Goal: Task Accomplishment & Management: Complete application form

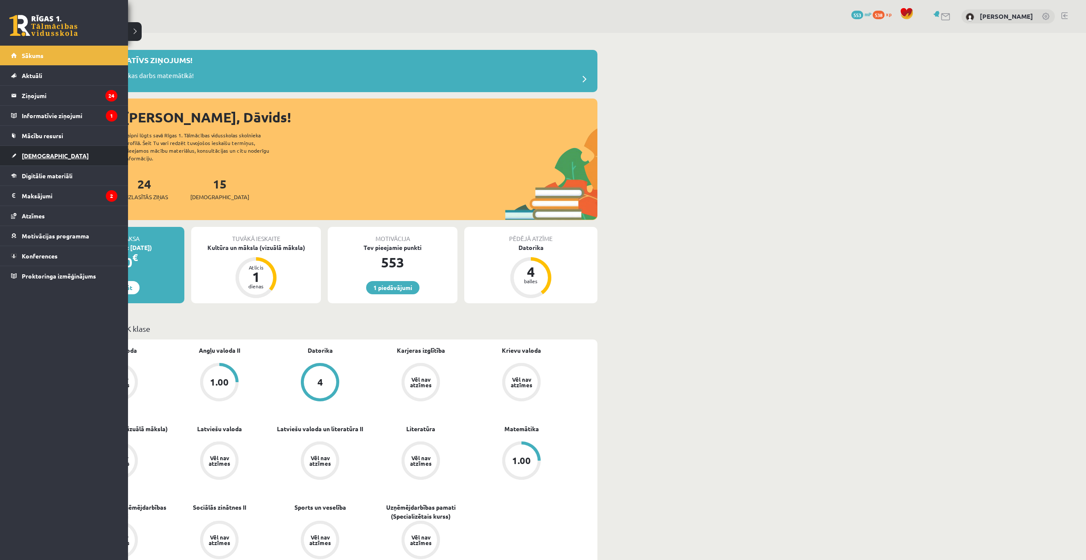
click at [14, 154] on link "[DEMOGRAPHIC_DATA]" at bounding box center [64, 156] width 106 height 20
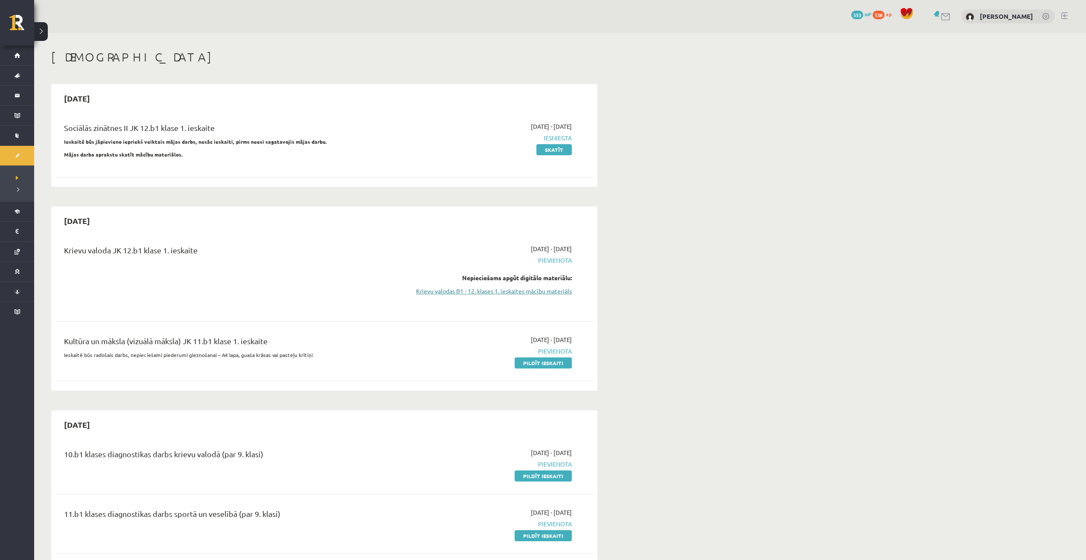
click at [537, 291] on link "Krievu valodas B1 - 12. klases 1. ieskaites mācību materiāls" at bounding box center [491, 291] width 161 height 9
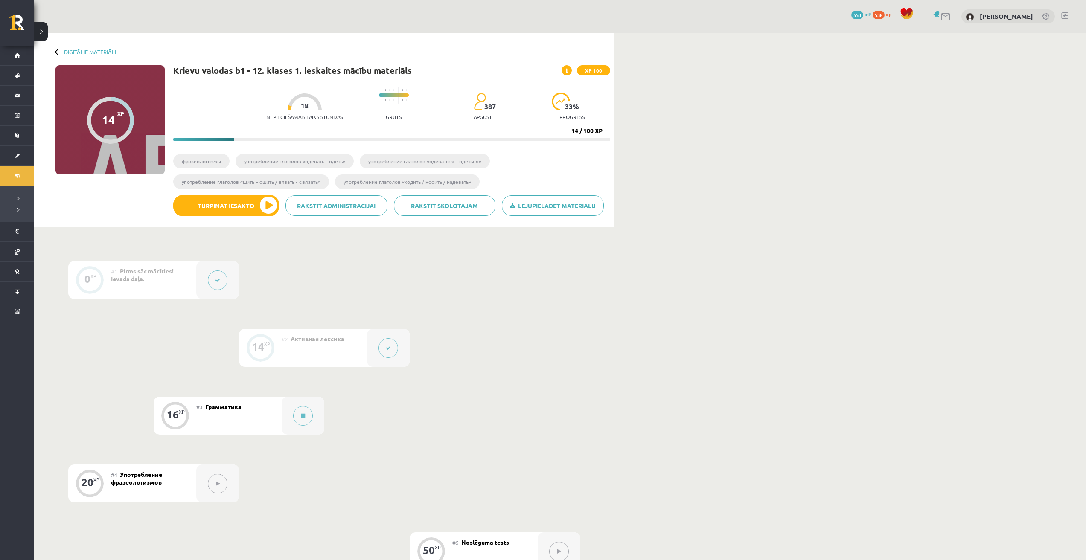
click at [838, 87] on div "Digitālie materiāli 14 XP XP 100 14 / 100 XP Krievu valodas b1 - 12. klases 1. …" at bounding box center [560, 367] width 1052 height 669
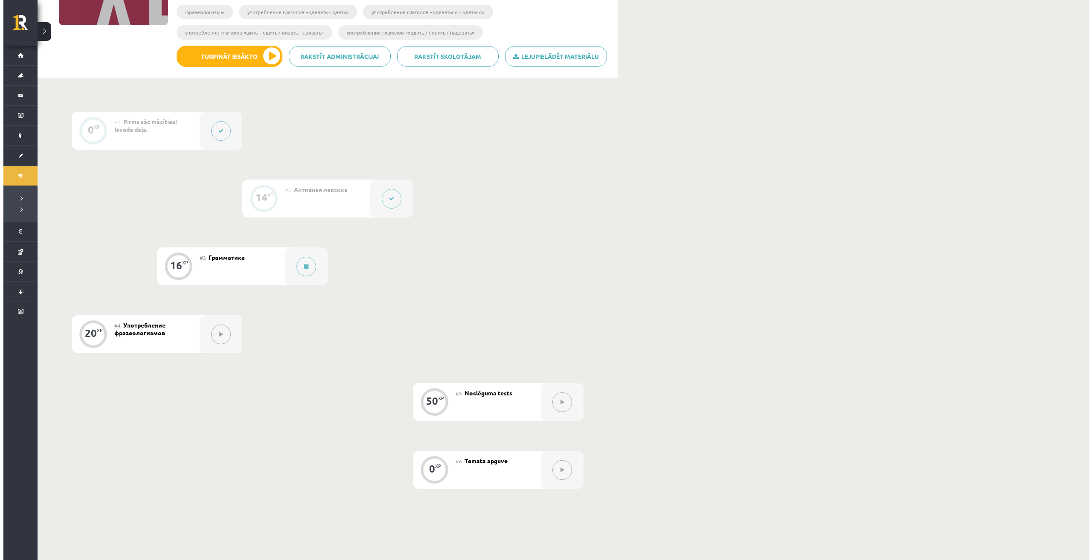
scroll to position [71, 0]
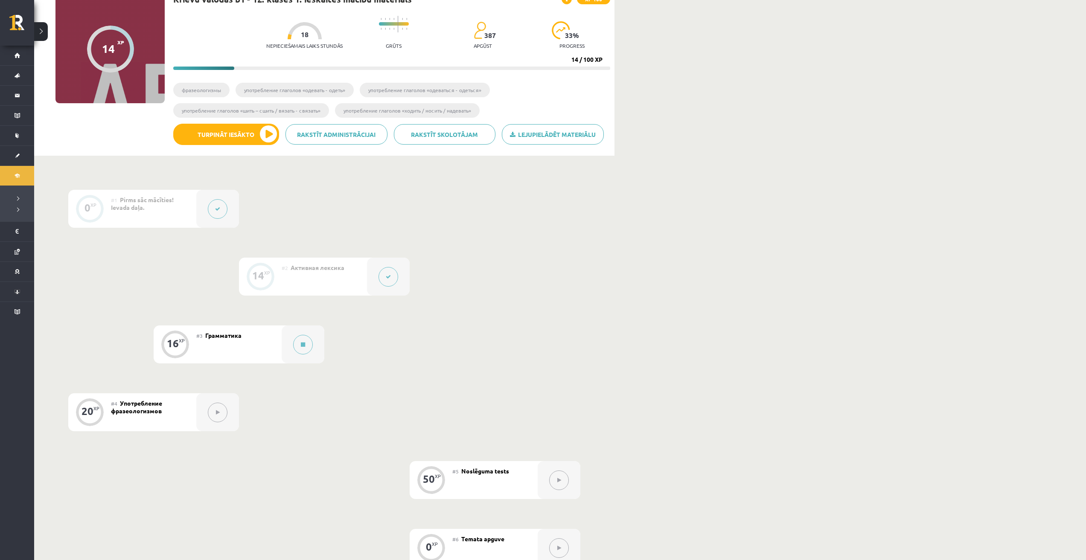
click at [218, 337] on span "Грамматика" at bounding box center [223, 335] width 36 height 8
click at [172, 352] on div "16 XP" at bounding box center [175, 344] width 26 height 26
click at [307, 337] on button at bounding box center [303, 345] width 20 height 20
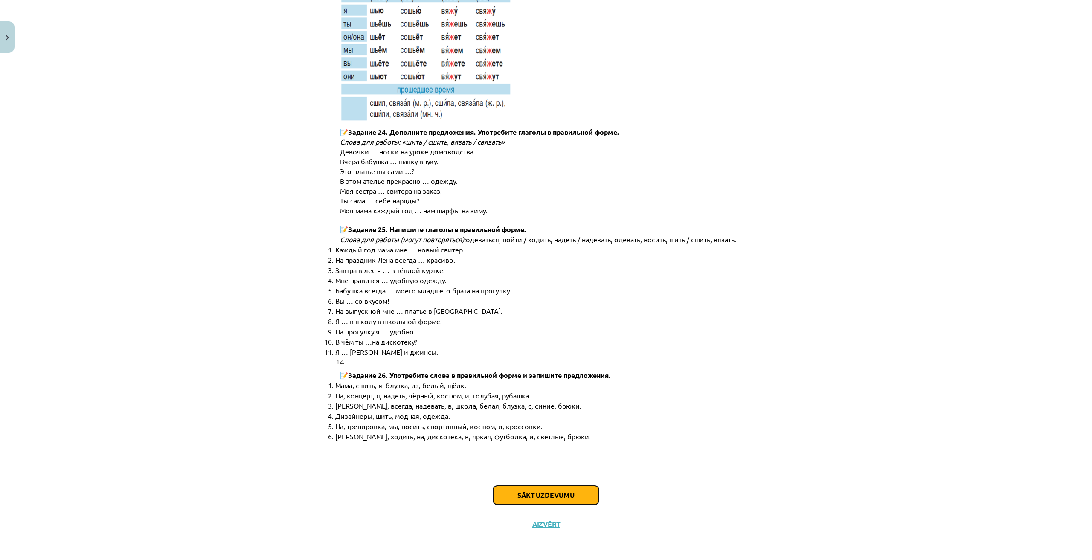
click at [520, 500] on button "Sākt uzdevumu" at bounding box center [546, 495] width 106 height 19
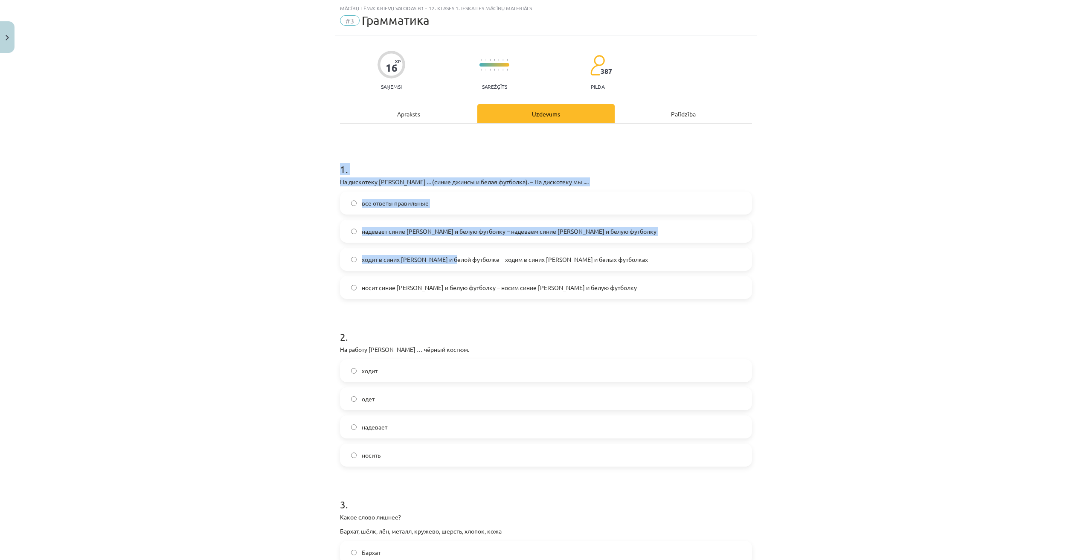
scroll to position [376, 0]
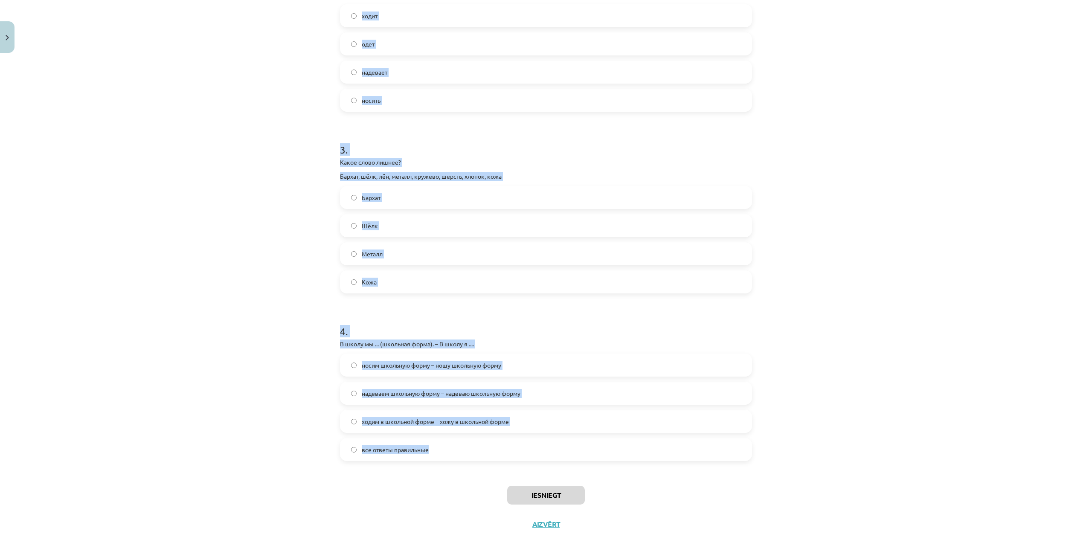
drag, startPoint x: 335, startPoint y: 170, endPoint x: 457, endPoint y: 445, distance: 300.6
click at [457, 445] on div "16 XP Saņemsi Sarežģīts 387 pilda Apraksts Uzdevums Palīdzība 1 . На дискотеку …" at bounding box center [546, 109] width 422 height 858
copy form "1 . На дискотеку Янис ... (синие джинсы и белая футболка). – На дискотеку мы ..…"
click at [877, 268] on div "Mācību tēma: Krievu valodas b1 - 12. klases 1. ieskaites mācību materiāls #3 Гр…" at bounding box center [546, 280] width 1092 height 560
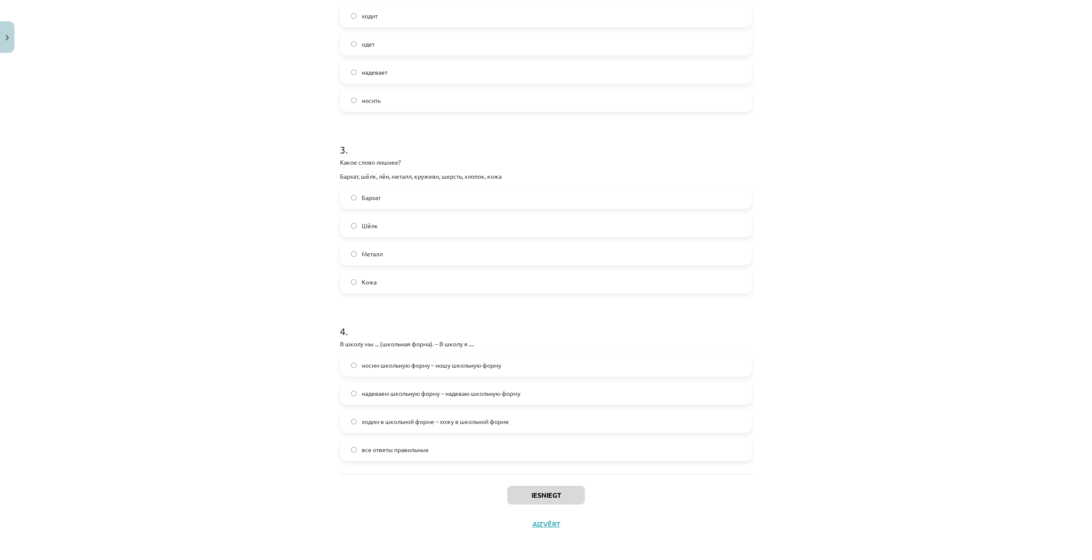
scroll to position [21, 0]
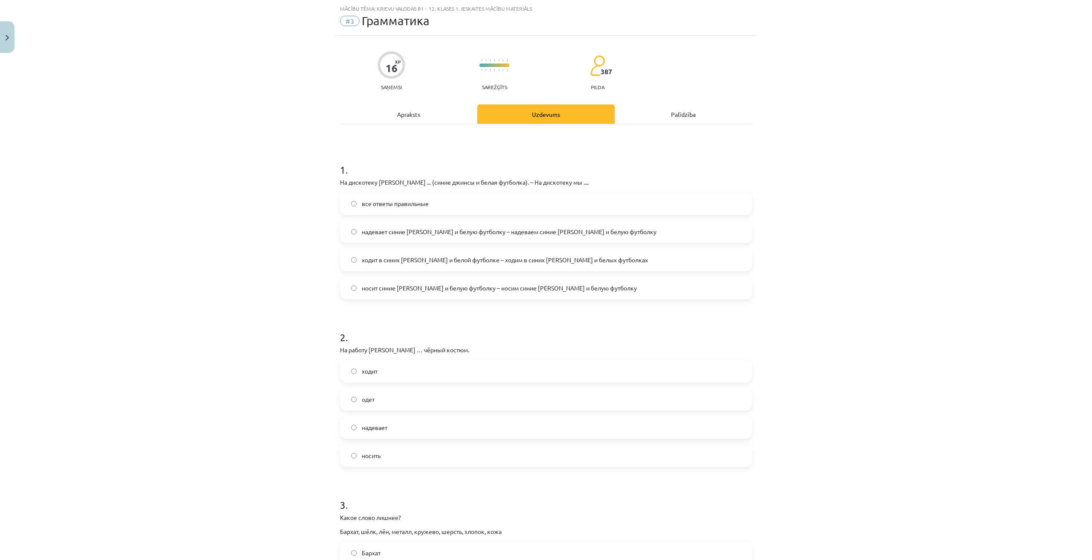
click at [476, 207] on label "все ответы правильные" at bounding box center [546, 203] width 410 height 21
click at [374, 432] on span "надевает" at bounding box center [375, 427] width 26 height 9
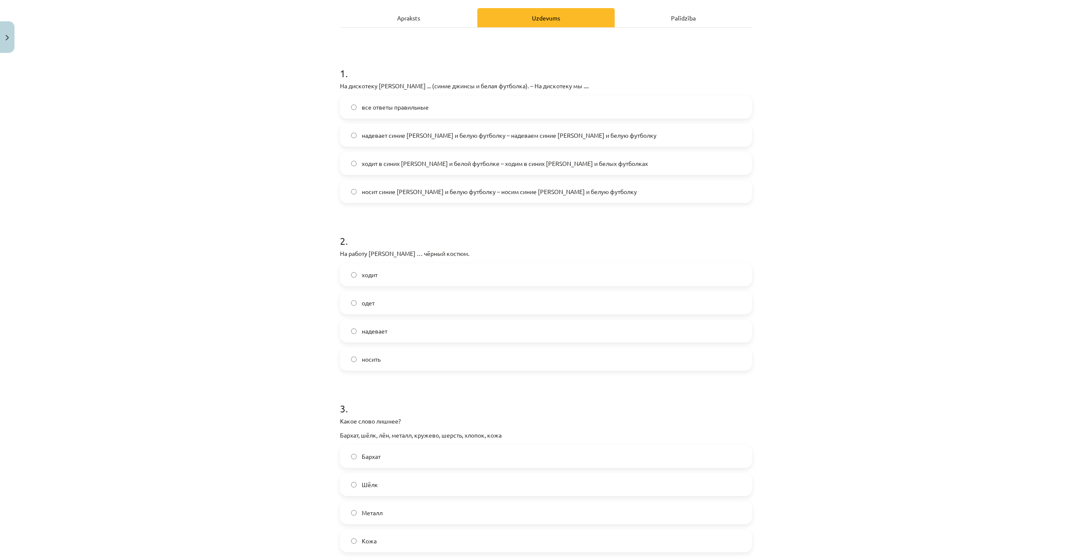
scroll to position [234, 0]
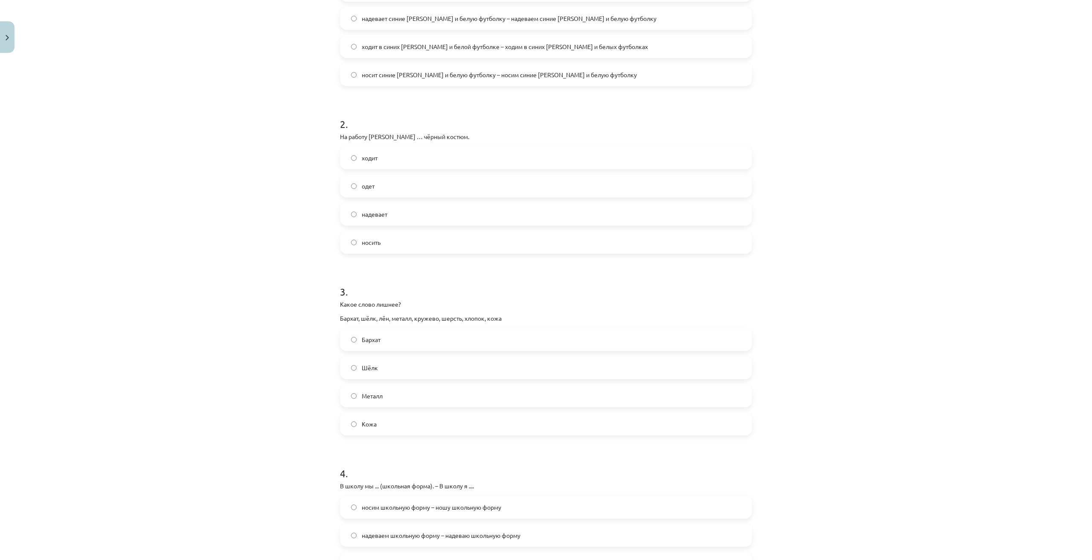
click at [376, 394] on span "Металл" at bounding box center [372, 396] width 21 height 9
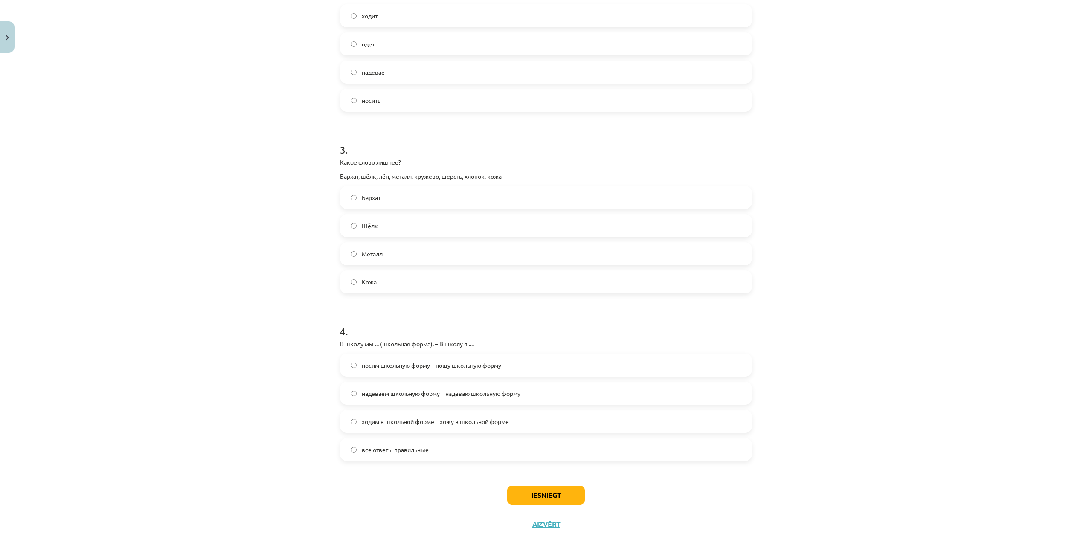
click at [399, 451] on span "все ответы правильные" at bounding box center [395, 449] width 67 height 9
click at [540, 494] on button "Iesniegt" at bounding box center [546, 495] width 78 height 19
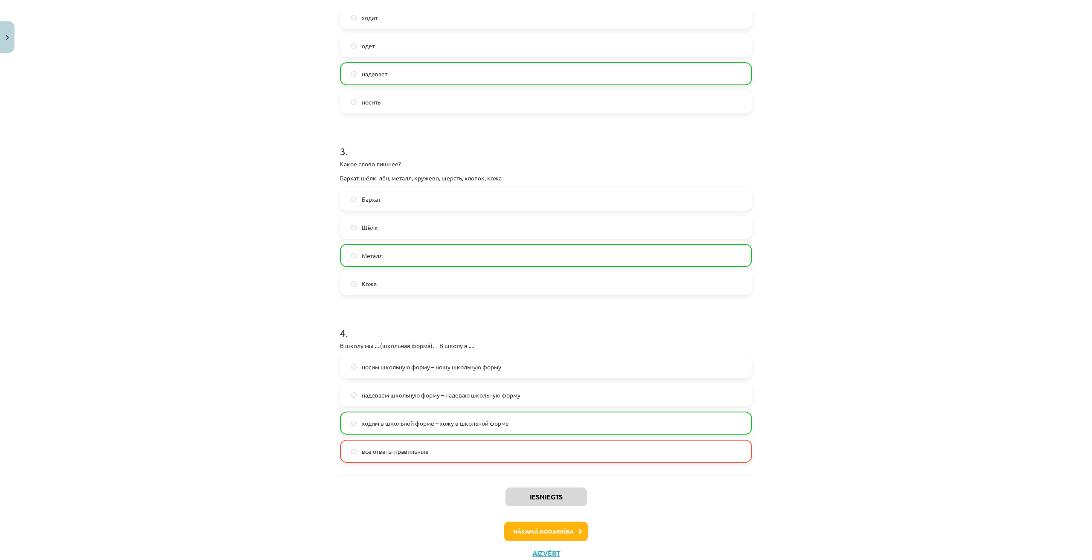
scroll to position [404, 0]
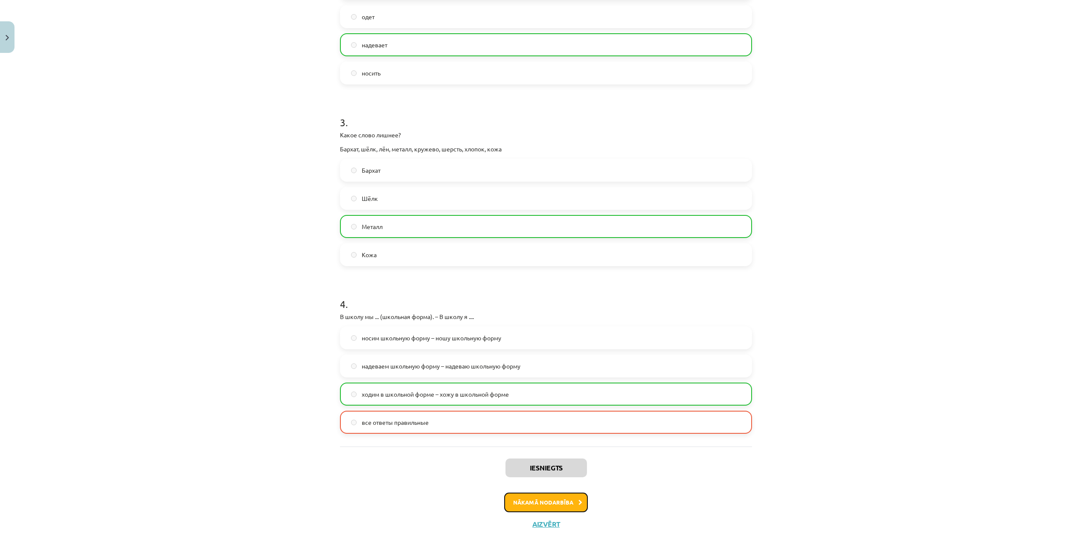
click at [560, 500] on button "Nākamā nodarbība" at bounding box center [546, 503] width 84 height 20
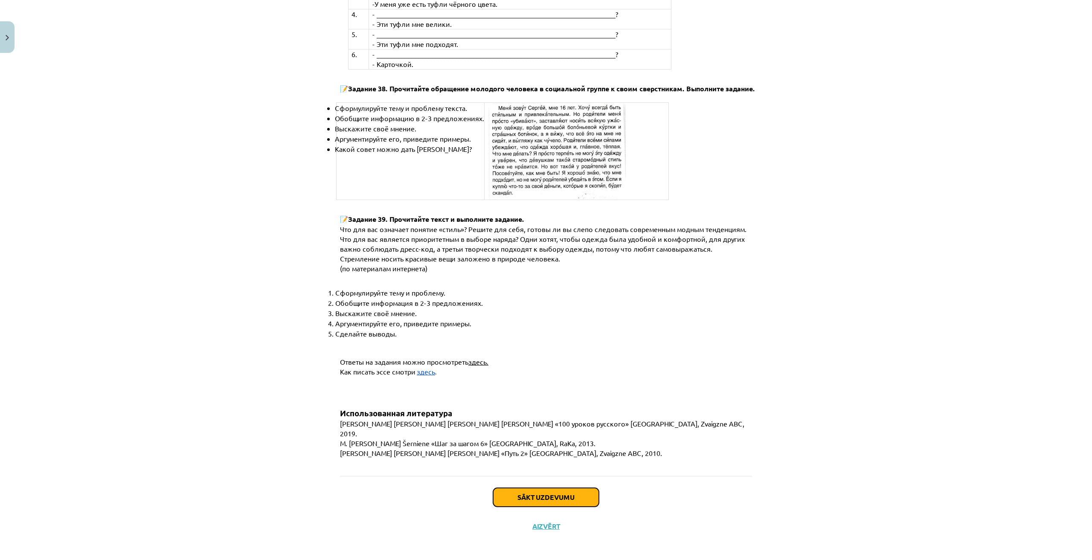
click at [555, 499] on button "Sākt uzdevumu" at bounding box center [546, 497] width 106 height 19
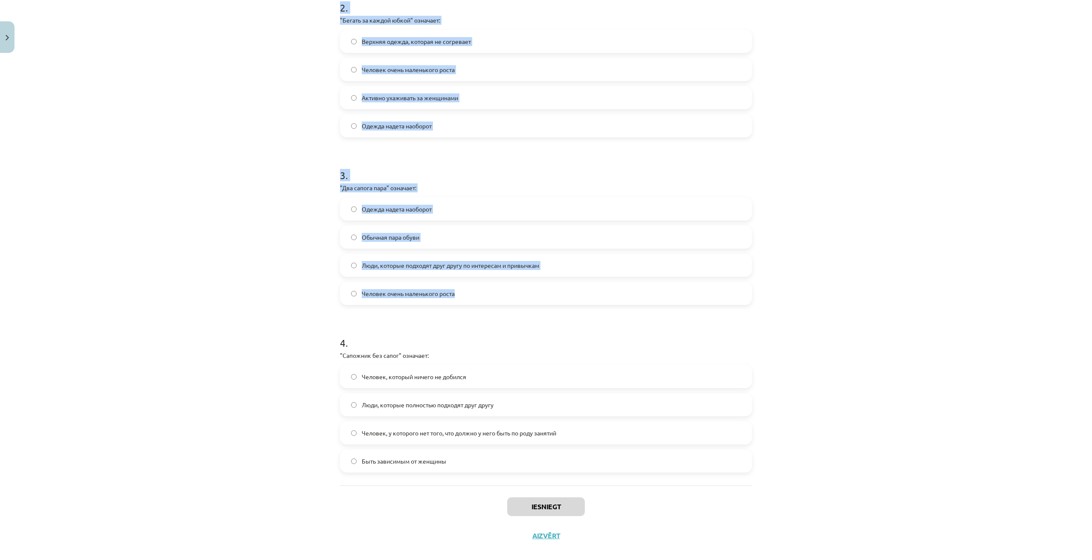
scroll to position [362, 0]
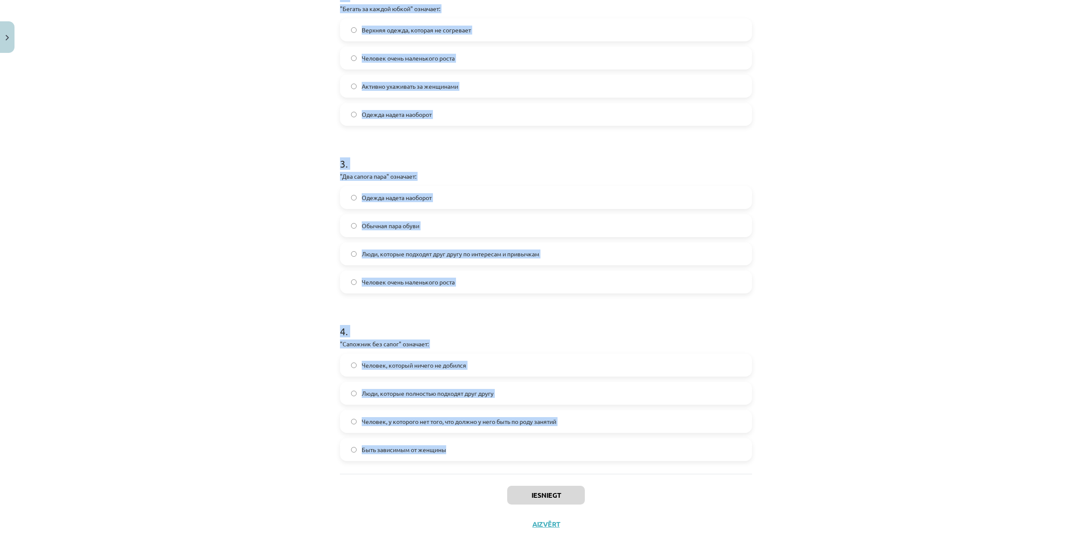
drag, startPoint x: 334, startPoint y: 167, endPoint x: 474, endPoint y: 442, distance: 308.9
click at [471, 442] on div "20 XP Saņemsi Sarežģīts 387 pilda Apraksts Uzdevums Palīdzība 1 . "Шиворот-навы…" at bounding box center [546, 117] width 422 height 844
copy form "1 . "Шиворот-навыворот" означает: Верхняя одежда, которая не согревает Одежда н…"
drag, startPoint x: 874, startPoint y: 420, endPoint x: 857, endPoint y: 412, distance: 18.3
click at [874, 420] on div "Mācību tēma: Krievu valodas b1 - 12. klases 1. ieskaites mācību materiāls #4 Уп…" at bounding box center [546, 280] width 1092 height 560
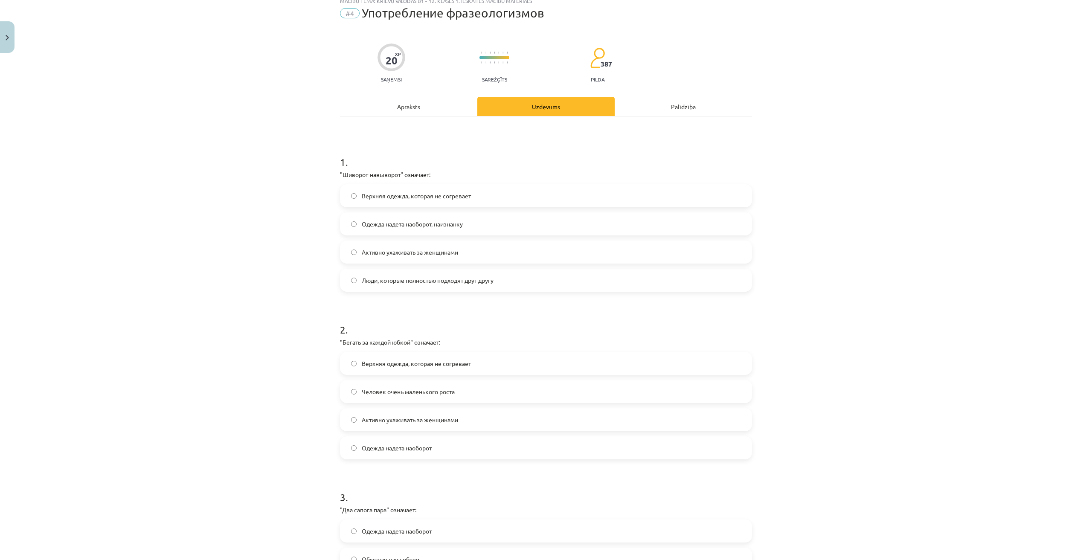
scroll to position [0, 0]
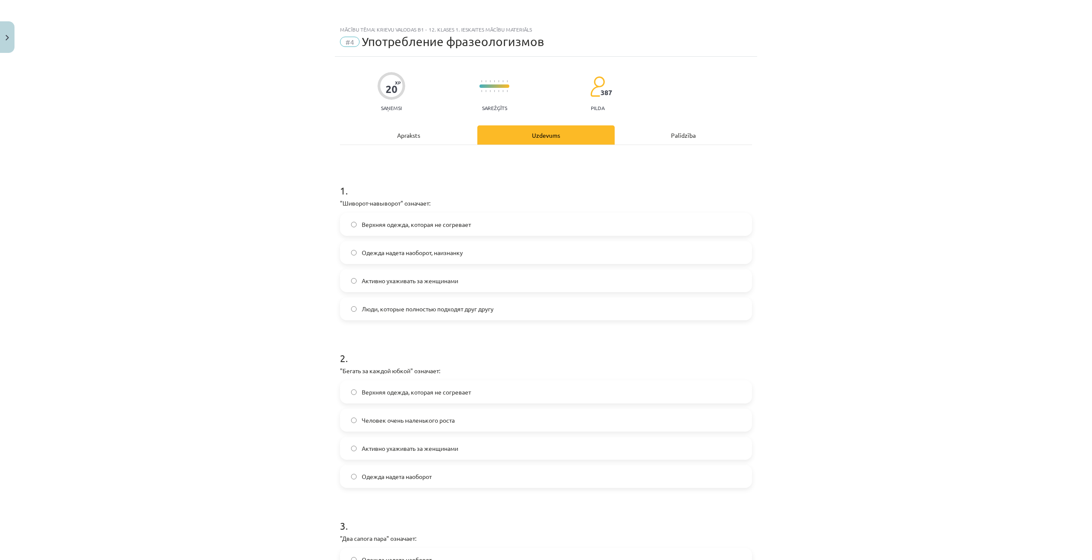
click at [395, 256] on span "Одежда надета наоборот, наизнанку" at bounding box center [412, 252] width 101 height 9
click at [389, 457] on label "Активно ухаживать за женщинами" at bounding box center [546, 448] width 410 height 21
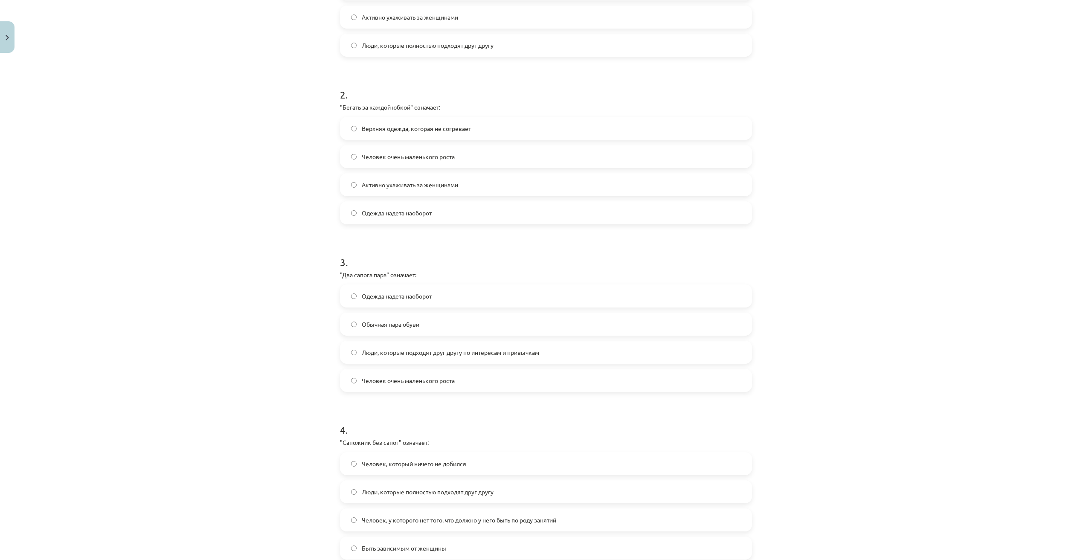
scroll to position [213, 0]
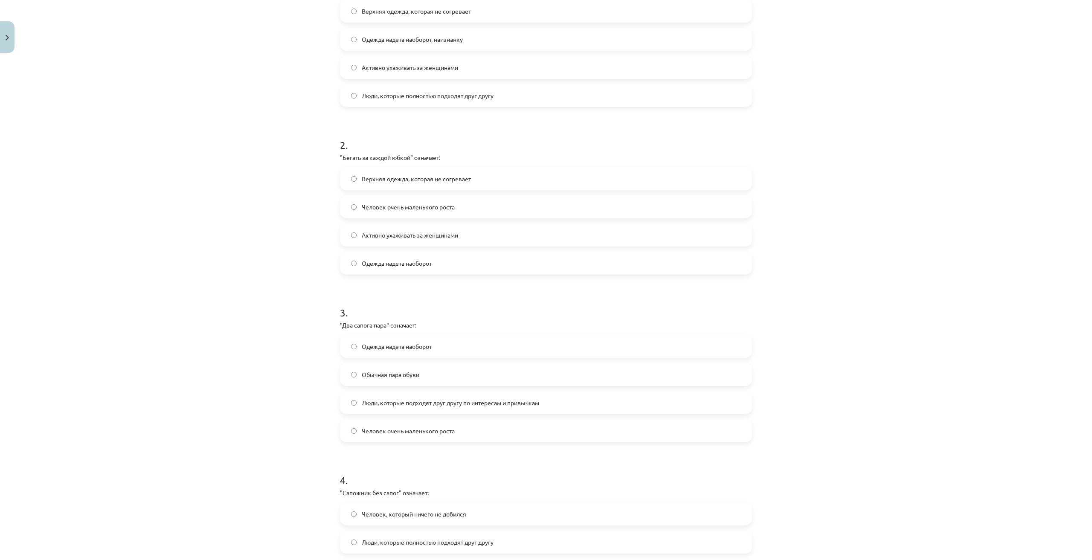
click at [369, 403] on span "Люди, которые подходят друг другу по интересам и привычкам" at bounding box center [450, 402] width 177 height 9
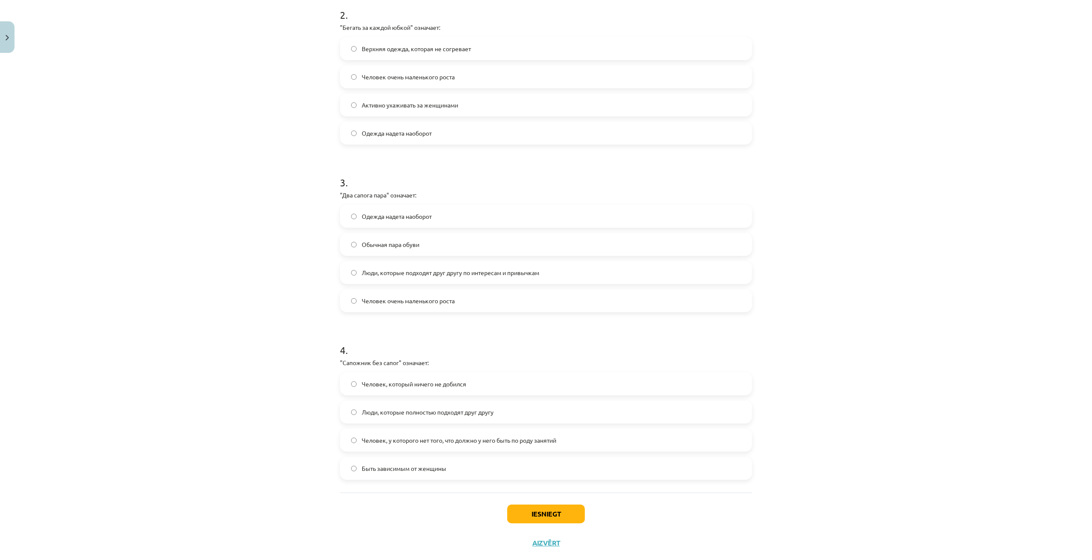
scroll to position [355, 0]
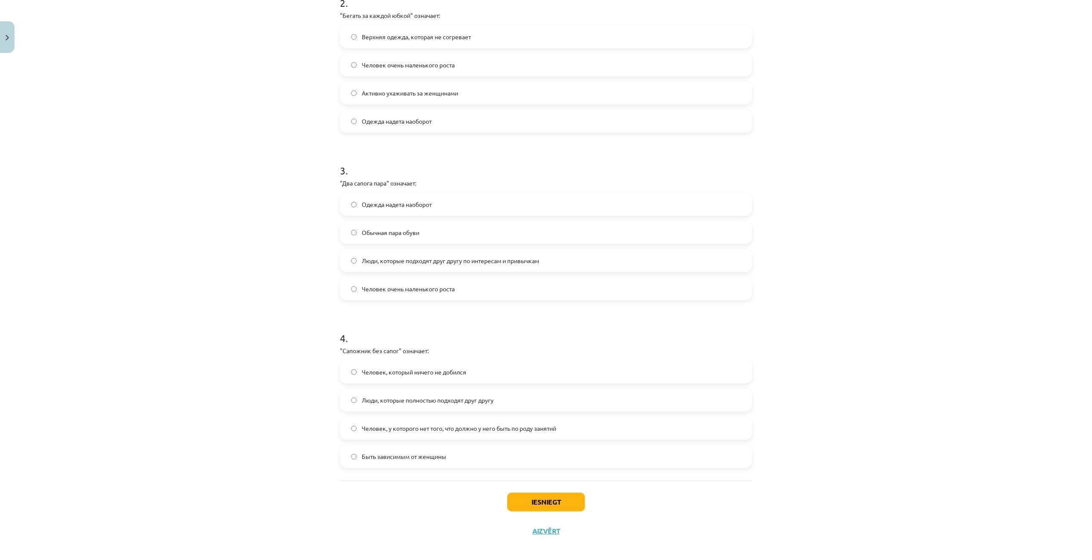
click at [389, 427] on span "Человек, у которого нет того, что должно у него быть по роду занятий" at bounding box center [459, 428] width 195 height 9
click at [540, 498] on button "Iesniegt" at bounding box center [546, 502] width 78 height 19
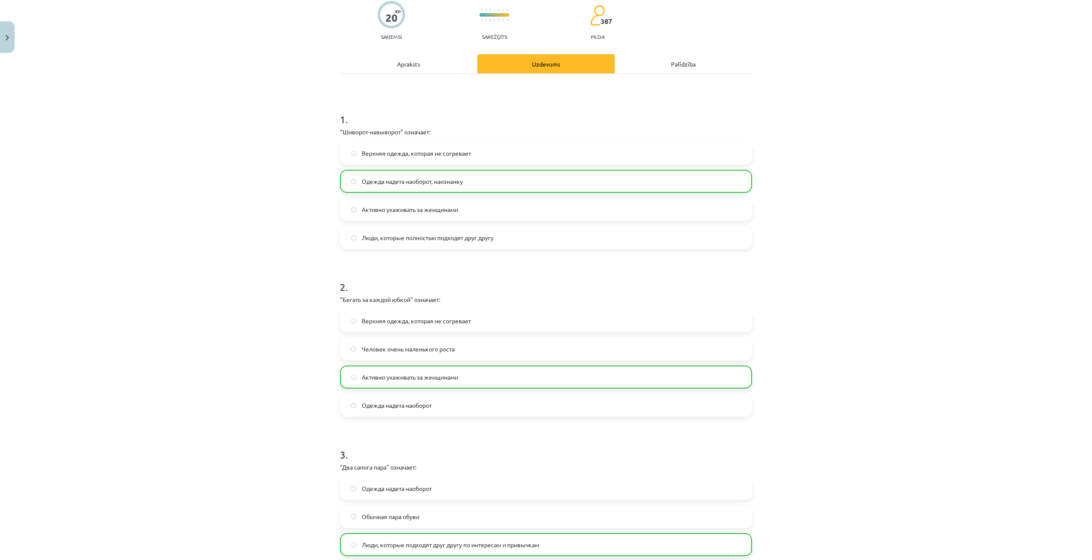
scroll to position [390, 0]
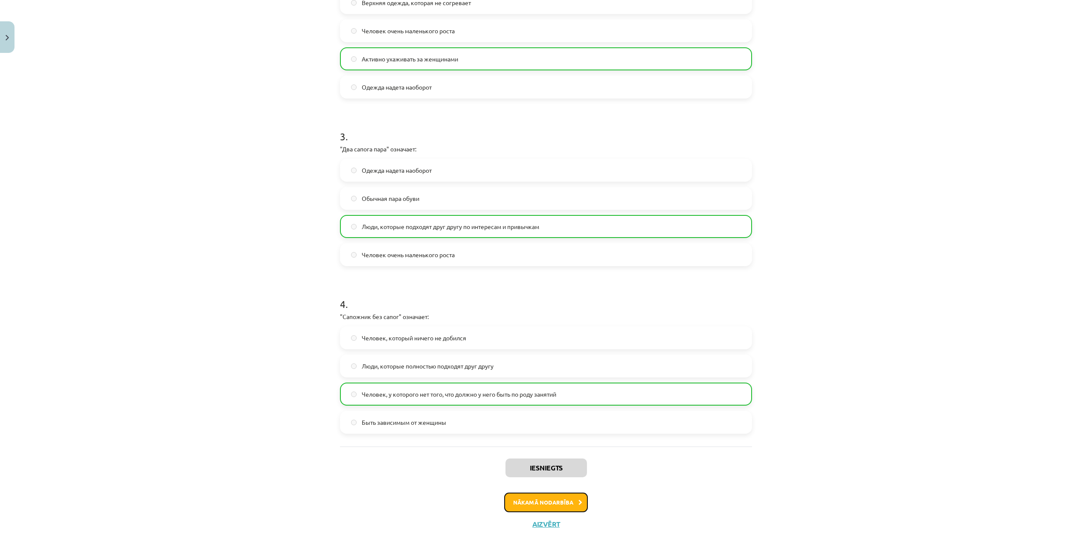
click at [547, 504] on button "Nākamā nodarbība" at bounding box center [546, 503] width 84 height 20
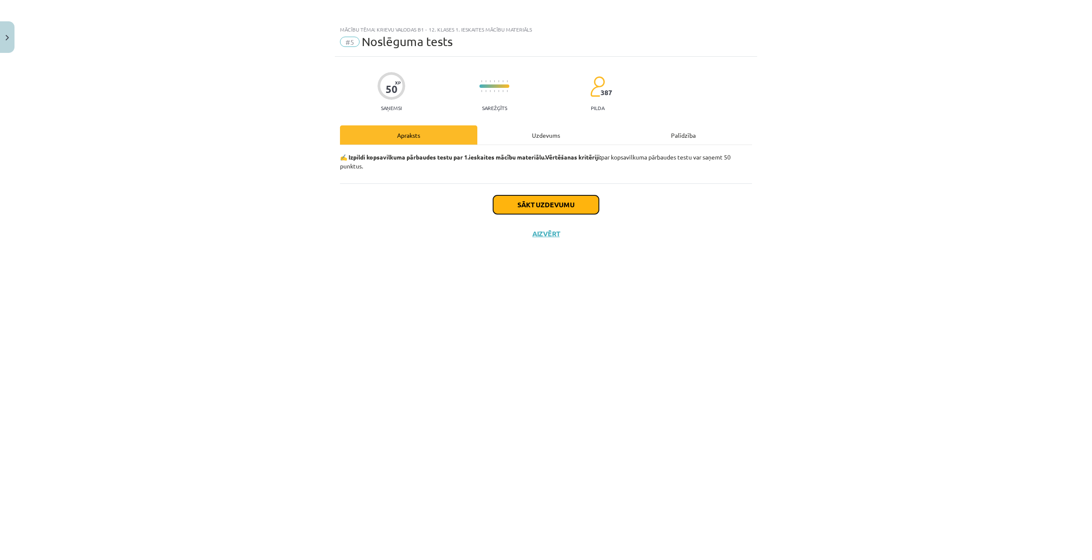
click at [567, 207] on button "Sākt uzdevumu" at bounding box center [546, 204] width 106 height 19
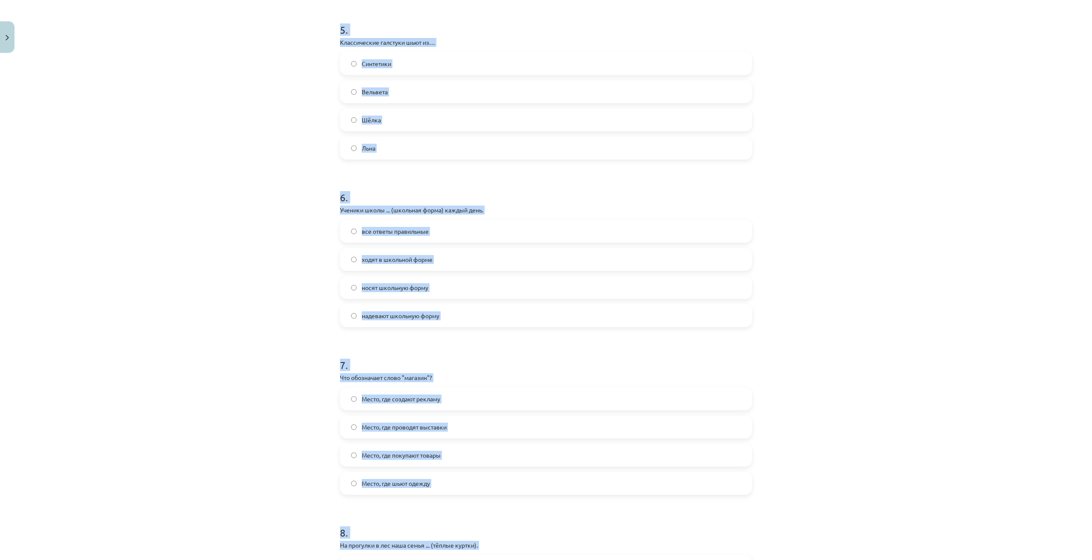
scroll to position [1368, 0]
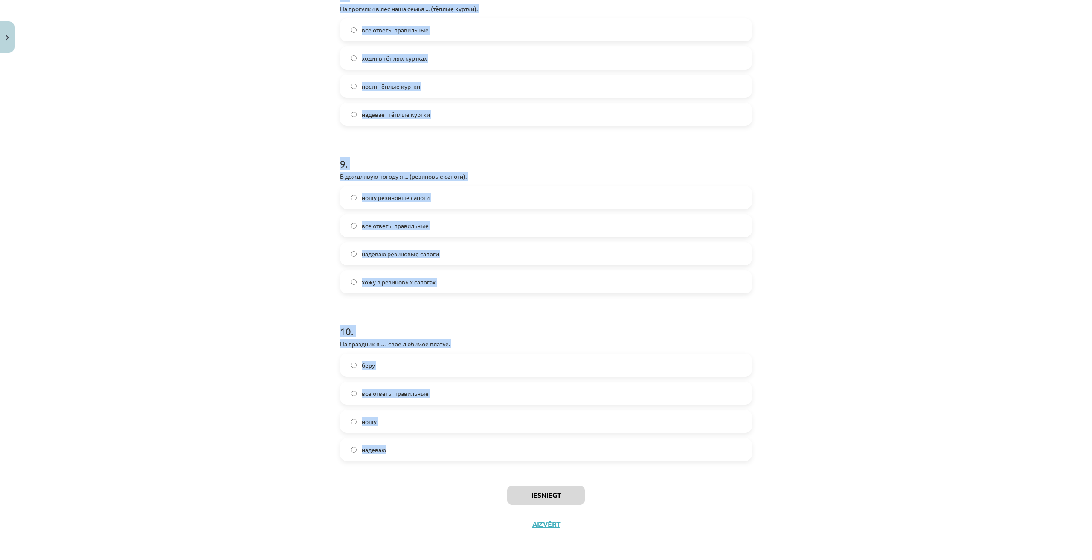
drag, startPoint x: 329, startPoint y: 181, endPoint x: 442, endPoint y: 447, distance: 288.9
click at [442, 447] on div "Mācību tēma: Krievu valodas b1 - 12. klases 1. ieskaites mācību materiāls #5 No…" at bounding box center [546, 280] width 1092 height 560
copy form "1 . Выберите правильную форму: На работу мама ... (красивый костюм). ходит в кр…"
click at [918, 311] on div "Mācību tēma: Krievu valodas b1 - 12. klases 1. ieskaites mācību materiāls #5 No…" at bounding box center [546, 280] width 1092 height 560
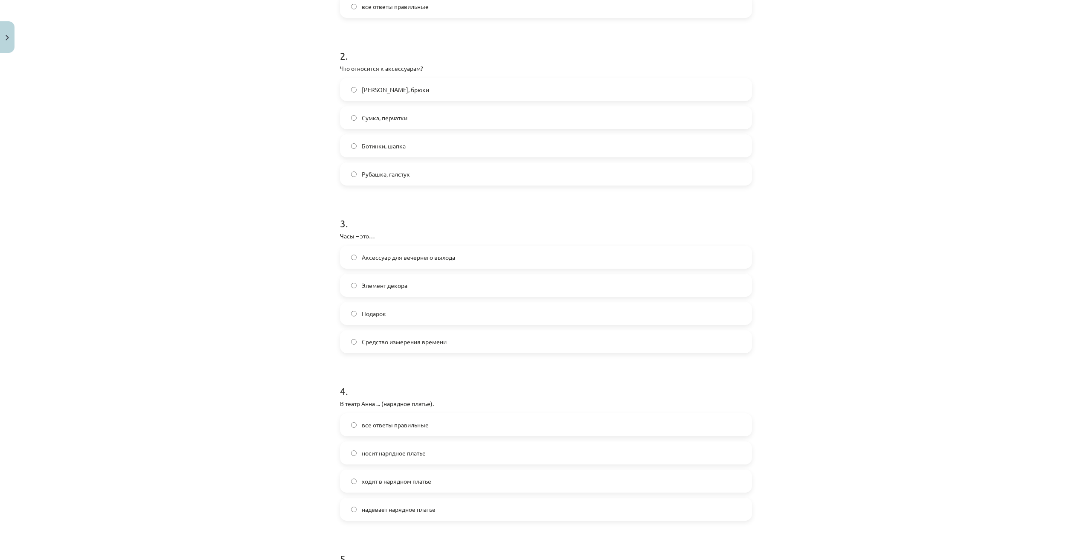
scroll to position [88, 0]
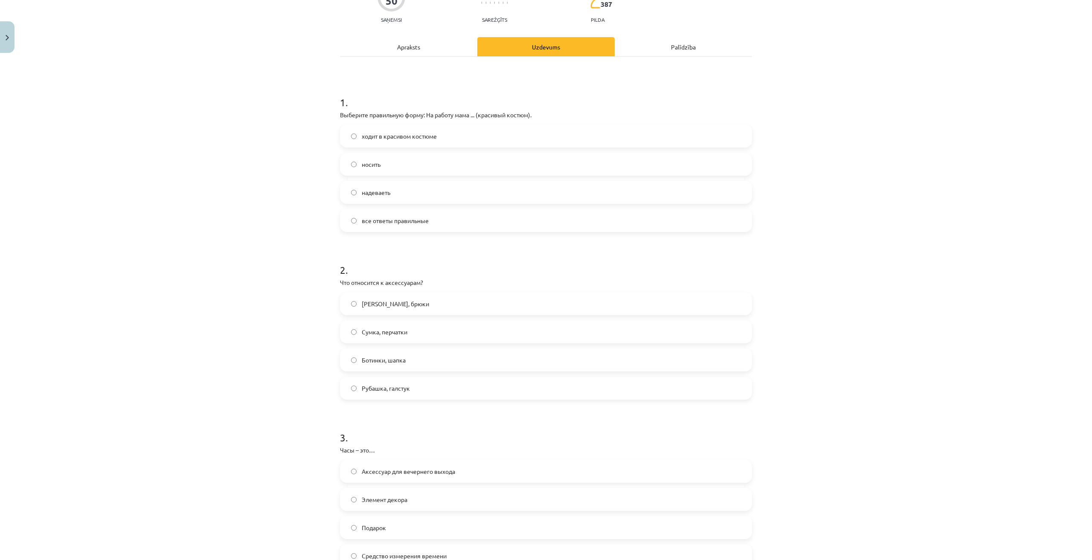
click at [435, 132] on label "ходит в красивом костюме" at bounding box center [546, 135] width 410 height 21
click at [390, 331] on span "Сумка, перчатки" at bounding box center [385, 332] width 46 height 9
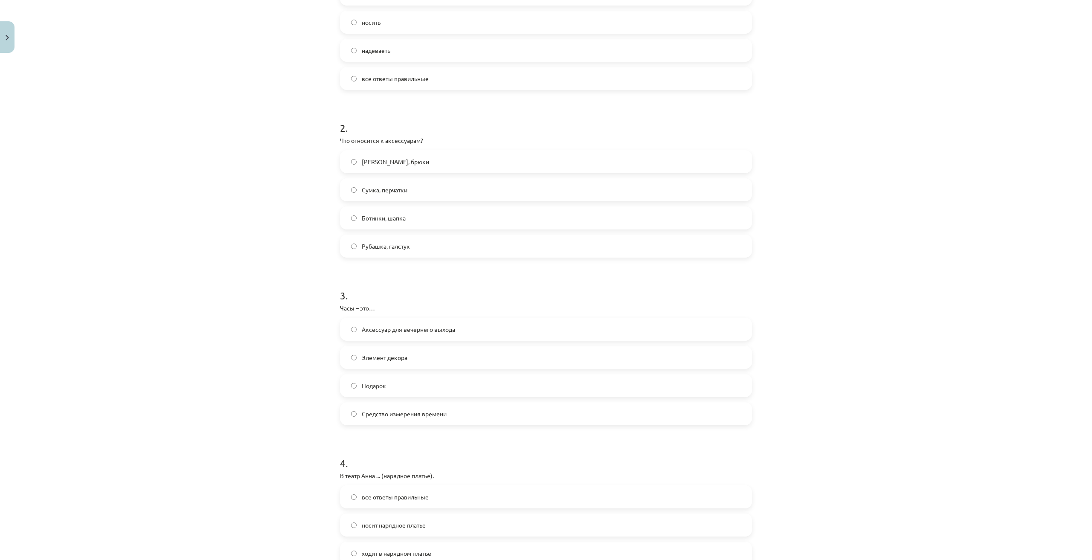
click at [386, 419] on label "Средство измерения времени" at bounding box center [546, 413] width 410 height 21
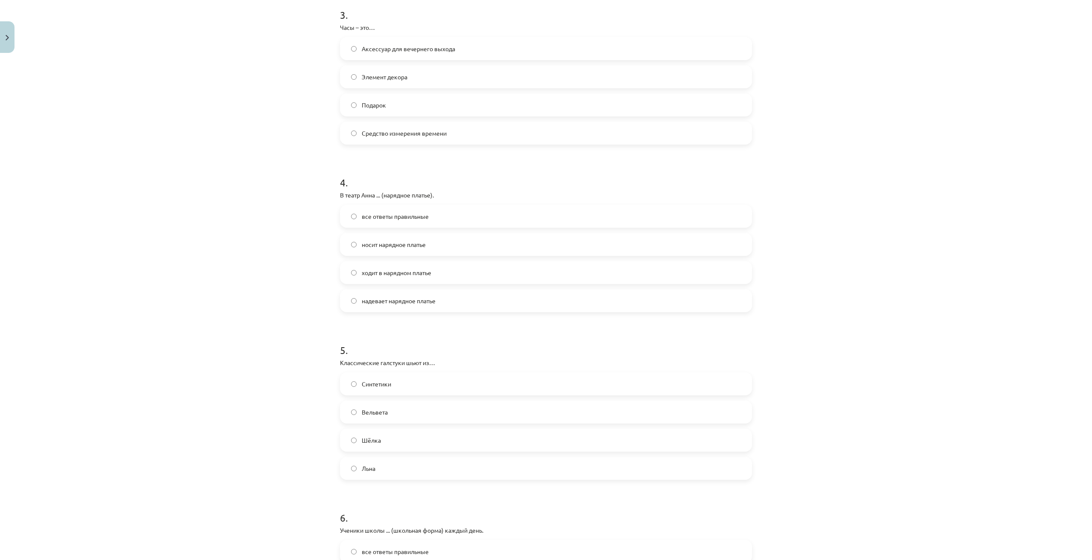
scroll to position [515, 0]
click at [384, 218] on label "все ответы правильные" at bounding box center [546, 212] width 410 height 21
click at [397, 266] on span "ходит в нарядном платье" at bounding box center [397, 269] width 70 height 9
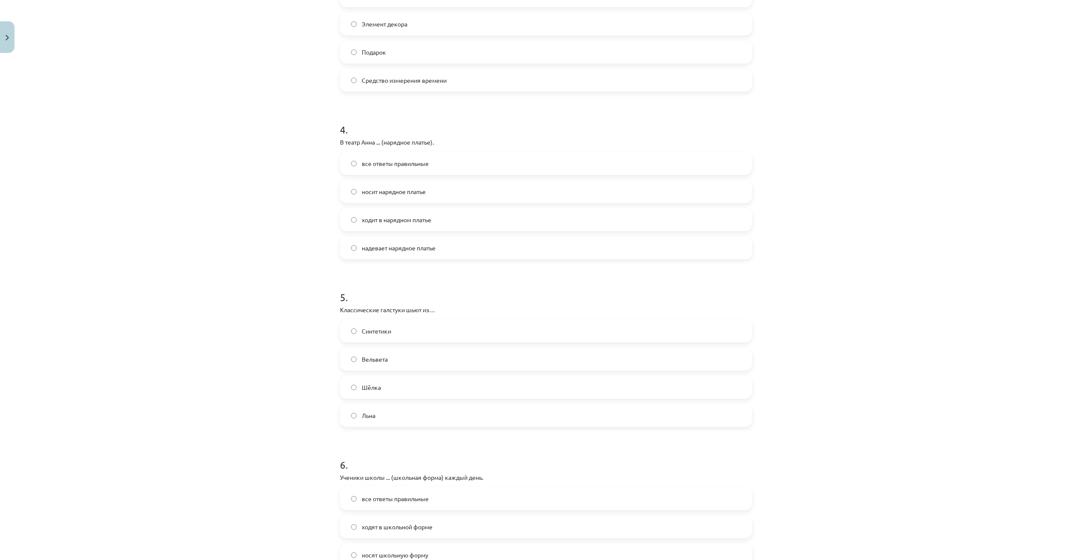
scroll to position [657, 0]
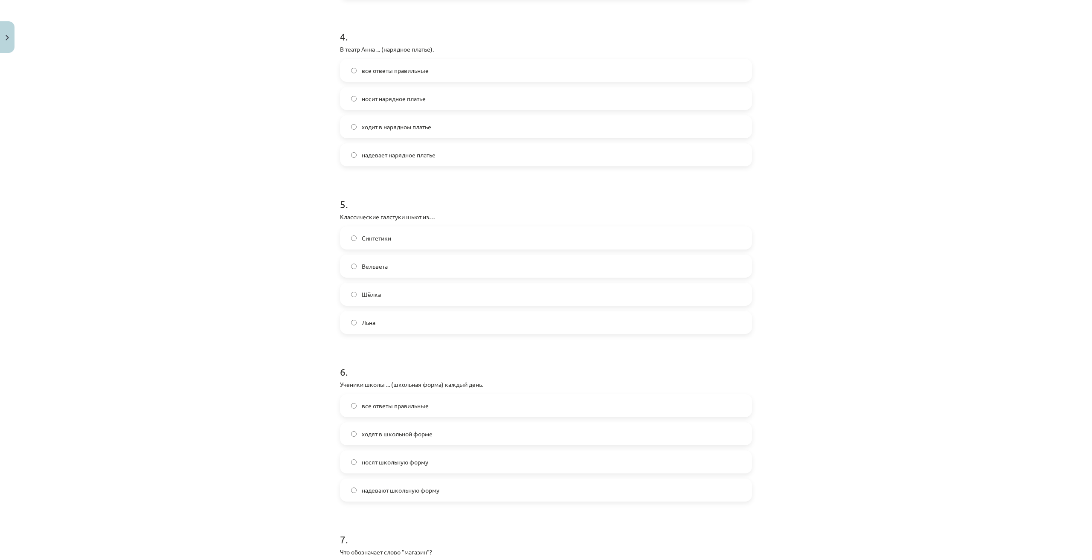
click at [386, 298] on label "Шёлка" at bounding box center [546, 294] width 410 height 21
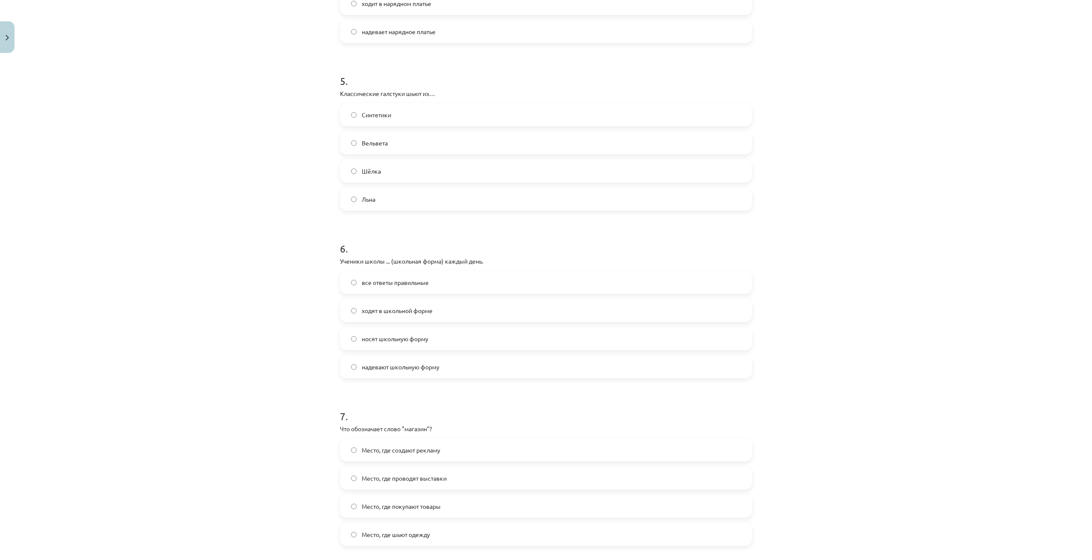
scroll to position [800, 0]
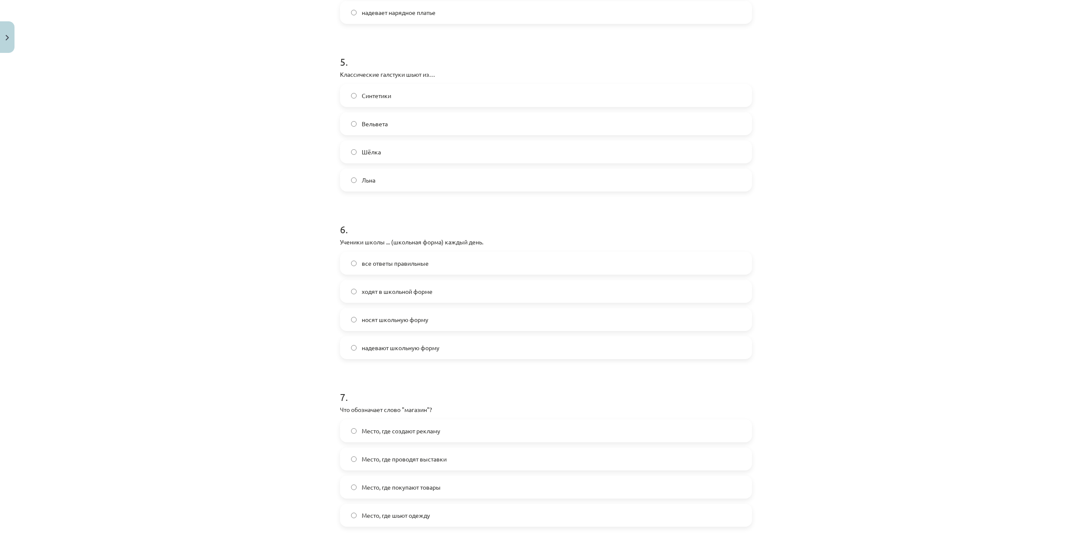
click at [400, 322] on span "носят школьную форму" at bounding box center [395, 319] width 67 height 9
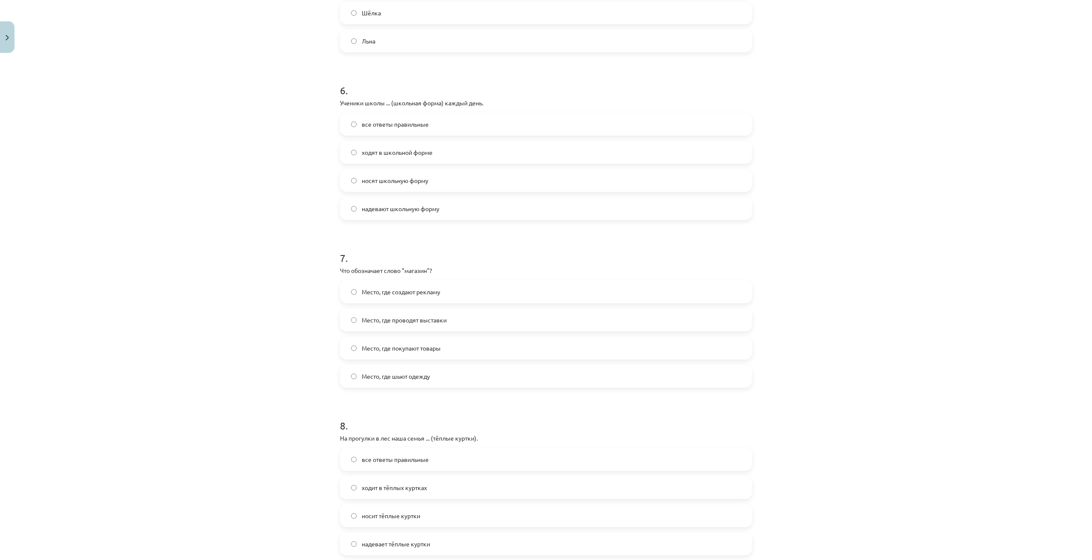
scroll to position [942, 0]
click at [435, 346] on span "Место, где покупают товары" at bounding box center [401, 345] width 79 height 9
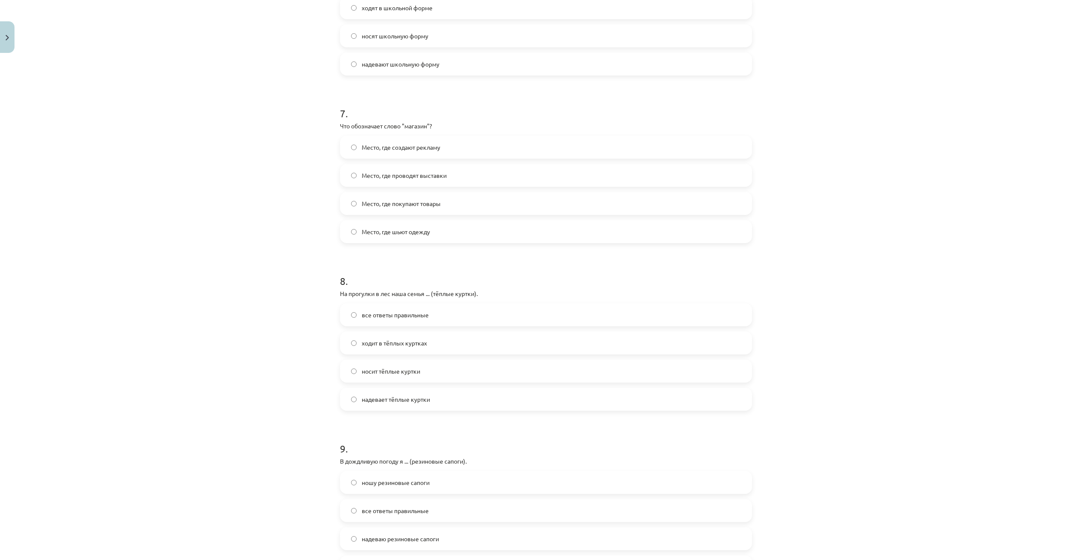
scroll to position [1084, 0]
click at [408, 316] on span "все ответы правильные" at bounding box center [395, 314] width 67 height 9
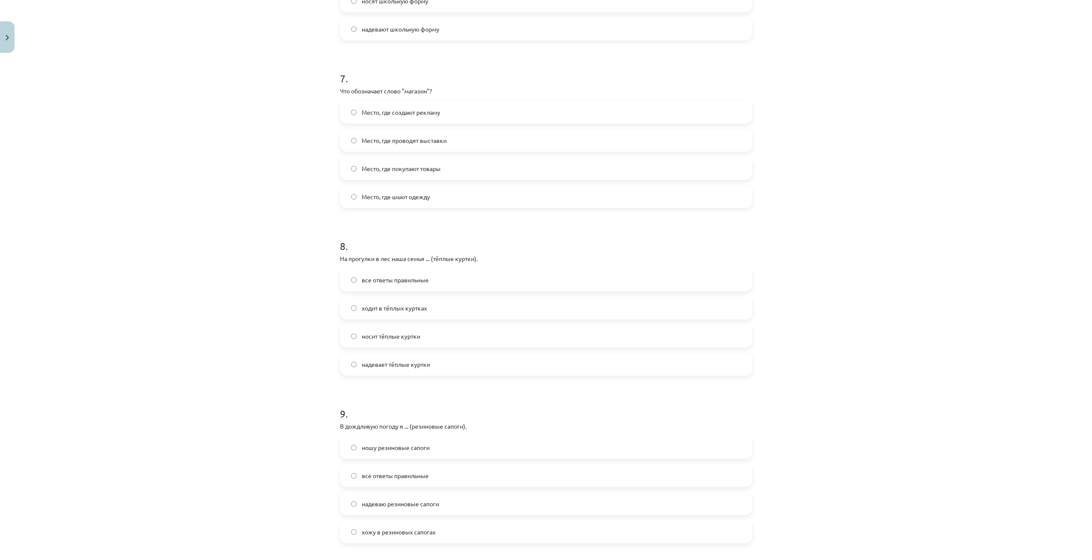
scroll to position [1226, 0]
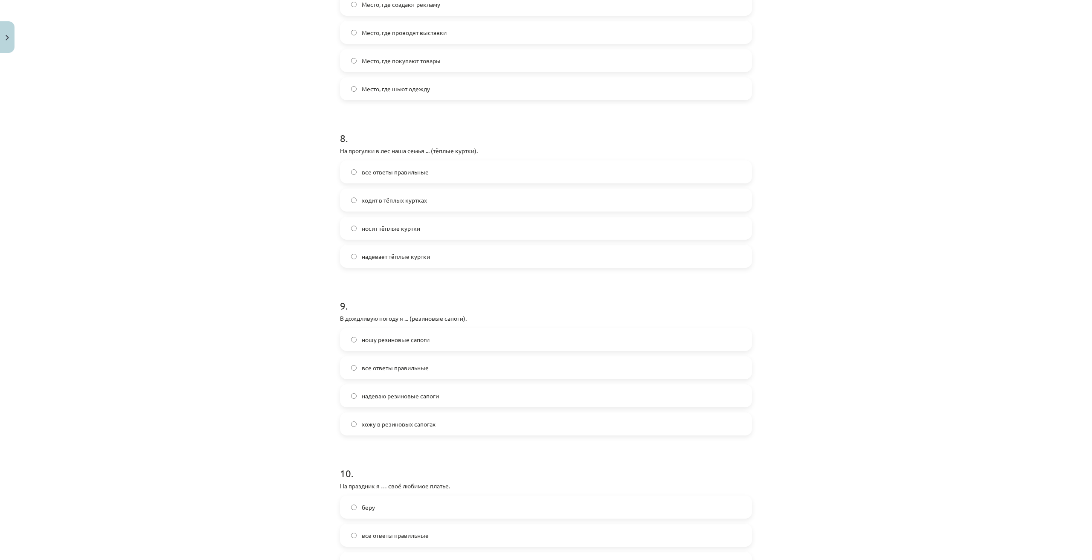
click at [410, 404] on label "надеваю резиновые сапоги" at bounding box center [546, 395] width 410 height 21
click at [405, 365] on span "все ответы правильные" at bounding box center [395, 367] width 67 height 9
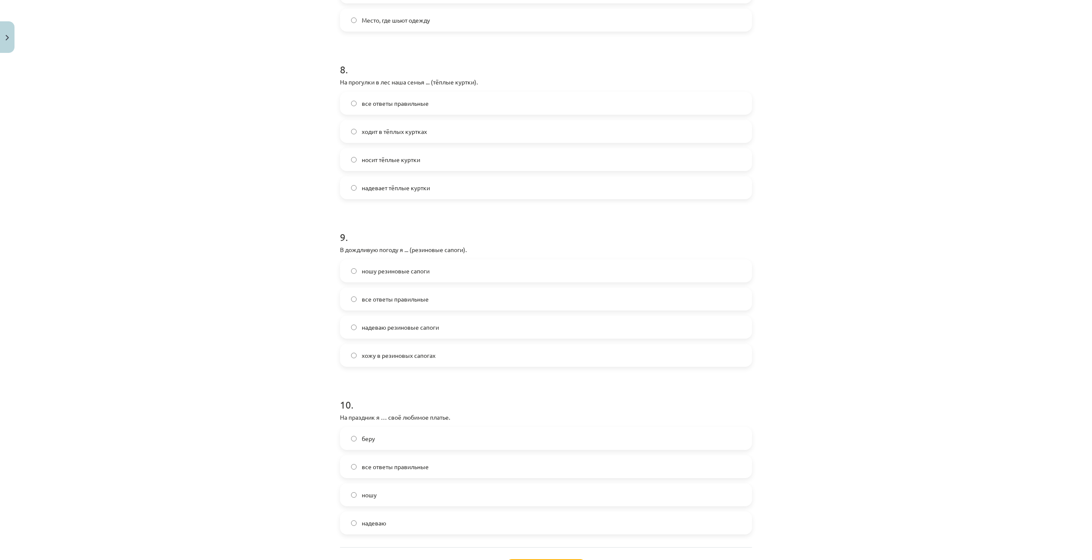
scroll to position [1368, 0]
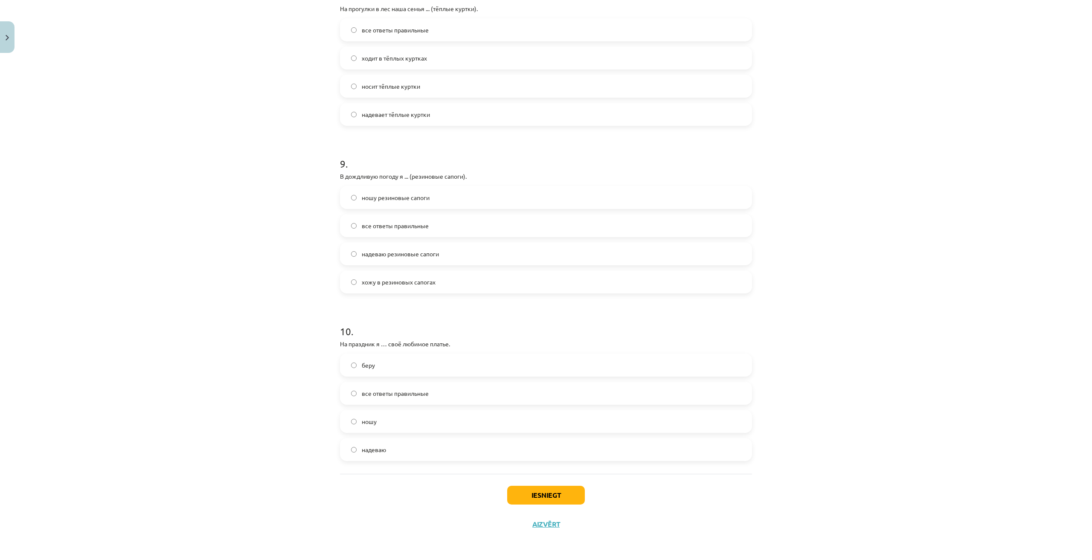
click at [366, 450] on span "надеваю" at bounding box center [374, 449] width 24 height 9
click at [560, 497] on button "Iesniegt" at bounding box center [546, 495] width 78 height 19
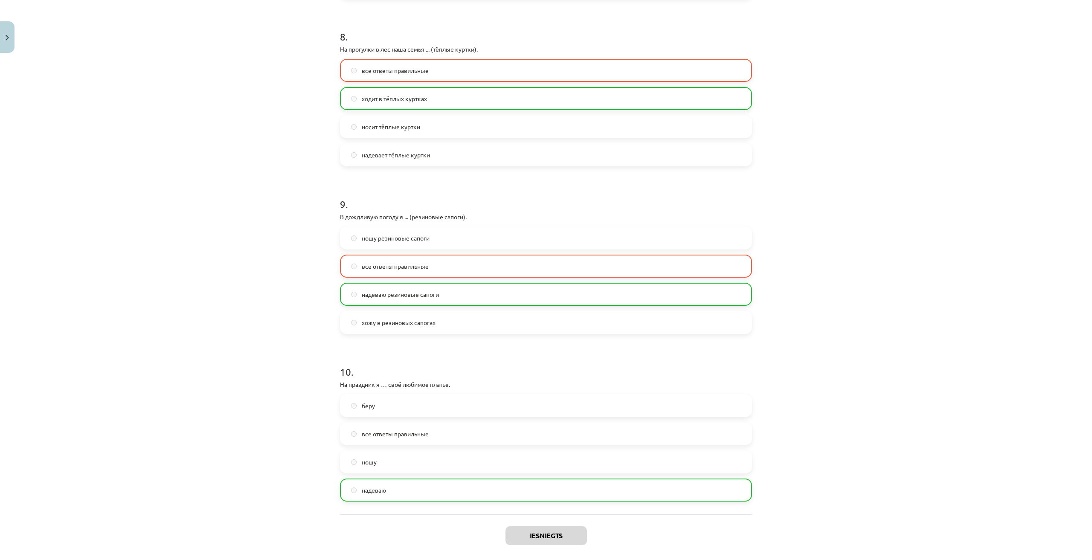
scroll to position [1396, 0]
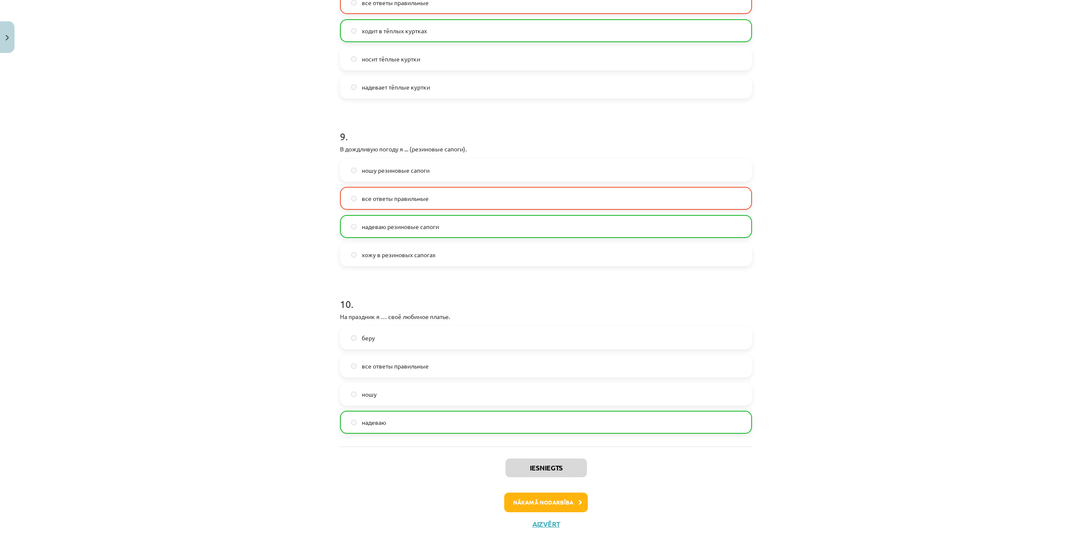
click at [536, 492] on div "Iesniegts Nākamā nodarbība Aizvērt" at bounding box center [546, 490] width 412 height 87
click at [579, 504] on icon at bounding box center [581, 503] width 4 height 6
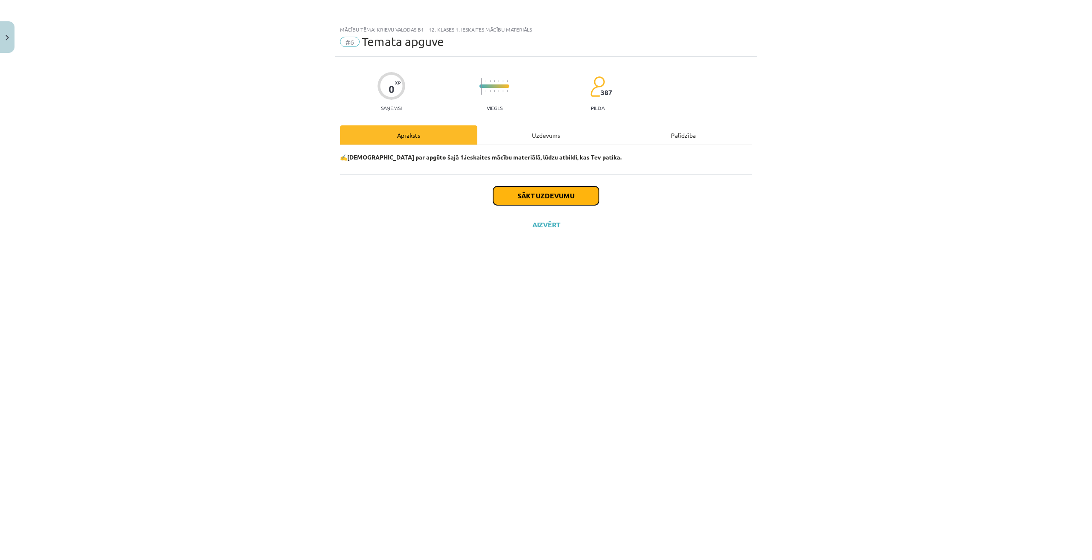
click at [545, 202] on button "Sākt uzdevumu" at bounding box center [546, 195] width 106 height 19
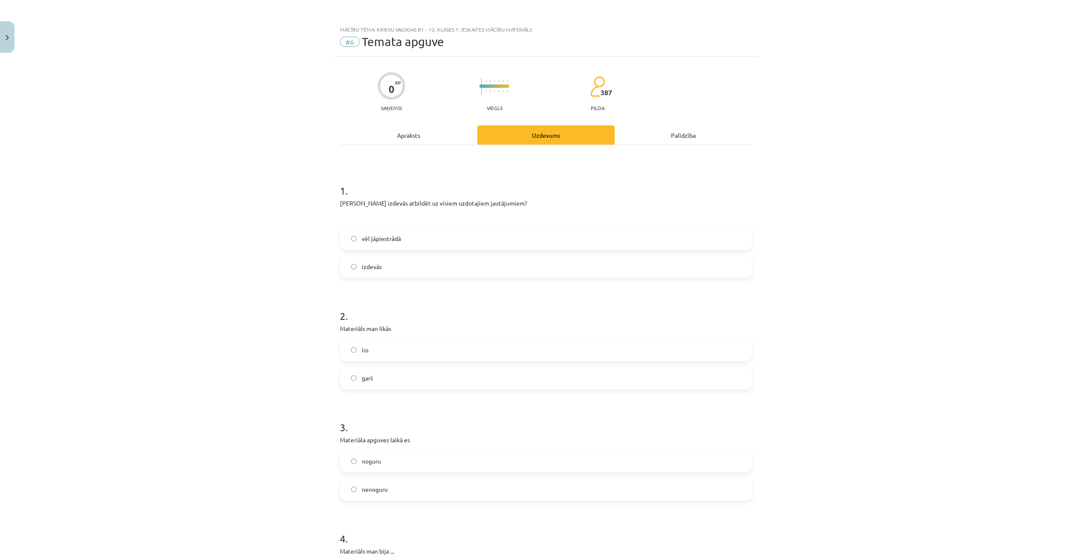
click at [335, 192] on div "0 XP Saņemsi Viegls 387 pilda Apraksts Uzdevums Palīdzība 1 . Vai Tev izdevās a…" at bounding box center [546, 543] width 422 height 973
click at [395, 351] on label "īss" at bounding box center [546, 349] width 410 height 21
click at [867, 136] on div "Учебная тема: Русский язык b1 - 12 класс, 1-й тест, учебный материал #6 Изучени…" at bounding box center [546, 280] width 1092 height 560
click at [393, 273] on label "удалось" at bounding box center [546, 266] width 410 height 21
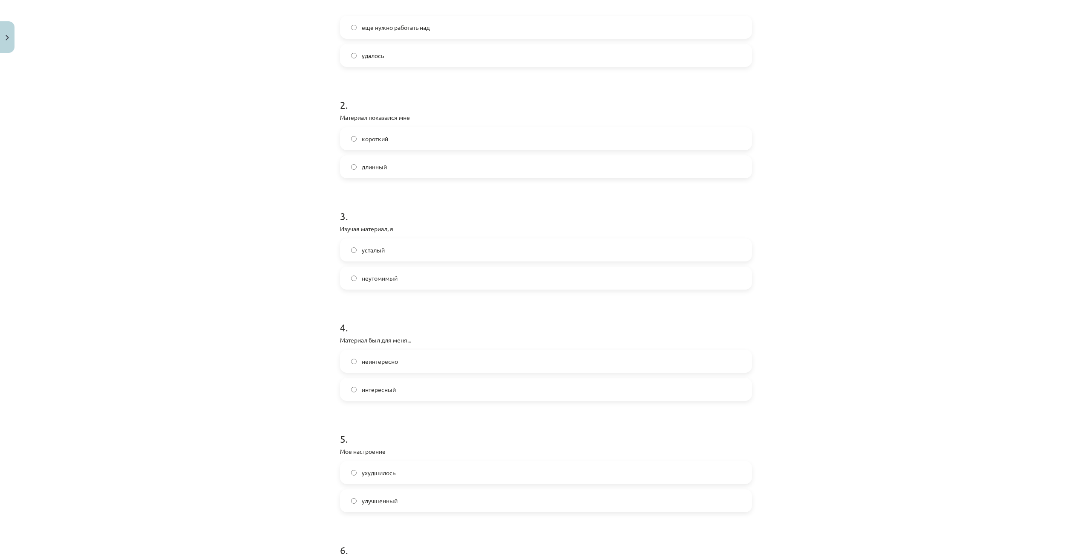
scroll to position [213, 0]
click at [402, 281] on label "неутомимый" at bounding box center [546, 275] width 410 height 21
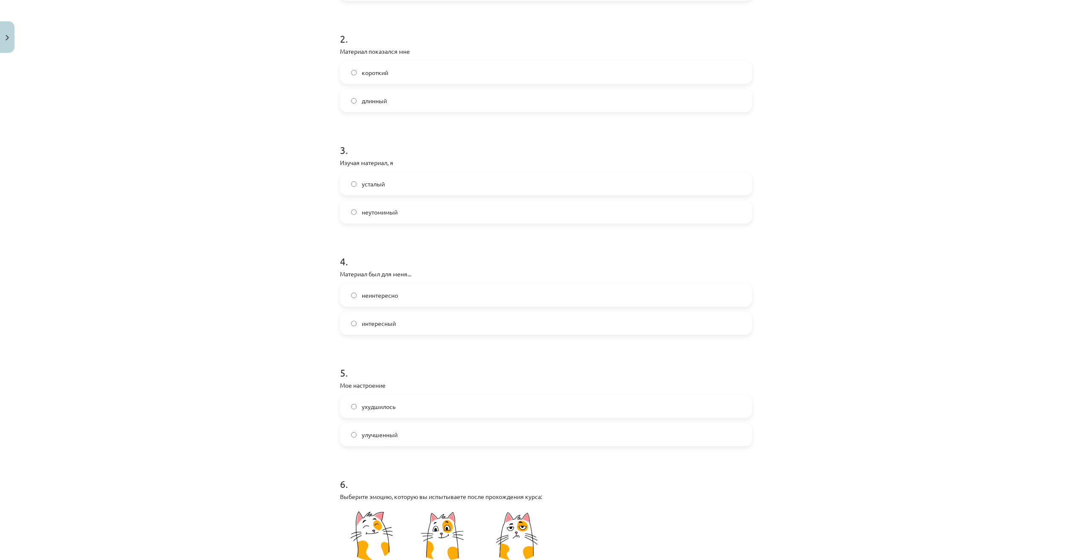
scroll to position [285, 0]
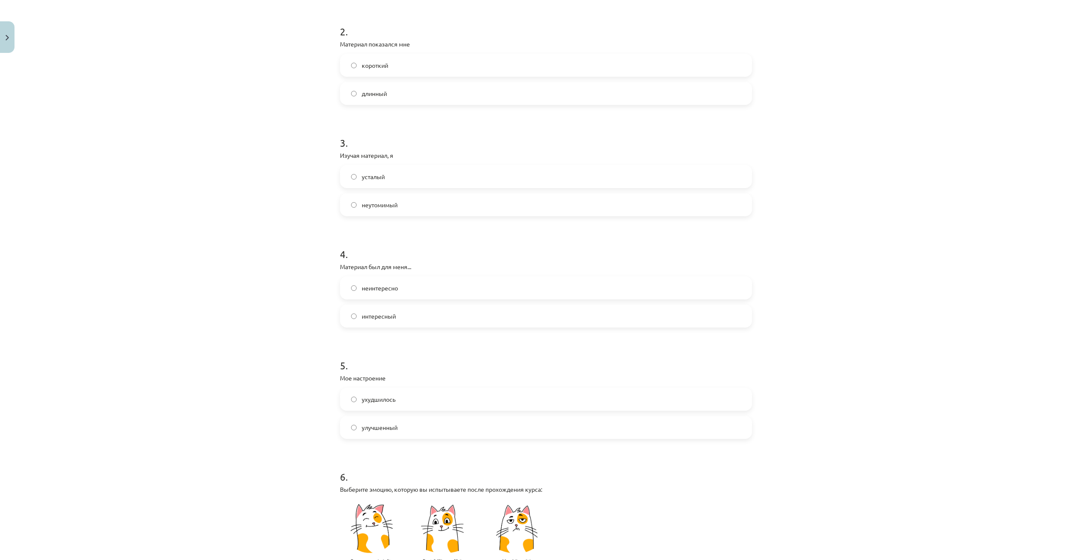
click at [380, 293] on label "неинтересно" at bounding box center [546, 287] width 410 height 21
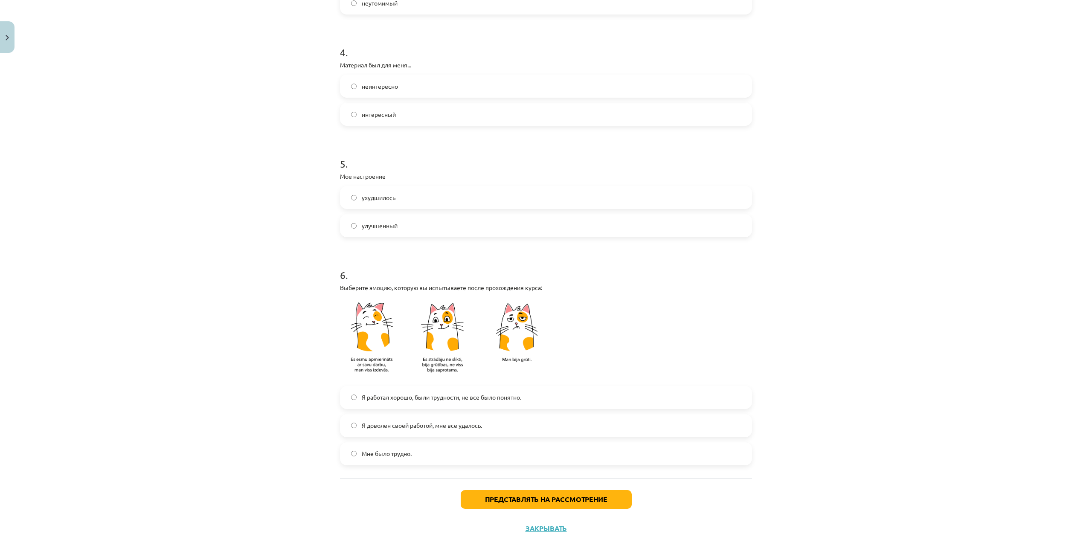
scroll to position [491, 0]
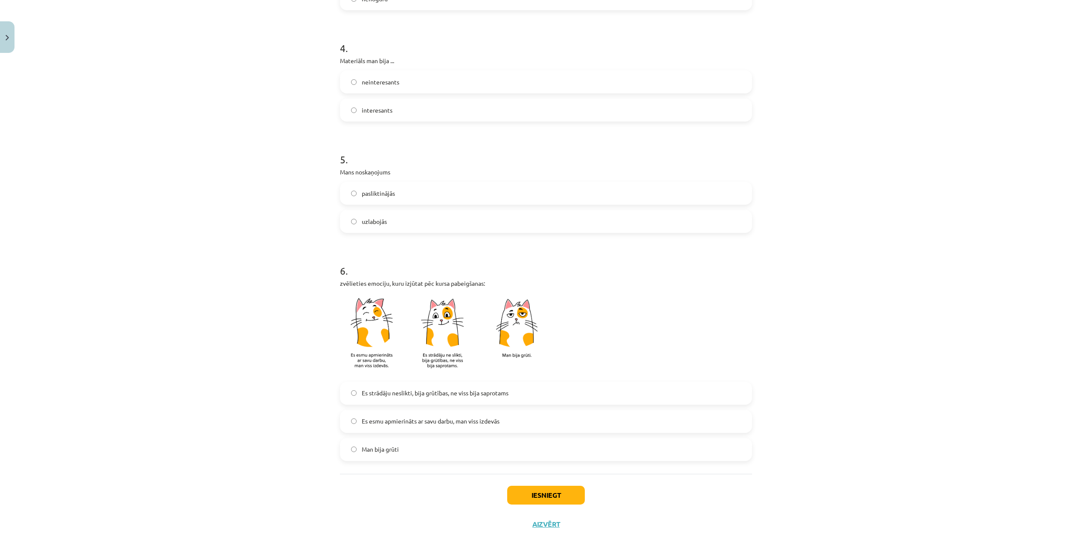
click at [420, 399] on label "Es strādāju neslikti, bija grūtības, ne viss bija saprotams" at bounding box center [546, 393] width 410 height 21
click at [525, 495] on button "Iesniegt" at bounding box center [546, 495] width 78 height 19
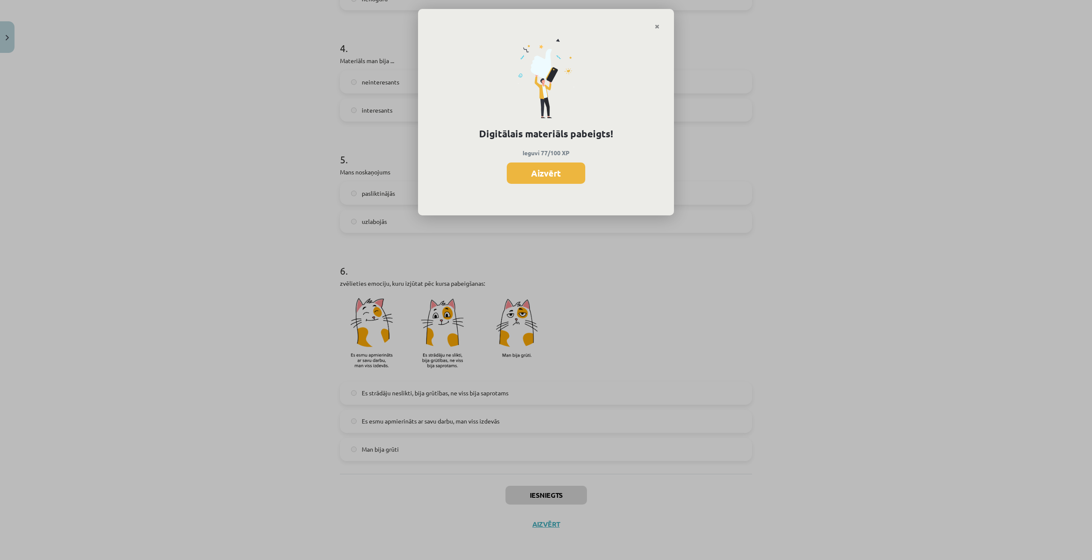
click at [553, 159] on div "Digitālais materiāls pabeigts! Ieguvi 77/100 XP Aizvērt" at bounding box center [546, 123] width 256 height 186
click at [661, 30] on div "Digitālais materiāls pabeigts! Ieguvi 77/100 XP Aizvērt" at bounding box center [546, 123] width 256 height 186
click at [654, 23] on link "Close" at bounding box center [657, 26] width 15 height 17
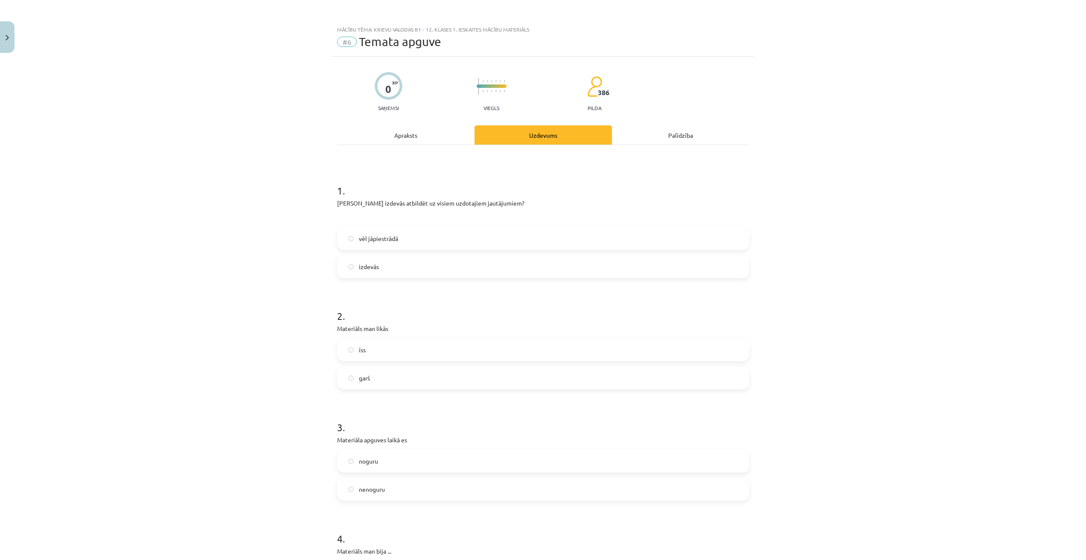
scroll to position [0, 0]
click at [13, 38] on button "Close" at bounding box center [7, 37] width 15 height 32
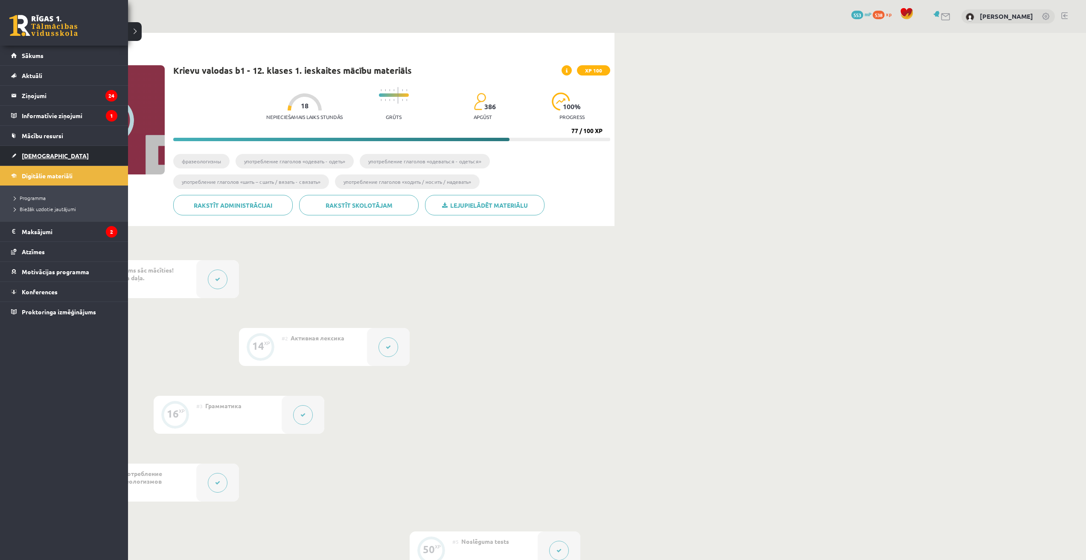
click at [33, 159] on span "[DEMOGRAPHIC_DATA]" at bounding box center [55, 156] width 67 height 8
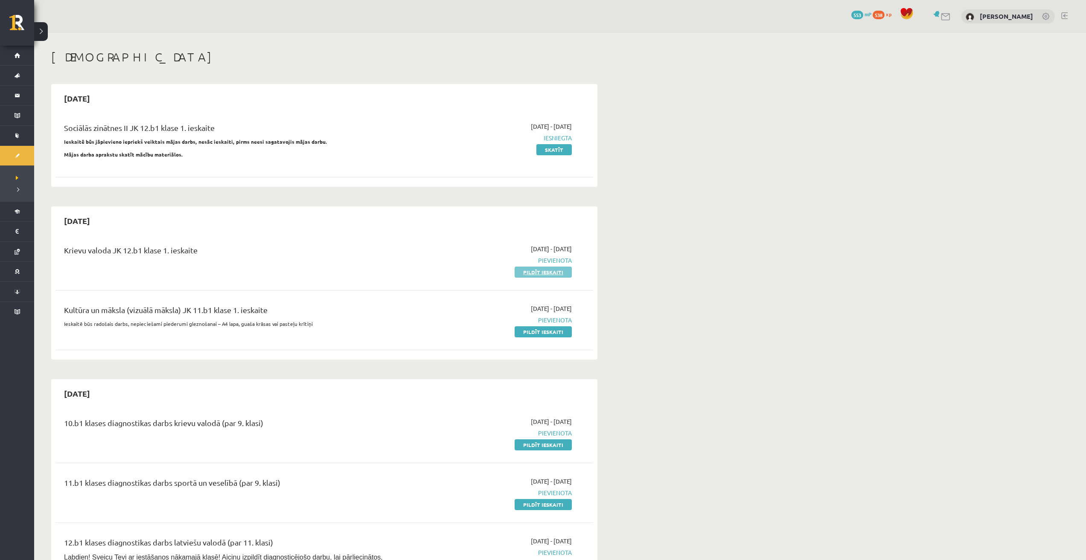
click at [540, 269] on link "Pildīt ieskaiti" at bounding box center [543, 272] width 57 height 11
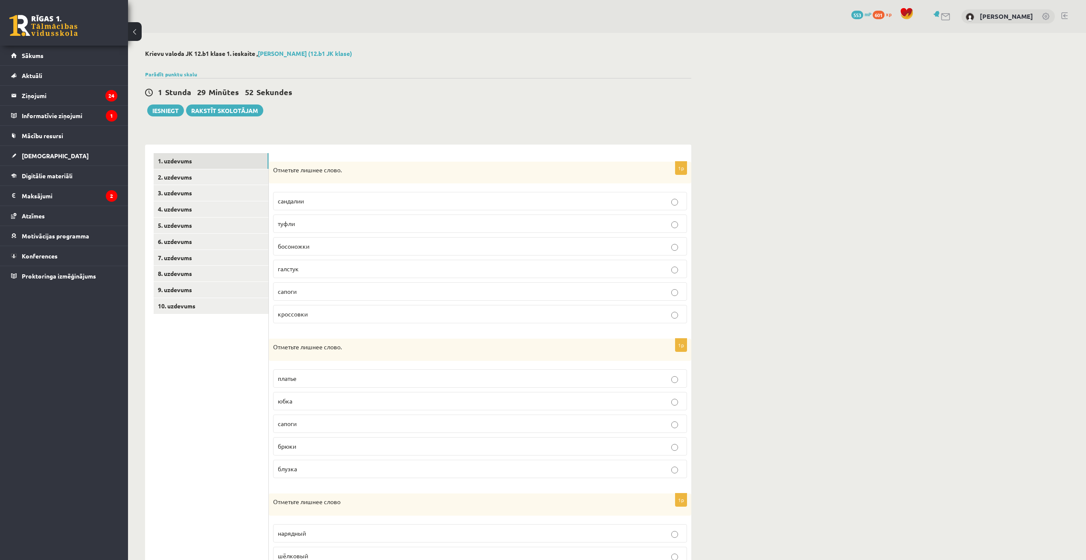
click at [313, 268] on p "галстук" at bounding box center [480, 269] width 404 height 9
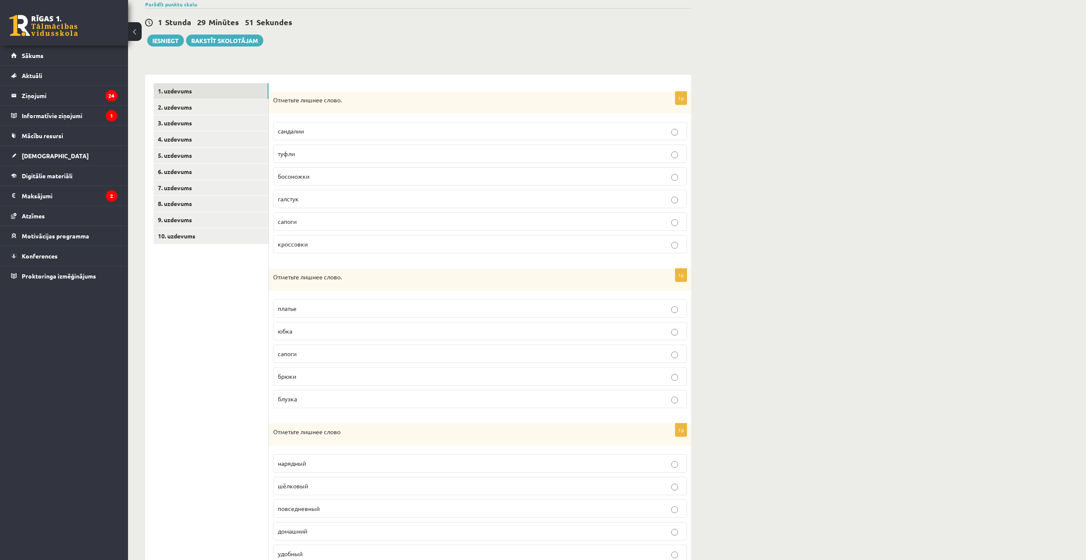
scroll to position [71, 0]
click at [305, 352] on p "сапоги" at bounding box center [480, 352] width 404 height 9
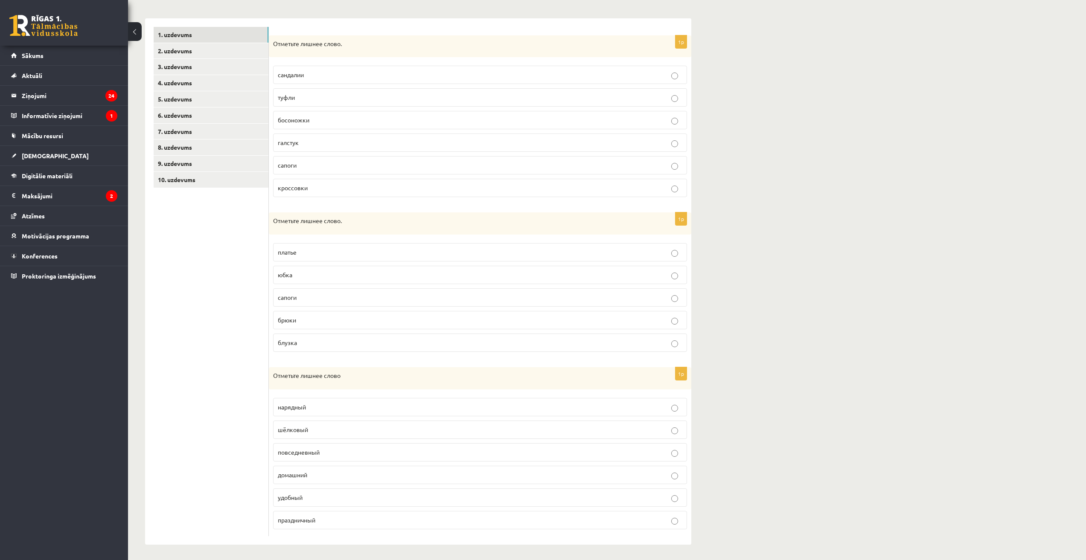
scroll to position [128, 0]
click at [836, 232] on div "**********" at bounding box center [607, 232] width 958 height 655
click at [313, 474] on p "домашний" at bounding box center [480, 473] width 404 height 9
drag, startPoint x: 323, startPoint y: 446, endPoint x: 351, endPoint y: 509, distance: 68.7
click at [351, 509] on div "1p Отметьте лишнее слово нарядный шёлковый повседневный домашний удобный праздн…" at bounding box center [480, 450] width 422 height 169
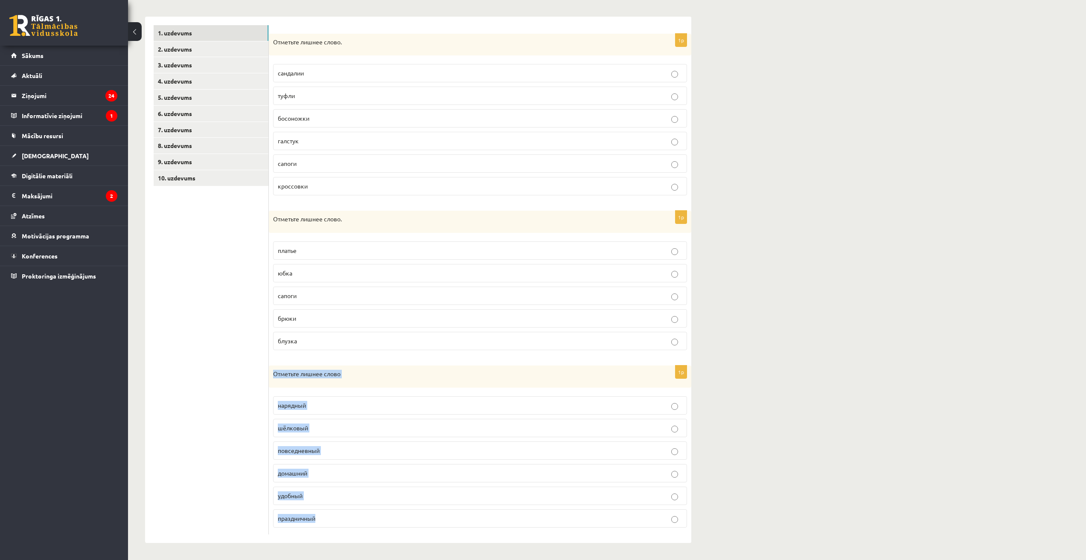
copy div "Отметьте лишнее слово нарядный шёлковый повседневный домашний удобный праздничн…"
click at [859, 349] on div "**********" at bounding box center [607, 232] width 958 height 655
click at [340, 427] on p "шёлковый" at bounding box center [480, 428] width 404 height 9
click at [195, 49] on link "2. uzdevums" at bounding box center [211, 49] width 115 height 16
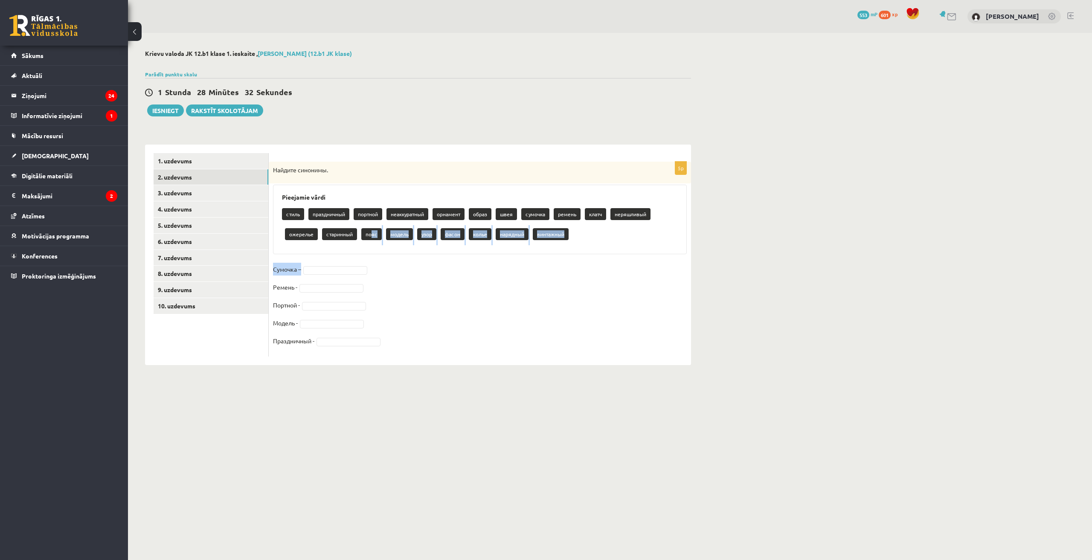
drag, startPoint x: 372, startPoint y: 234, endPoint x: 361, endPoint y: 265, distance: 32.3
click at [361, 265] on div "5p Найдите синонимы. Pieejamie vārdi стиль праздничный портной неаккуратный орн…" at bounding box center [480, 259] width 422 height 195
click at [377, 254] on div "Pieejamie vārdi стиль праздничный портной неаккуратный орнамент образ швея сумо…" at bounding box center [480, 220] width 414 height 70
click at [332, 282] on fieldset "Сумочка – Ремень - Портной - Модель - Праздничный -" at bounding box center [480, 308] width 414 height 90
click at [811, 288] on div "**********" at bounding box center [610, 207] width 964 height 349
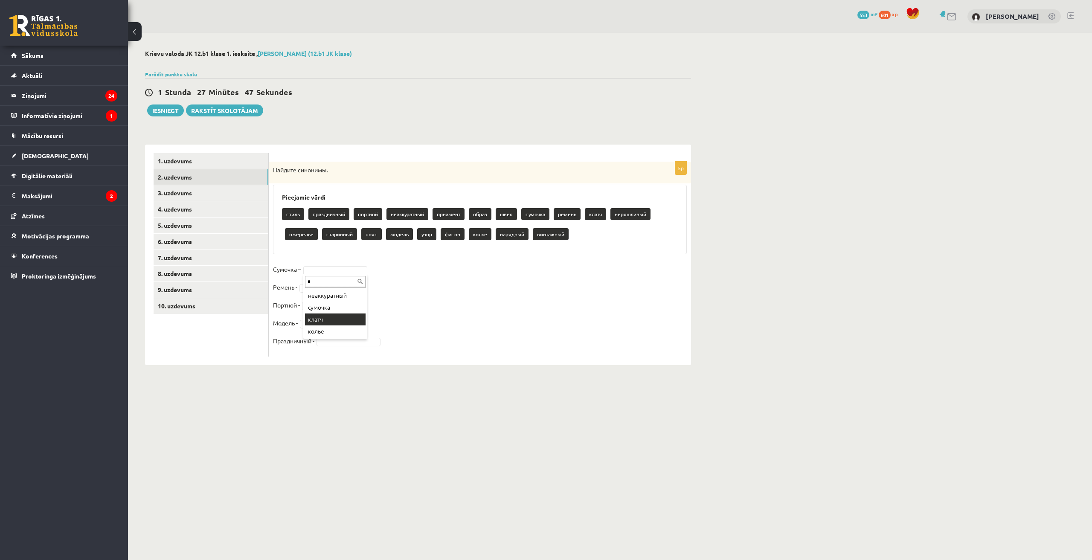
type input "*"
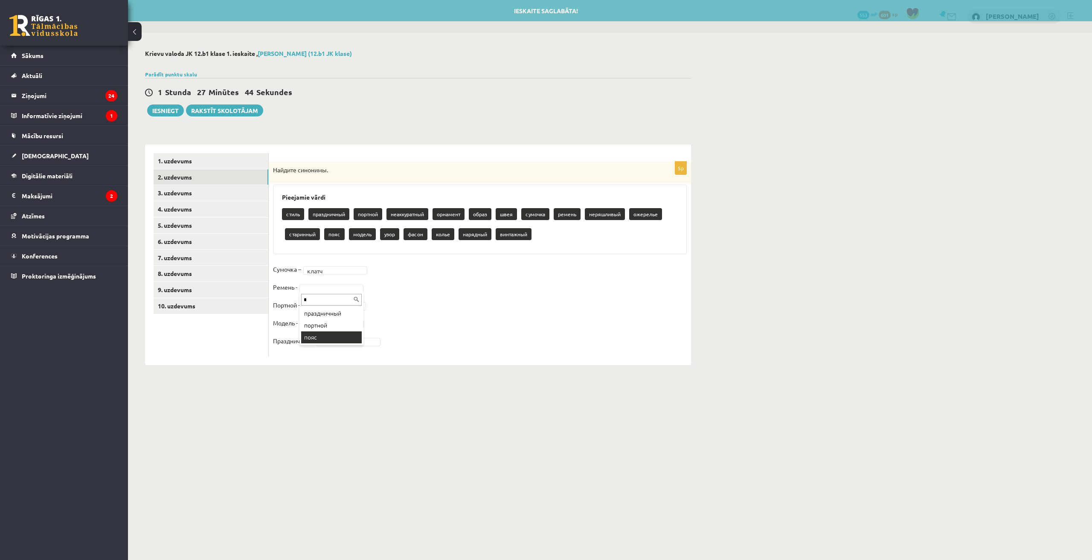
type input "*"
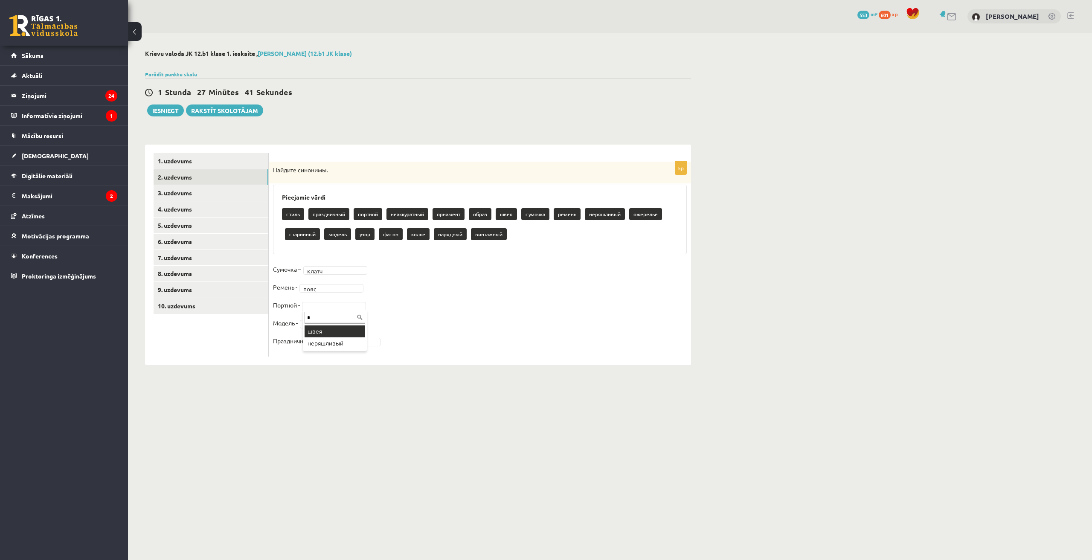
type input "*"
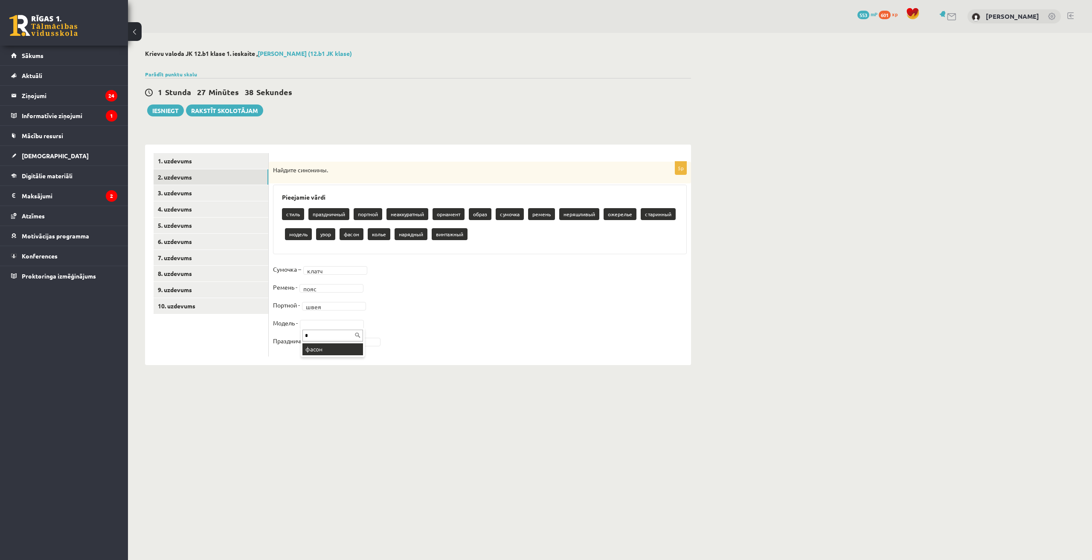
type input "*"
type input "**"
drag, startPoint x: 348, startPoint y: 380, endPoint x: 337, endPoint y: 373, distance: 12.7
click at [191, 198] on link "3. uzdevums" at bounding box center [211, 193] width 115 height 16
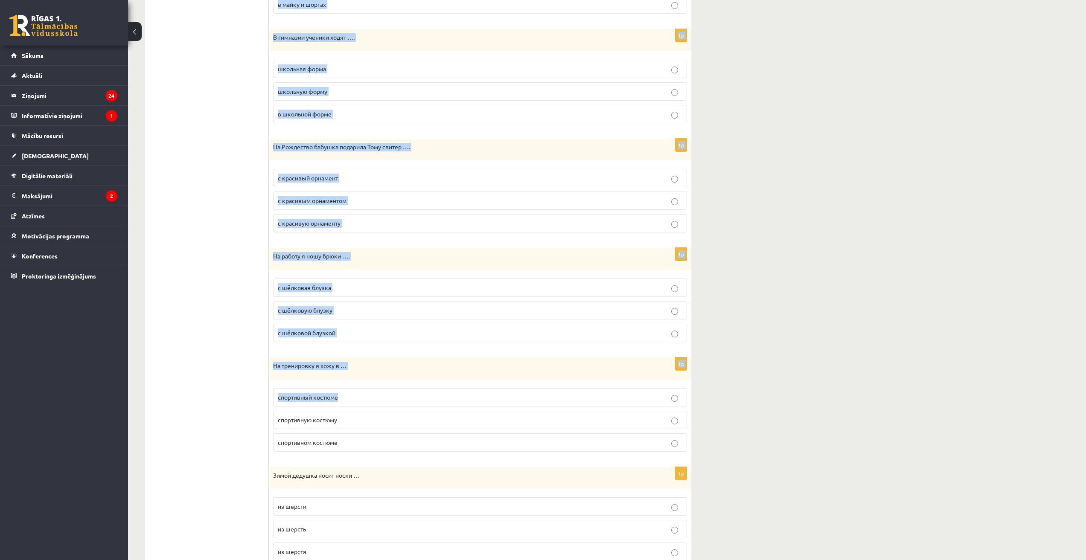
scroll to position [714, 0]
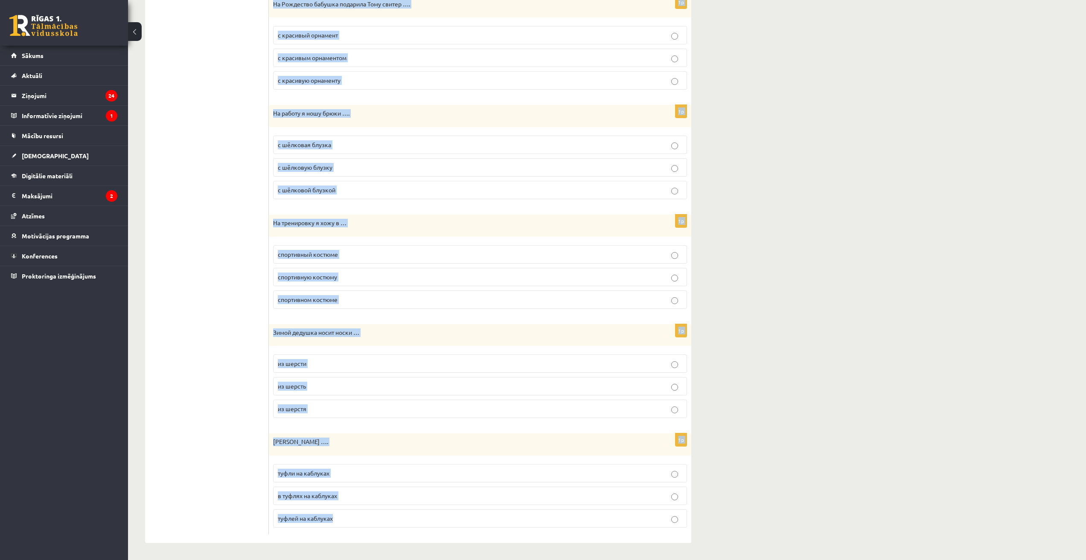
drag, startPoint x: 283, startPoint y: 179, endPoint x: 358, endPoint y: 519, distance: 348.1
copy form "Этот новый костюм тебе …. подходит подходят подходите 1p На празднике коллектив…"
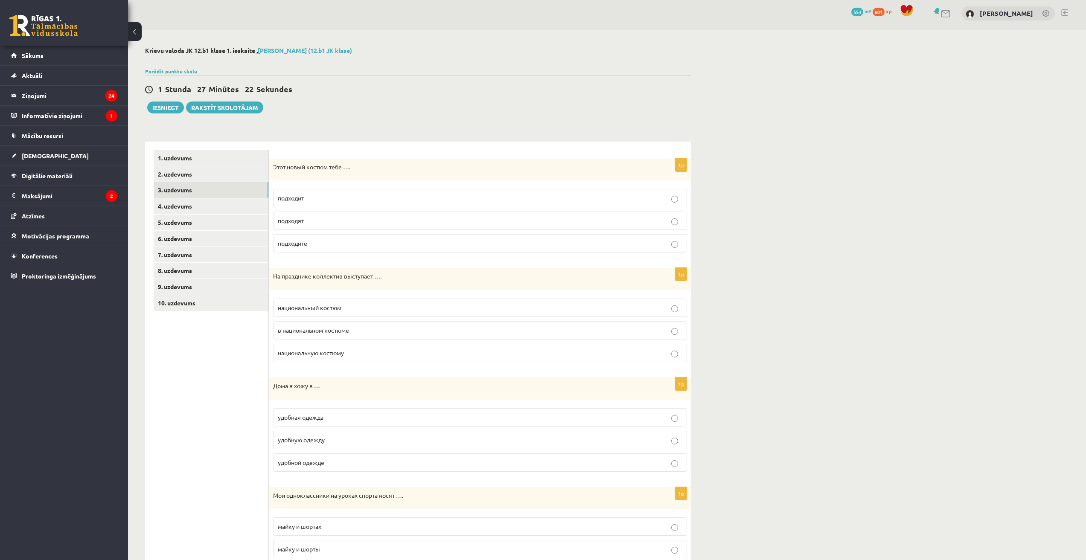
scroll to position [0, 0]
click at [332, 199] on p "подходит" at bounding box center [480, 201] width 404 height 9
click at [365, 333] on p "в национальном костюме" at bounding box center [480, 333] width 404 height 9
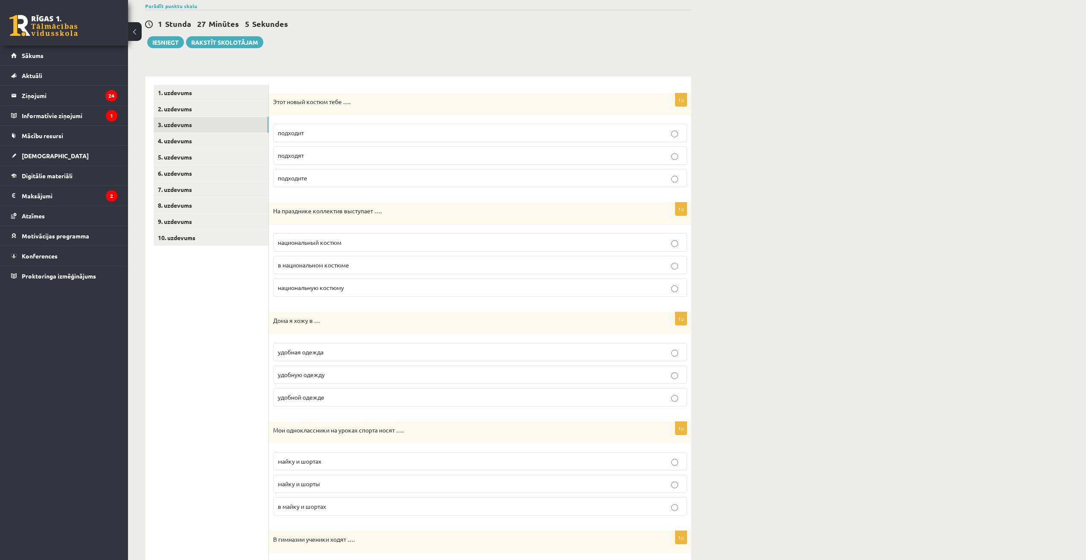
scroll to position [71, 0]
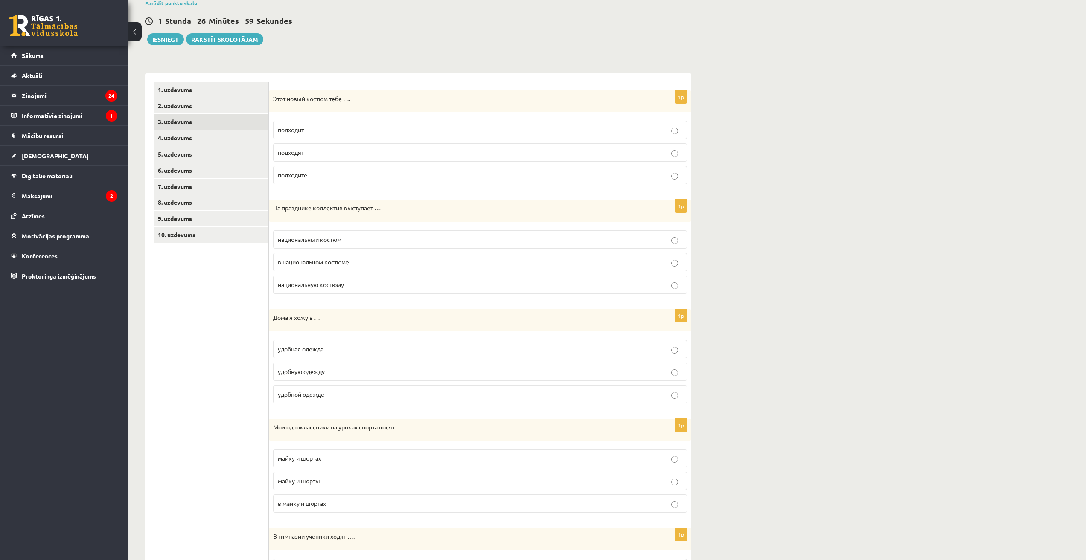
click at [316, 400] on label "удобной одежде" at bounding box center [480, 394] width 414 height 18
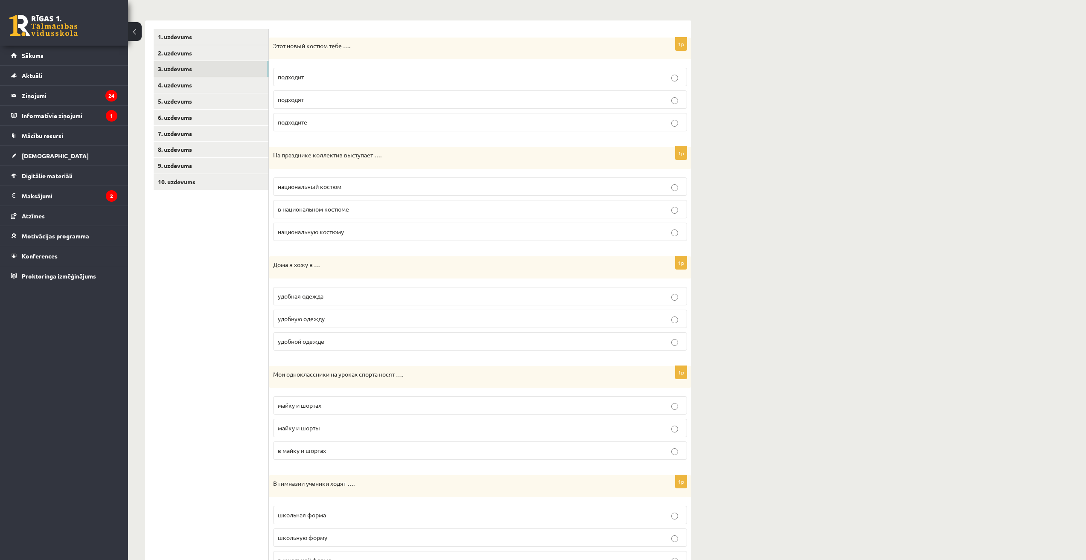
scroll to position [213, 0]
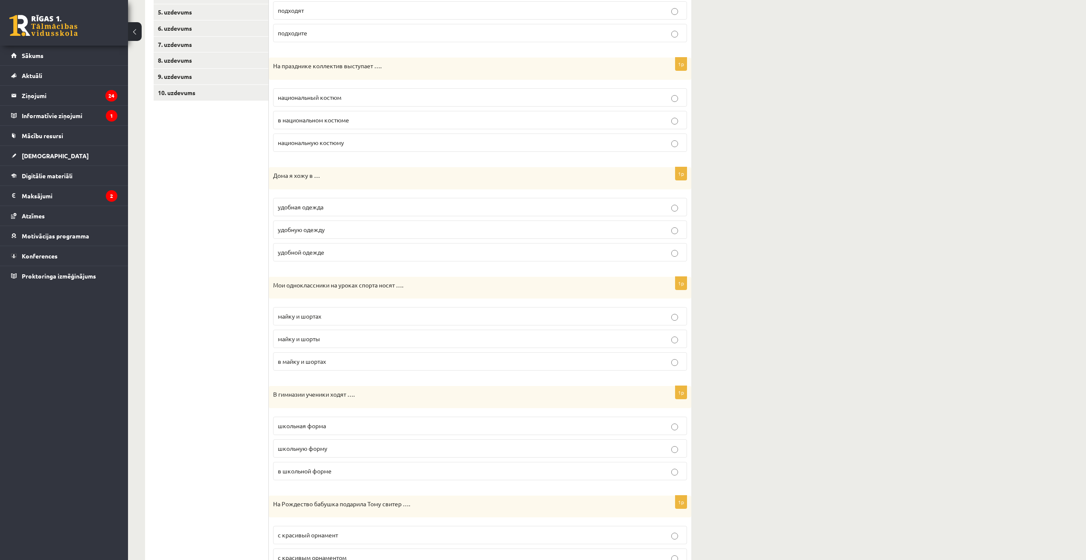
click at [331, 337] on p "майку и шорты" at bounding box center [480, 338] width 404 height 9
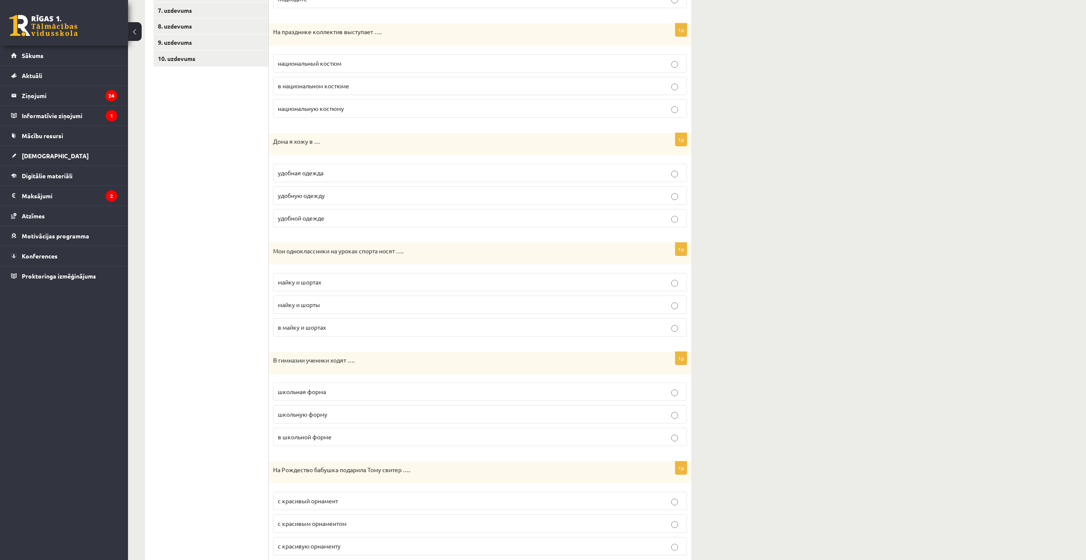
scroll to position [285, 0]
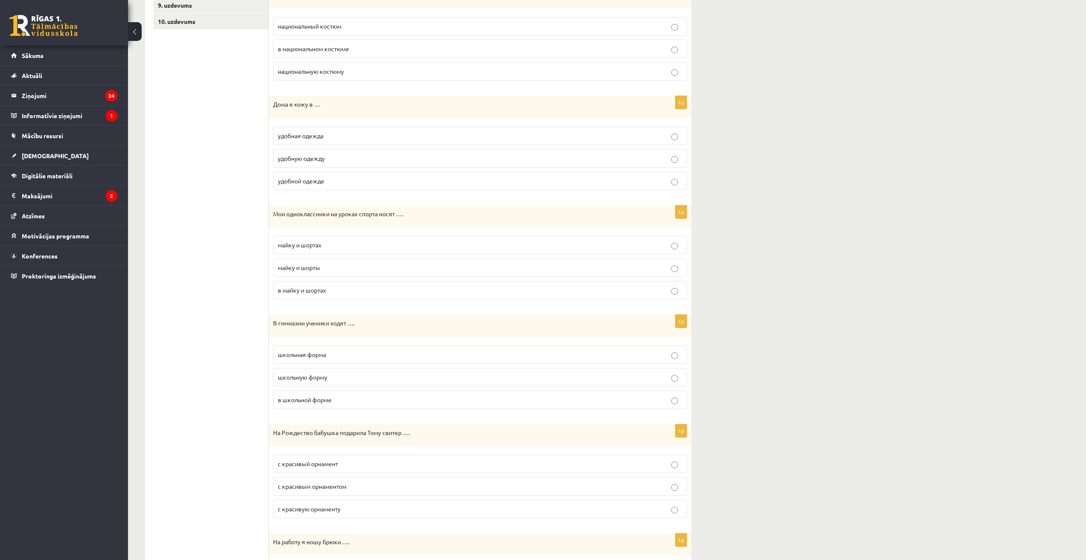
click at [320, 402] on span "в школьной форме" at bounding box center [305, 400] width 54 height 8
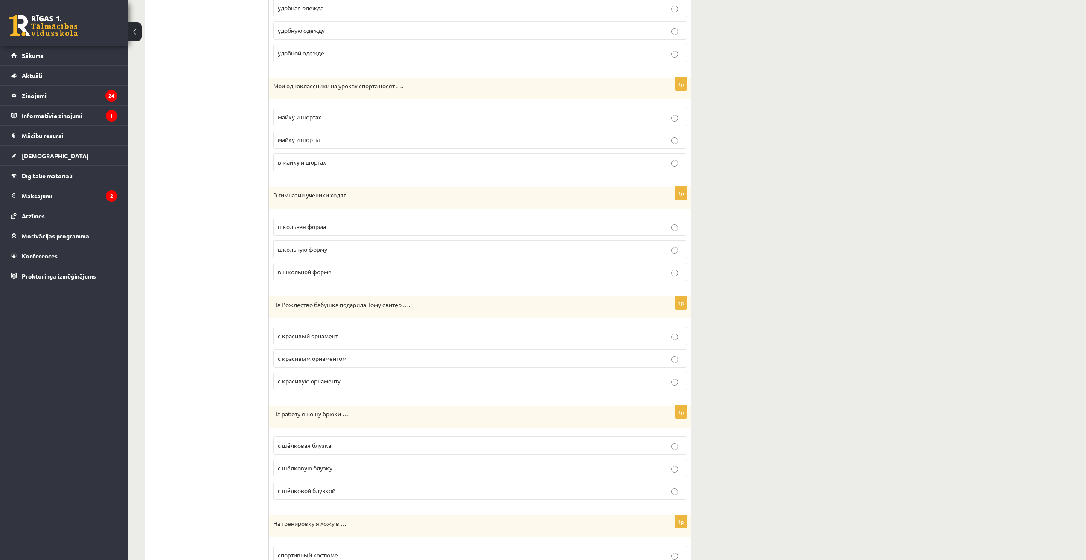
scroll to position [427, 0]
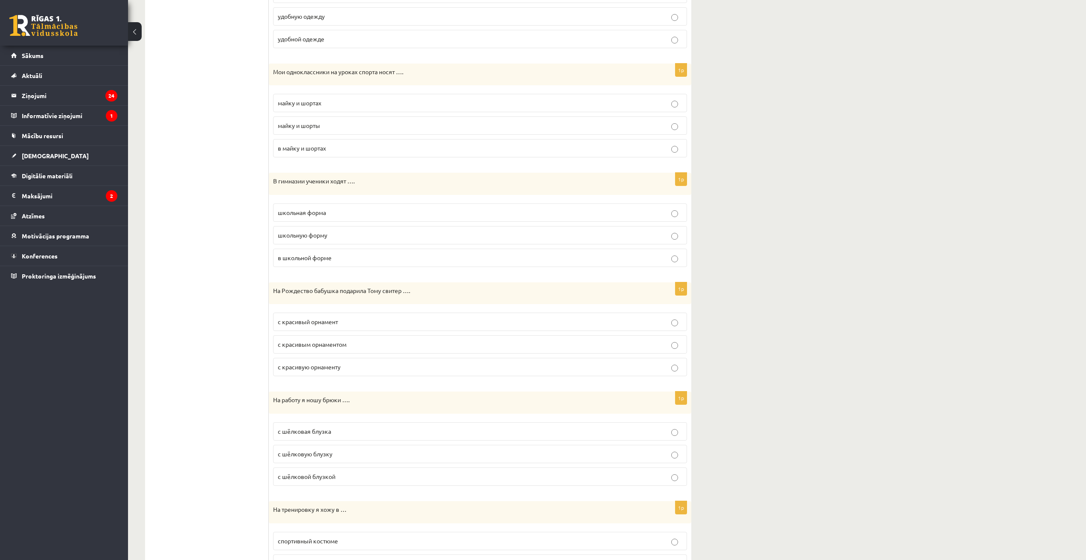
click at [356, 350] on label "с красивым орнаментом" at bounding box center [480, 344] width 414 height 18
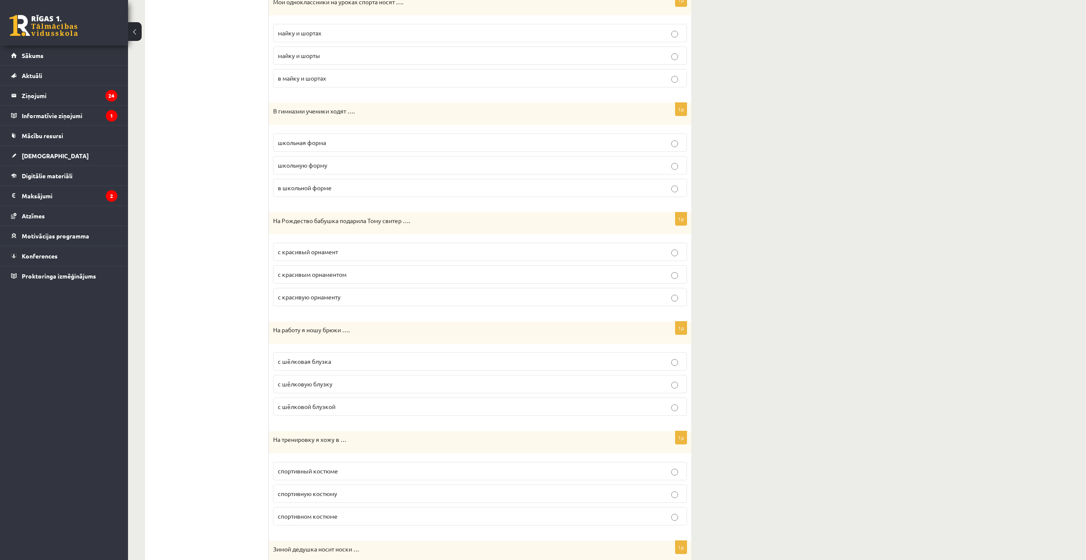
scroll to position [498, 0]
click at [336, 407] on p "с шёлковой блузкой" at bounding box center [480, 405] width 404 height 9
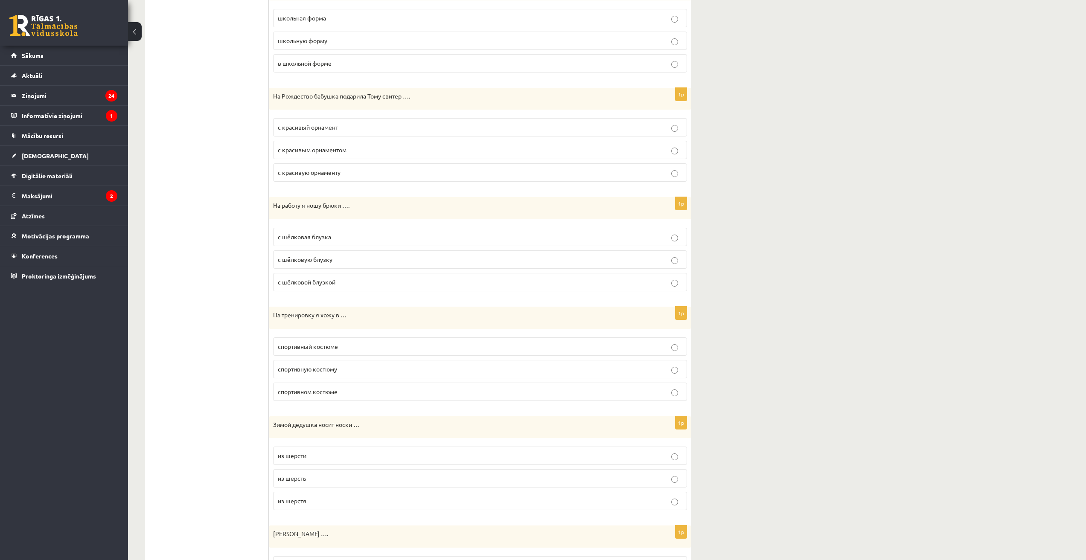
scroll to position [640, 0]
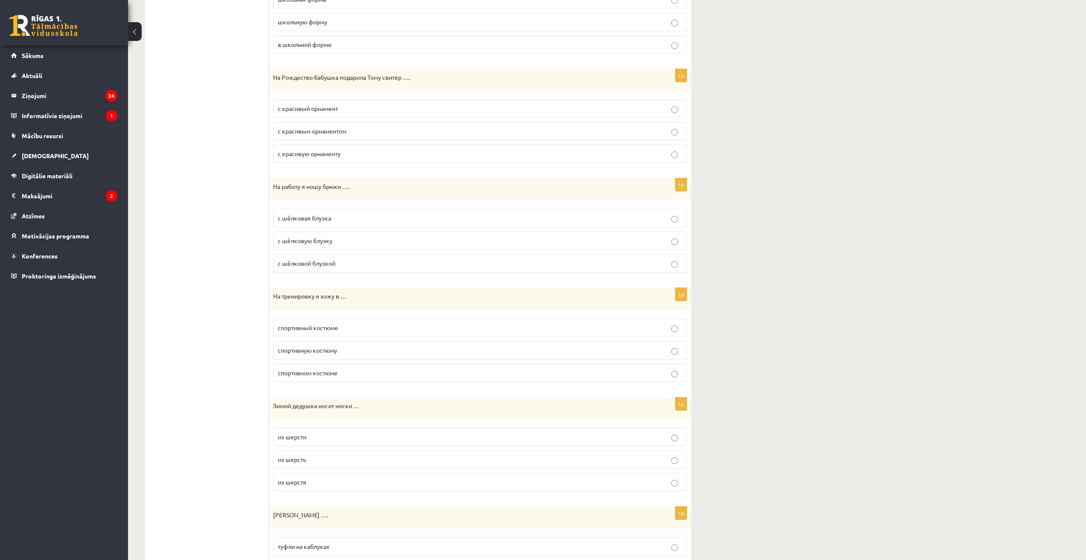
click at [333, 375] on span "спортивном костюме" at bounding box center [308, 373] width 60 height 8
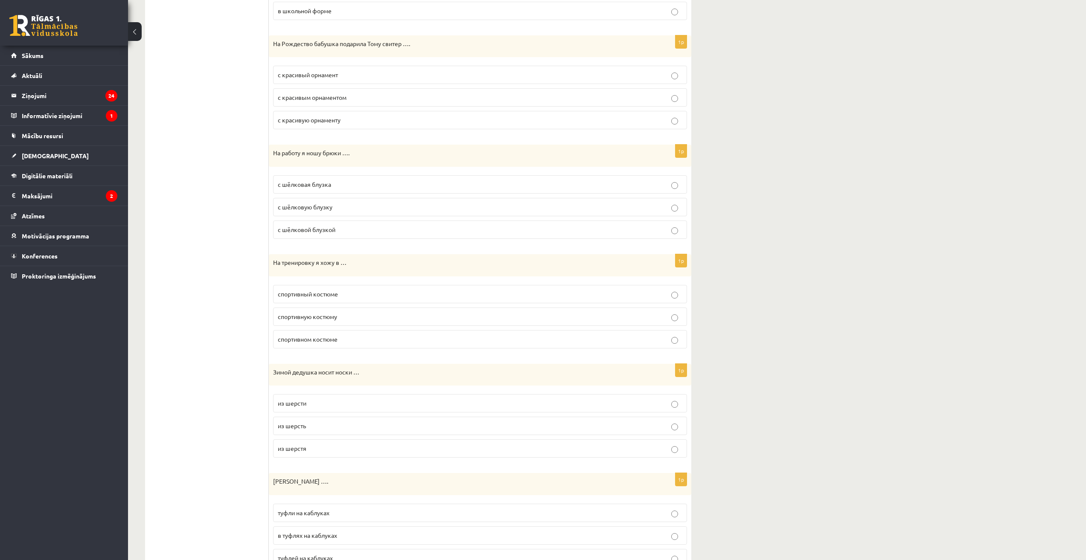
scroll to position [711, 0]
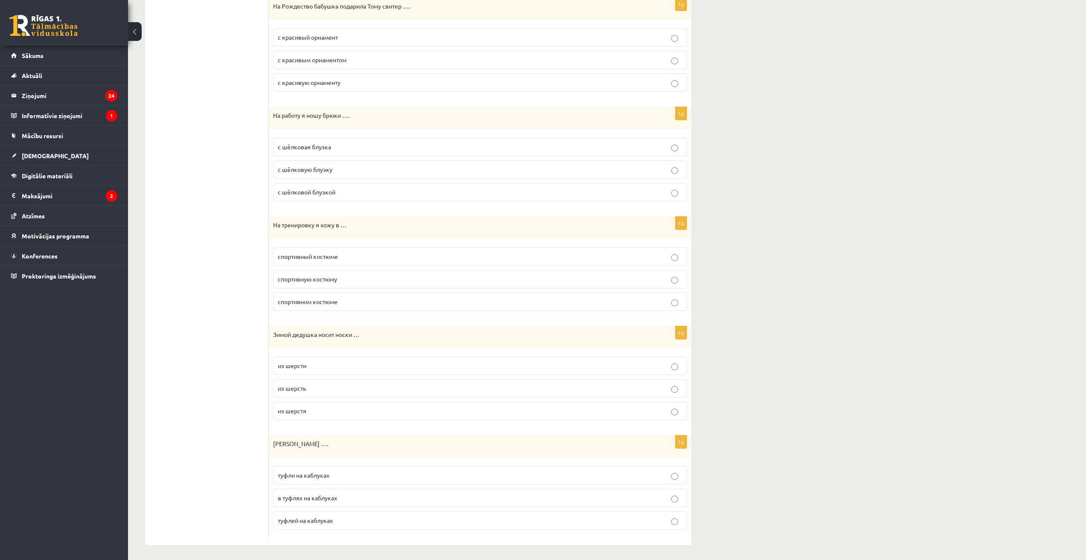
click at [313, 370] on p "из шерсти" at bounding box center [480, 365] width 404 height 9
click at [354, 474] on p "туфли на каблуках" at bounding box center [480, 473] width 404 height 9
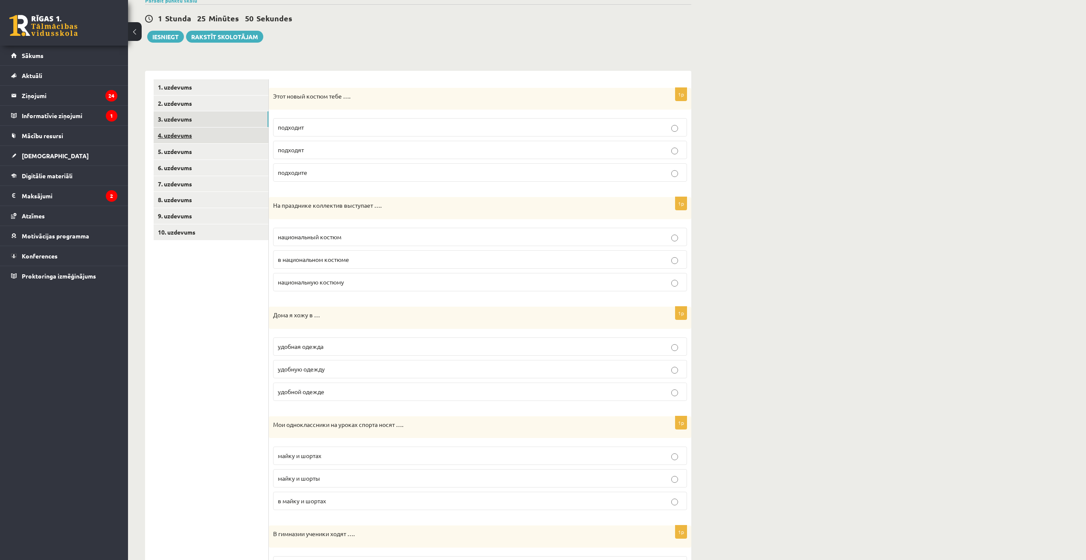
click at [160, 137] on link "4. uzdevums" at bounding box center [211, 136] width 115 height 16
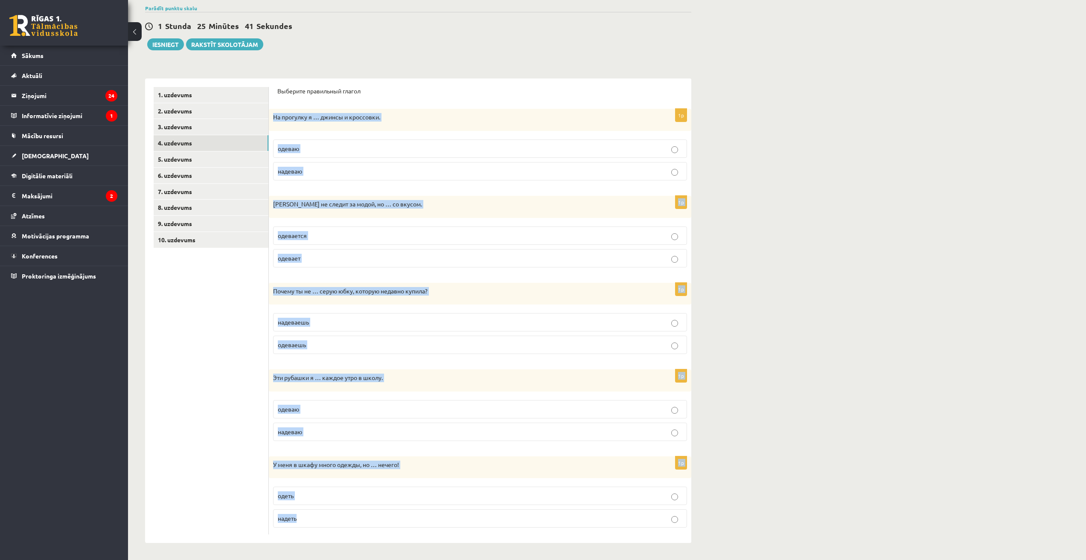
drag, startPoint x: 273, startPoint y: 114, endPoint x: 337, endPoint y: 534, distance: 424.7
click at [337, 534] on form "Выберите правильный глагол 1p На прогулку я … джинсы и кроссовки. одеваю надева…" at bounding box center [479, 311] width 405 height 448
copy form "На прогулку я … джинсы и кроссовки. одеваю надеваю 1p Ивар не следит за модой, …"
click at [773, 361] on div "**********" at bounding box center [607, 263] width 958 height 593
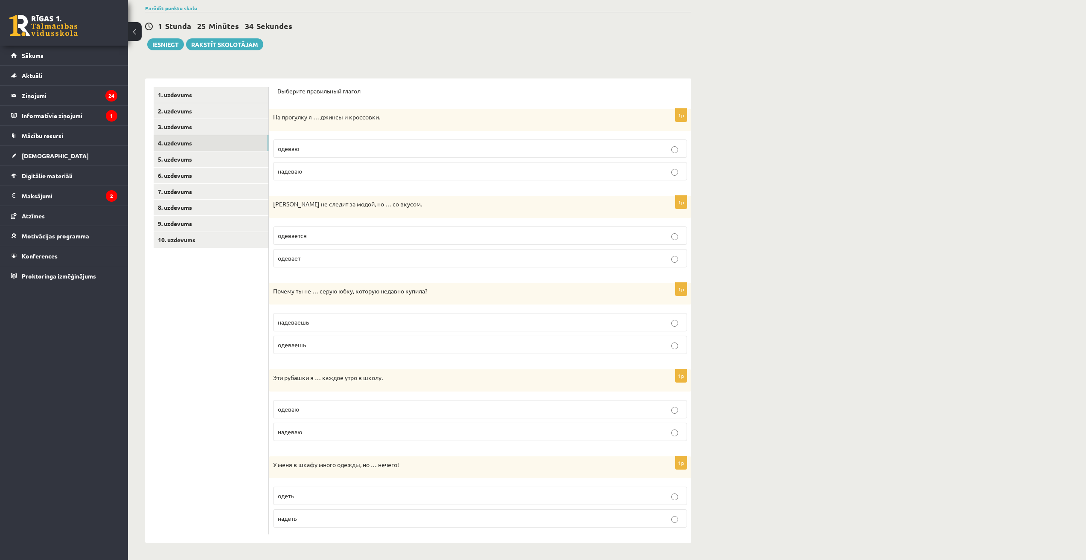
click at [340, 171] on p "надеваю" at bounding box center [480, 171] width 404 height 9
click at [326, 236] on p "одевается" at bounding box center [480, 235] width 404 height 9
click at [320, 324] on p "надеваешь" at bounding box center [480, 322] width 404 height 9
click at [323, 434] on p "надеваю" at bounding box center [480, 431] width 404 height 9
click at [307, 520] on p "надеть" at bounding box center [480, 518] width 404 height 9
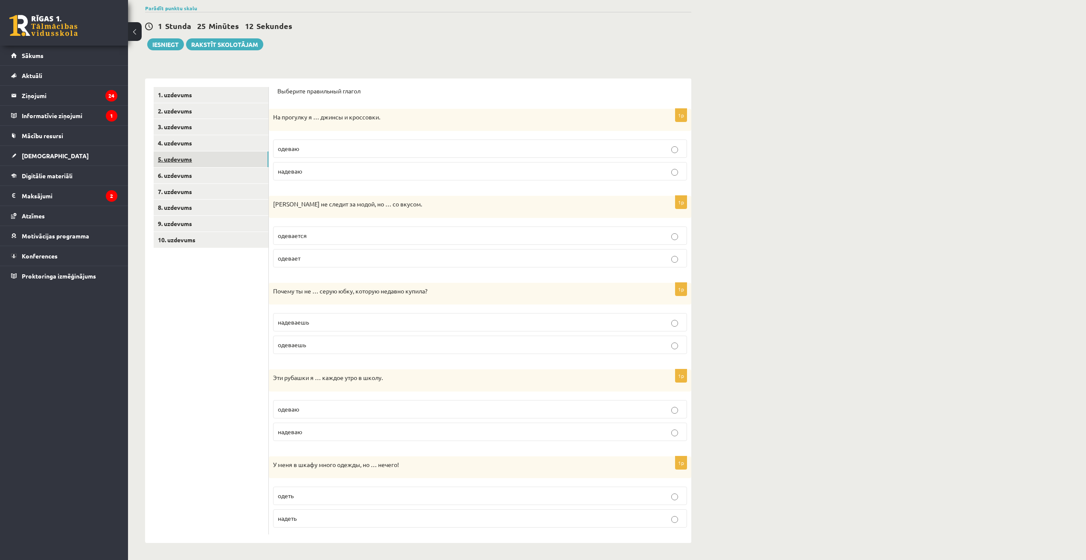
click at [183, 165] on link "5. uzdevums" at bounding box center [211, 159] width 115 height 16
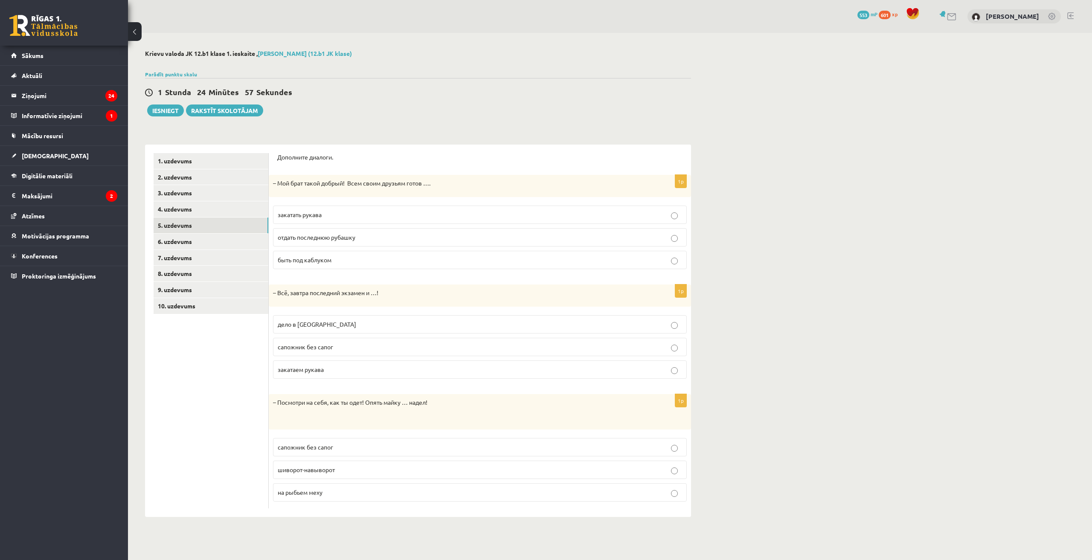
click at [330, 236] on span "отдать последнюю рубашку" at bounding box center [317, 237] width 78 height 8
click at [328, 326] on p "дело в шляпе" at bounding box center [480, 324] width 404 height 9
click at [314, 466] on span "шиворот-навыворот" at bounding box center [306, 470] width 57 height 8
click at [186, 243] on link "6. uzdevums" at bounding box center [211, 242] width 115 height 16
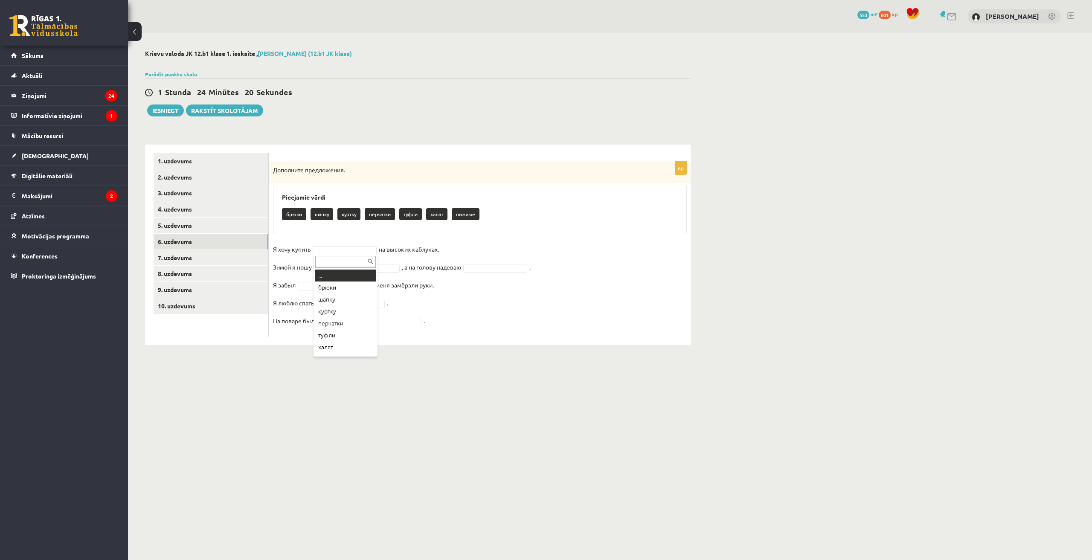
type input "*"
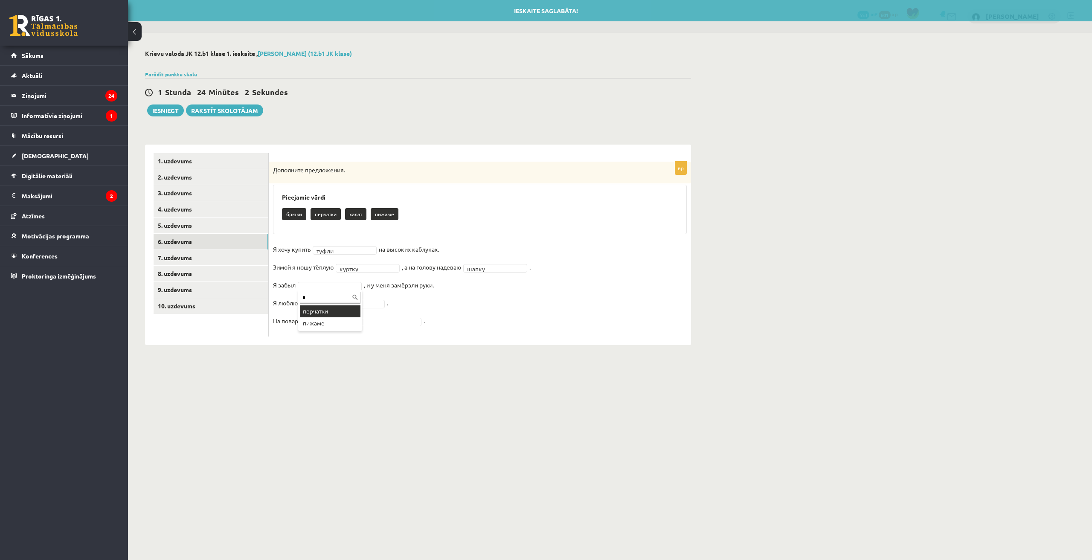
type input "*"
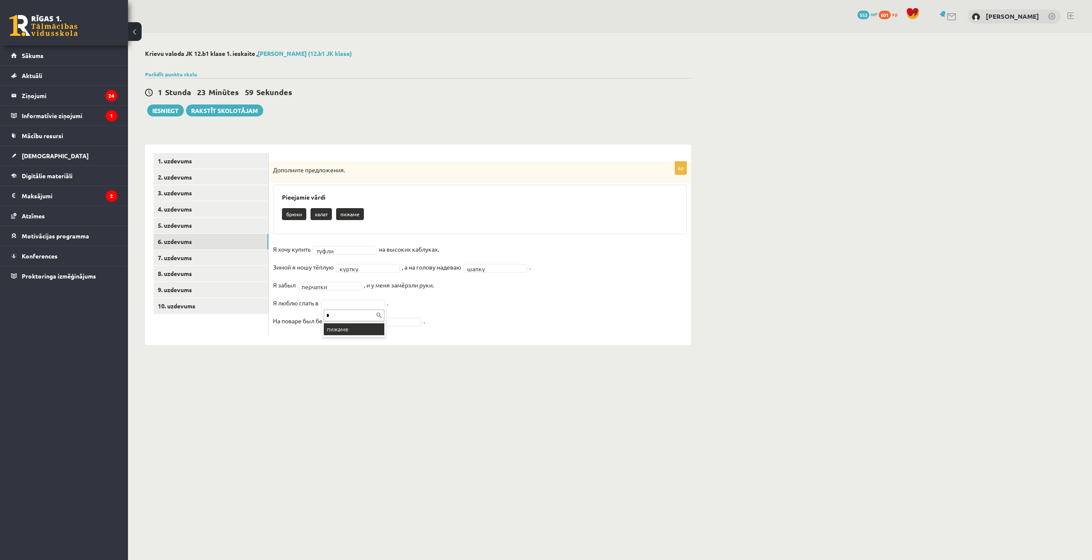
type input "*"
click at [198, 259] on link "7. uzdevums" at bounding box center [211, 258] width 115 height 16
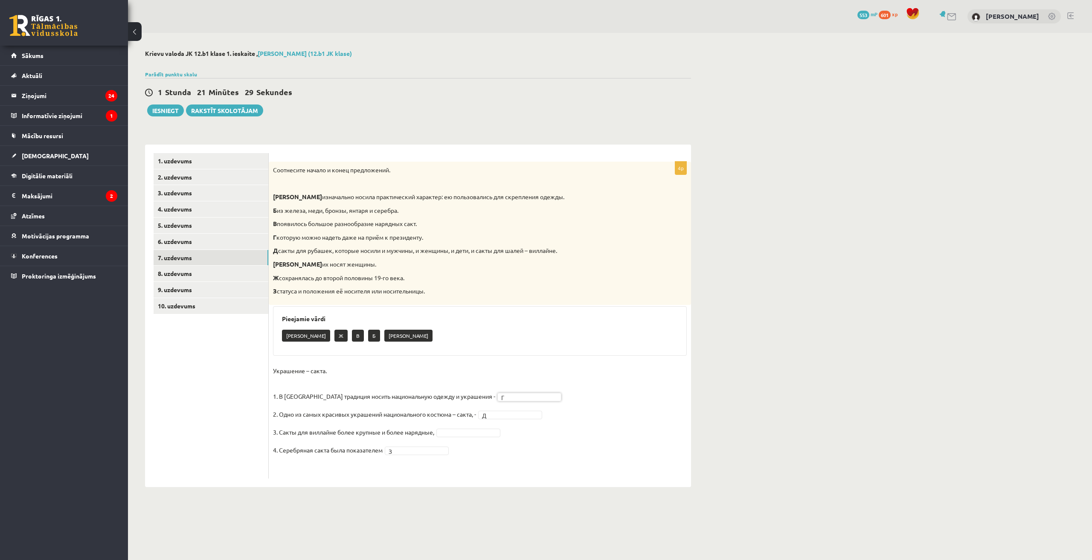
click at [513, 474] on fieldset "Украшение – сакта. 1. В Латвии традиция носить национальную одежду и украшения …" at bounding box center [480, 419] width 414 height 110
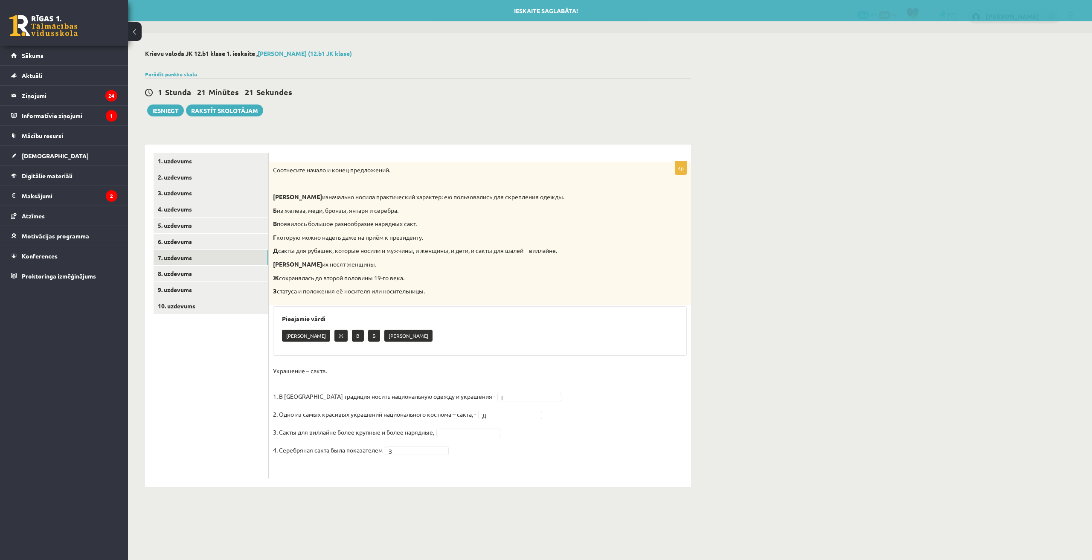
click at [960, 322] on div "**********" at bounding box center [610, 268] width 964 height 471
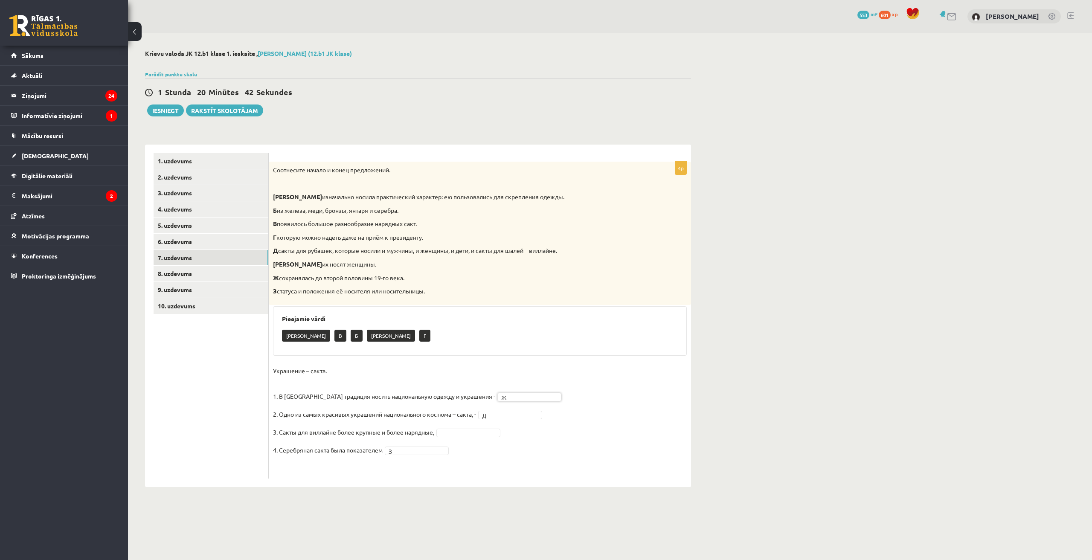
click at [543, 421] on fieldset "Украшение – сакта. 1. В Латвии традиция носить национальную одежду и украшения …" at bounding box center [480, 419] width 414 height 110
click at [201, 273] on link "8. uzdevums" at bounding box center [211, 274] width 115 height 16
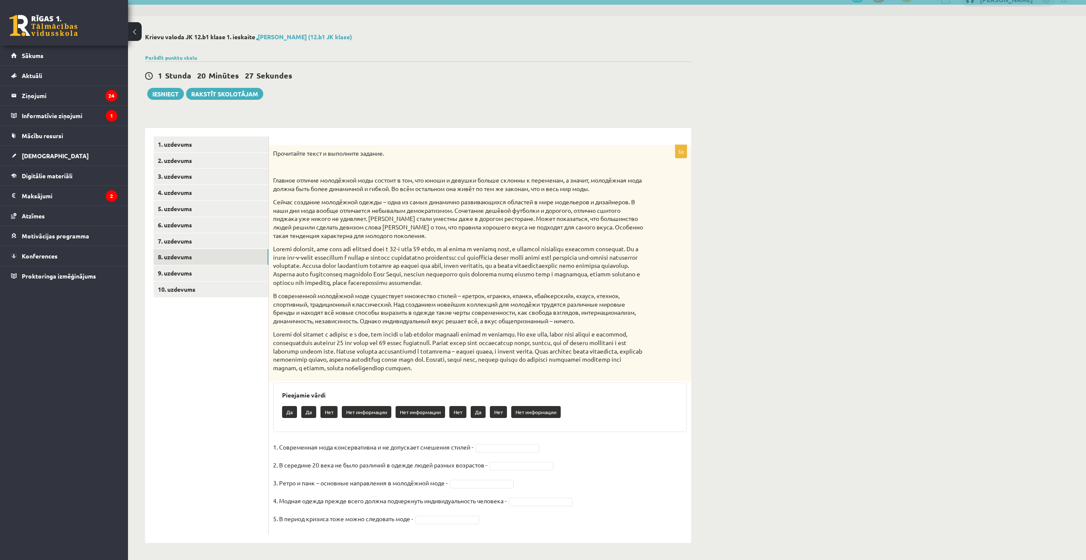
scroll to position [17, 0]
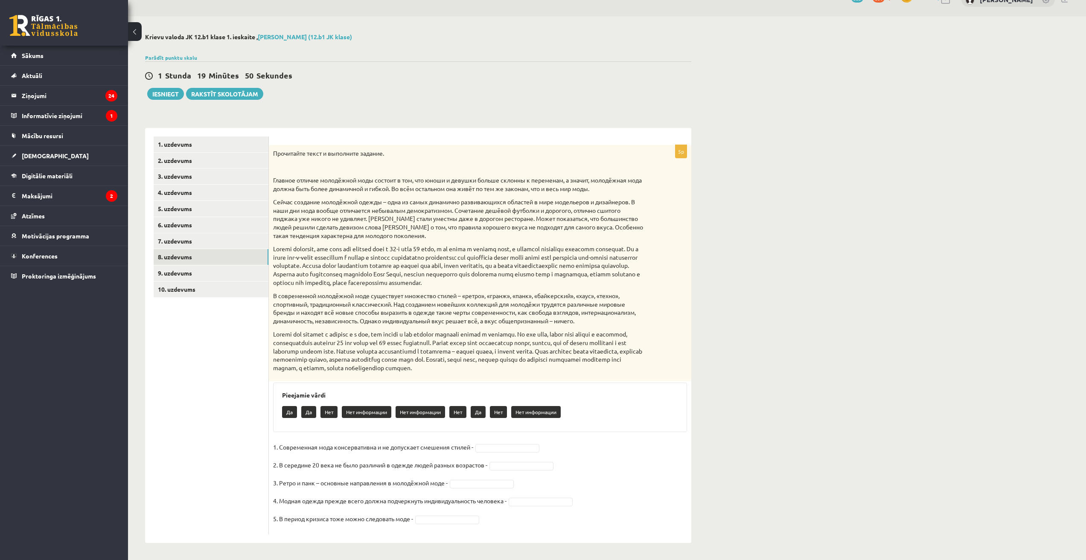
click at [773, 266] on div "**********" at bounding box center [607, 288] width 958 height 544
click at [868, 457] on div "**********" at bounding box center [607, 288] width 958 height 544
click at [507, 474] on fieldset "1. Современная мода консервативна и не допускает смешения стилей - Нет *** 2. В…" at bounding box center [480, 486] width 414 height 90
click at [514, 459] on fieldset "1. Современная мода консервативна и не допускает смешения стилей - Нет *** 2. В…" at bounding box center [480, 486] width 414 height 90
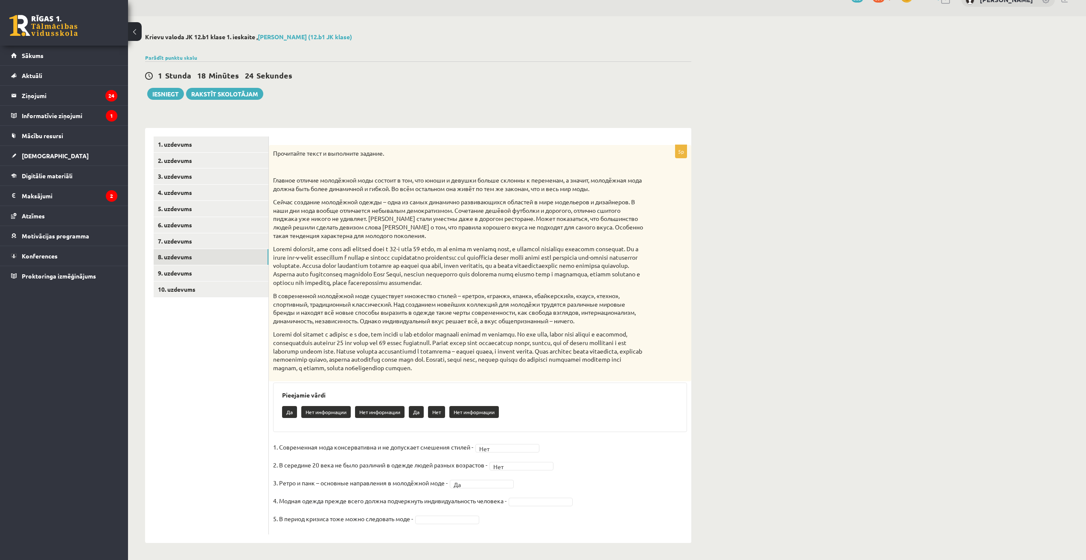
drag, startPoint x: 541, startPoint y: 494, endPoint x: 535, endPoint y: 505, distance: 11.9
click at [541, 495] on fieldset "1. Современная мода консервативна и не допускает смешения стилей - Нет *** 2. В…" at bounding box center [480, 486] width 414 height 90
click at [617, 464] on fieldset "1. Современная мода консервативна и не допускает смешения стилей - Нет *** 2. В…" at bounding box center [480, 486] width 414 height 90
click at [172, 271] on link "9. uzdevums" at bounding box center [211, 273] width 115 height 16
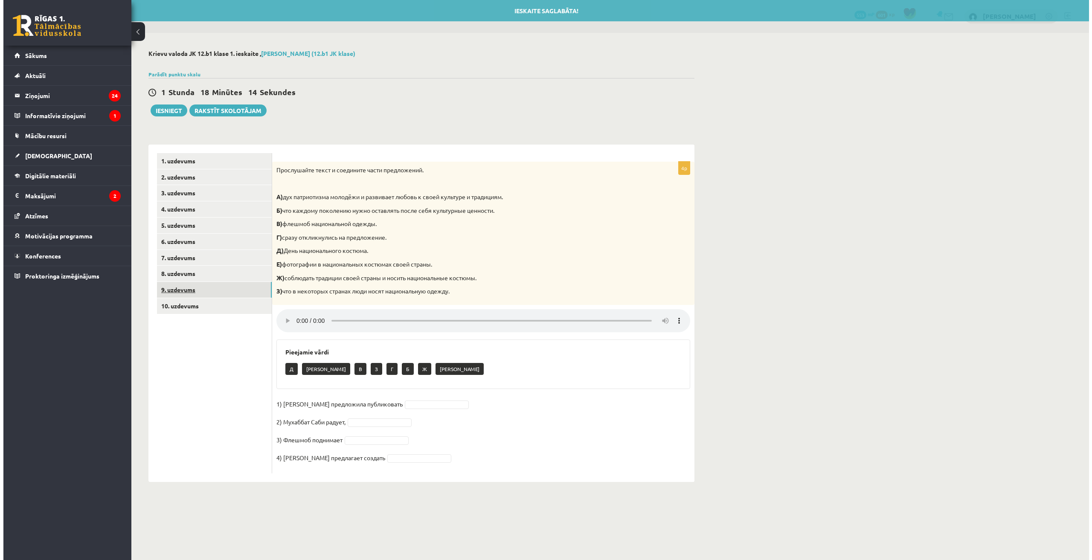
scroll to position [0, 0]
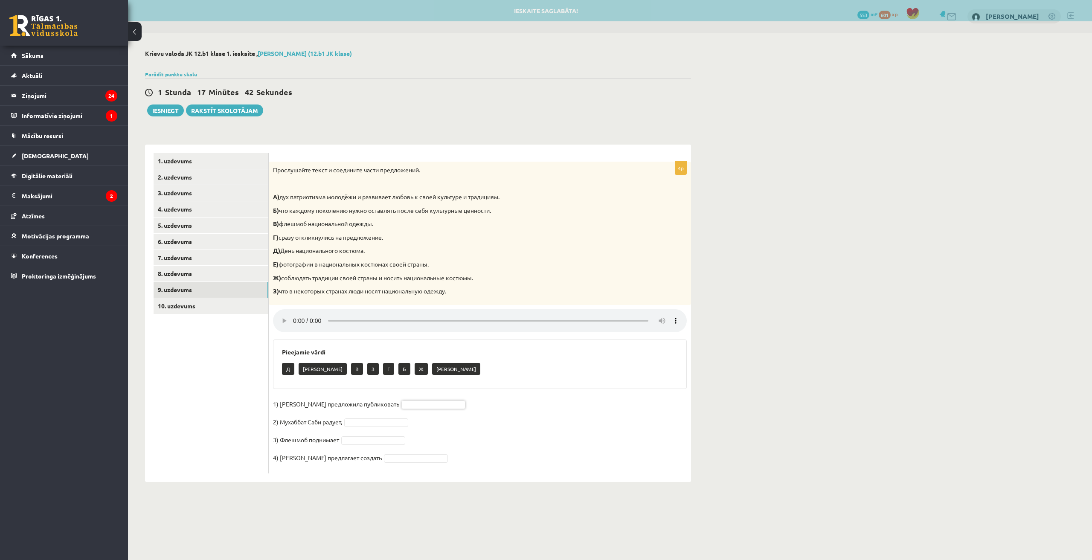
click at [506, 398] on div "4p Прослушайте текст и соедините части предложений. А) дух патриотизма молодёжи…" at bounding box center [480, 318] width 422 height 312
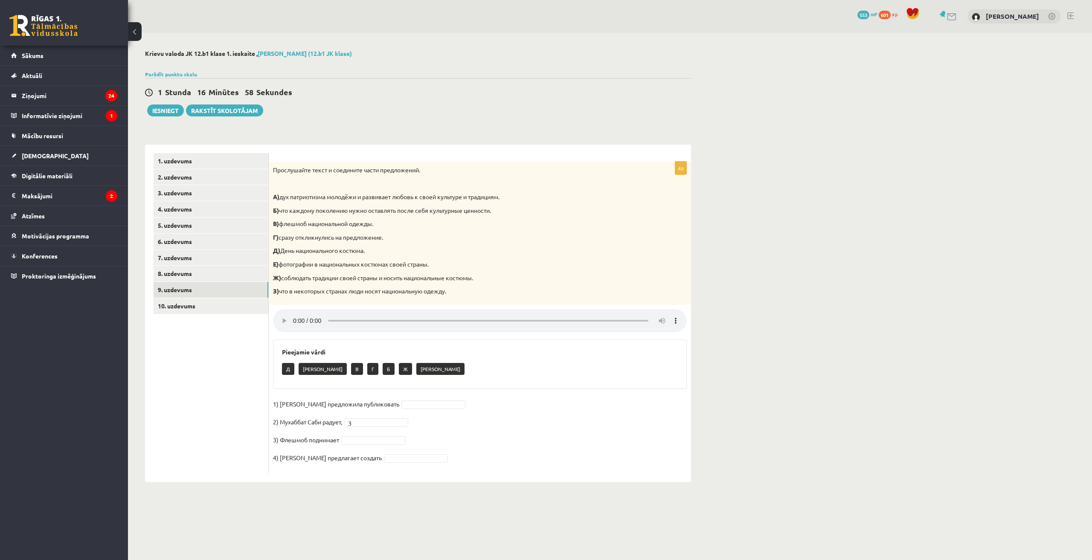
click at [489, 416] on fieldset "1) Девушка предложила публиковать 2) Мухаббат Саби радует, З * 3) Флешмоб подни…" at bounding box center [480, 434] width 414 height 72
click at [612, 439] on fieldset "1) Девушка предложила публиковать 2) Мухаббат Саби радует, З * 3) Флешмоб подни…" at bounding box center [480, 434] width 414 height 72
drag, startPoint x: 281, startPoint y: 422, endPoint x: 322, endPoint y: 422, distance: 41.0
click at [322, 422] on p "2) Мухаббат Саби радует," at bounding box center [307, 422] width 69 height 13
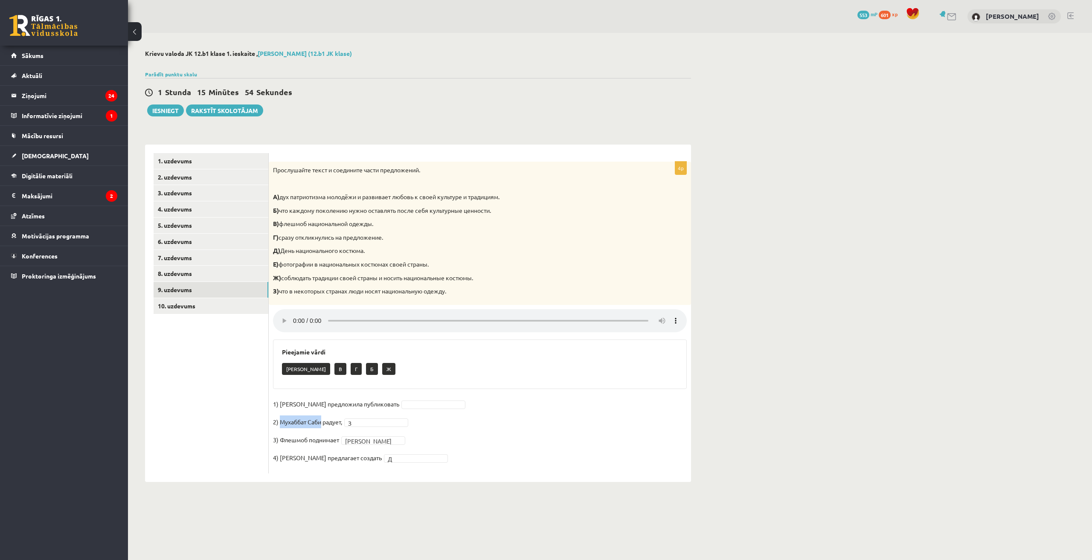
copy p "Мухаббат Саби"
click at [765, 343] on div "**********" at bounding box center [610, 266] width 964 height 466
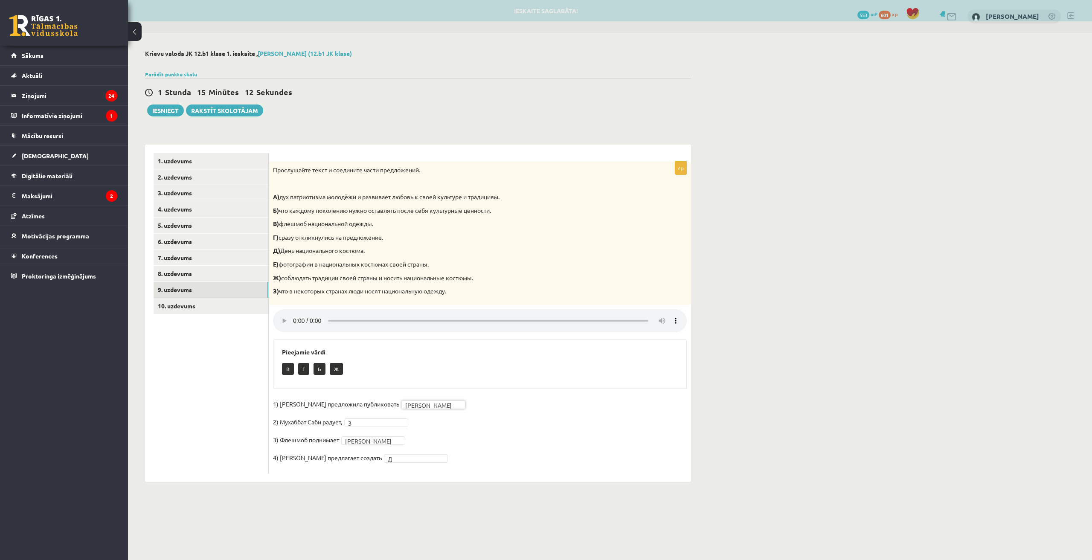
click at [602, 411] on fieldset "1) Девушка предложила публиковать Е * 2) Мухаббат Саби радует, З * 3) Флешмоб п…" at bounding box center [480, 434] width 414 height 72
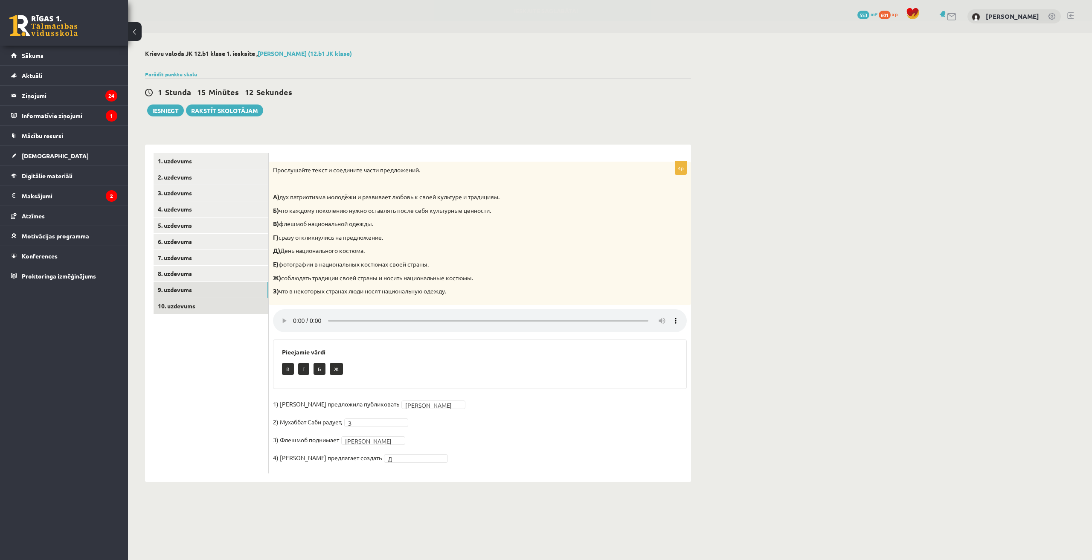
click at [206, 300] on link "10. uzdevums" at bounding box center [211, 306] width 115 height 16
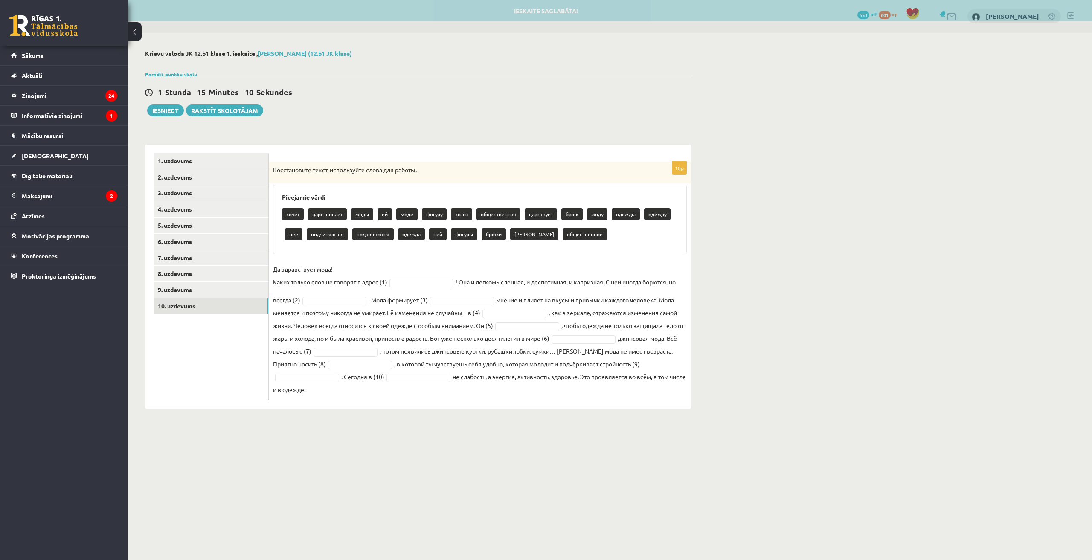
click at [461, 438] on body "0 Dāvanas 553 mP 601 xp Dāvids Babans Sākums Aktuāli Kā mācīties eSKOLĀ Kontakt…" at bounding box center [546, 280] width 1092 height 560
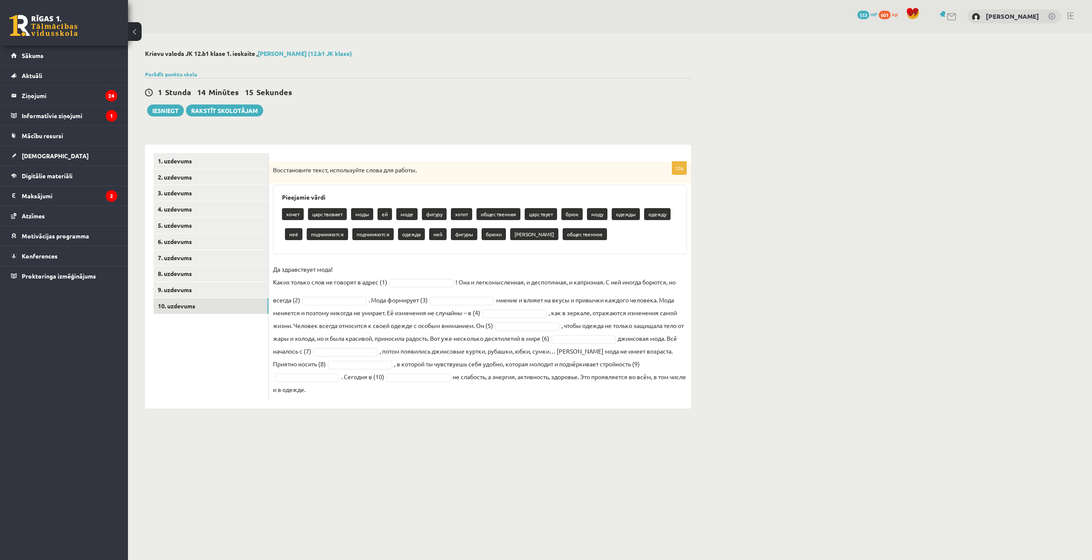
click at [420, 291] on fieldset "Да здравствует мода! Каких только слов не говорят в адрес (1) ! Она и легкомысл…" at bounding box center [480, 329] width 414 height 133
type input "*"
click at [442, 449] on body "0 Dāvanas 553 mP 601 xp Dāvids Babans Sākums Aktuāli Kā mācīties eSKOLĀ Kontakt…" at bounding box center [546, 280] width 1092 height 560
click at [839, 369] on div "**********" at bounding box center [610, 229] width 964 height 393
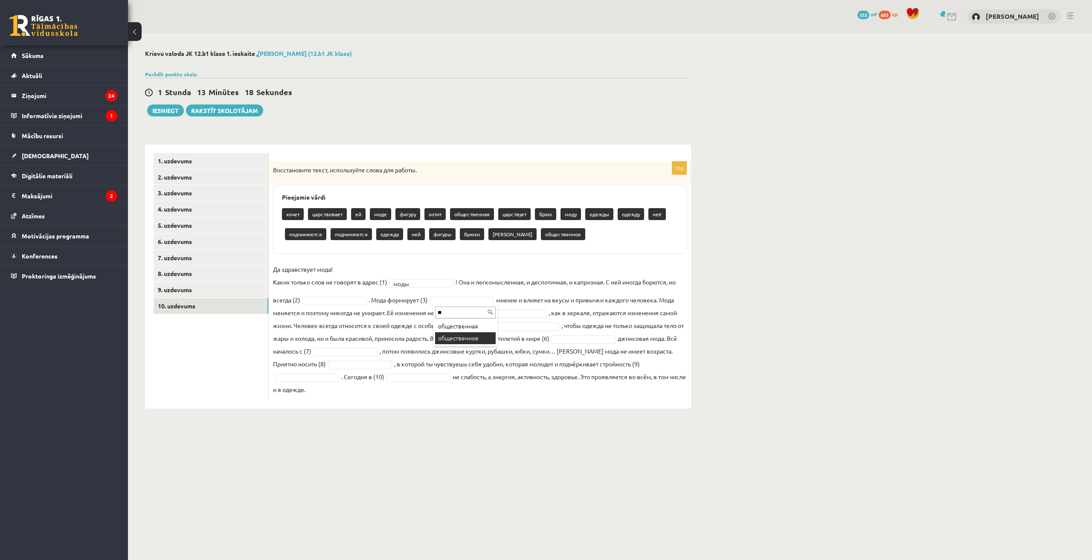
type input "**"
type input "*"
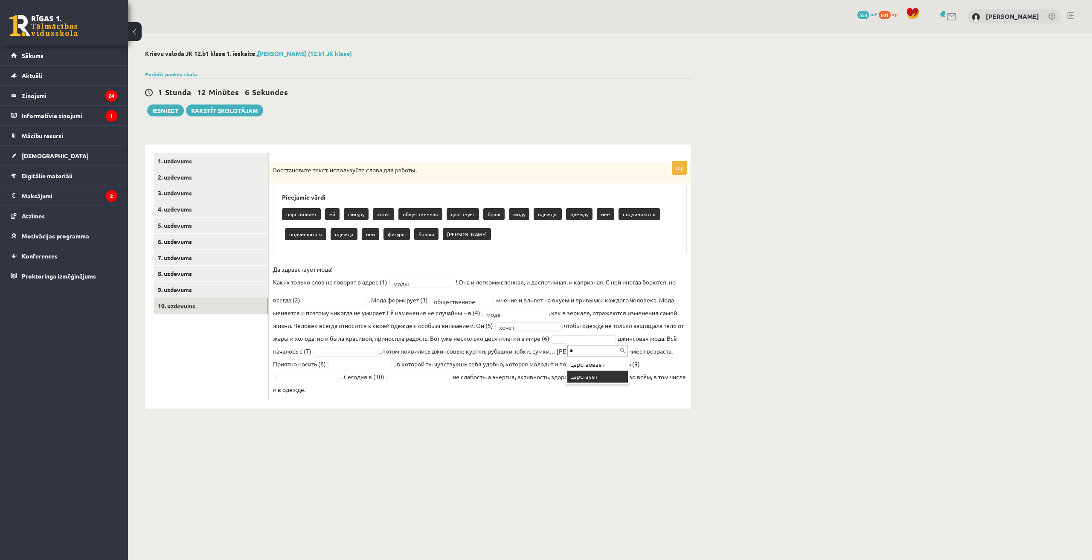
type input "*"
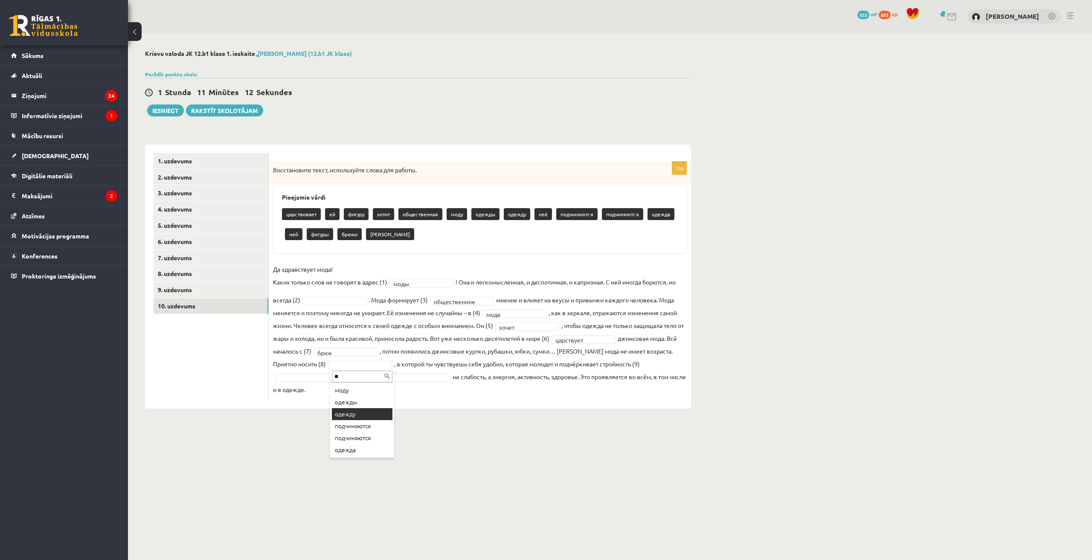
type input "**"
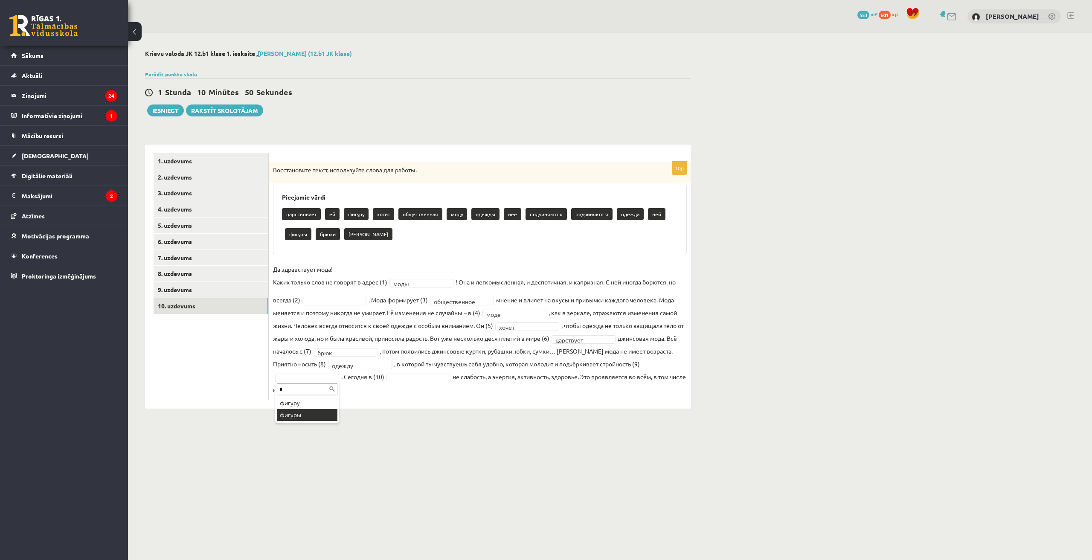
type input "*"
click at [419, 400] on div "**********" at bounding box center [480, 281] width 422 height 238
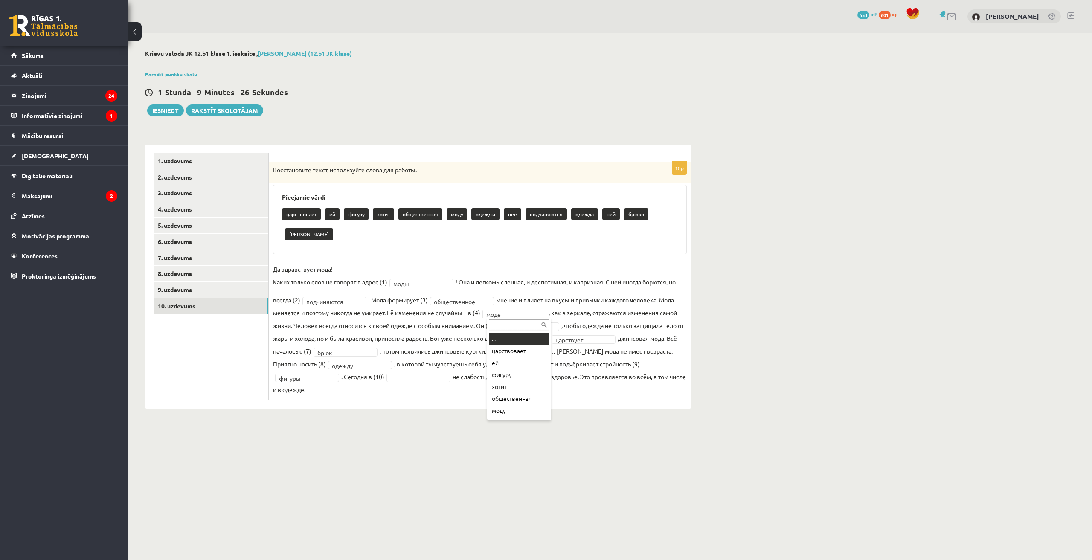
drag, startPoint x: 520, startPoint y: 315, endPoint x: 509, endPoint y: 318, distance: 11.9
type input "*"
type input "****"
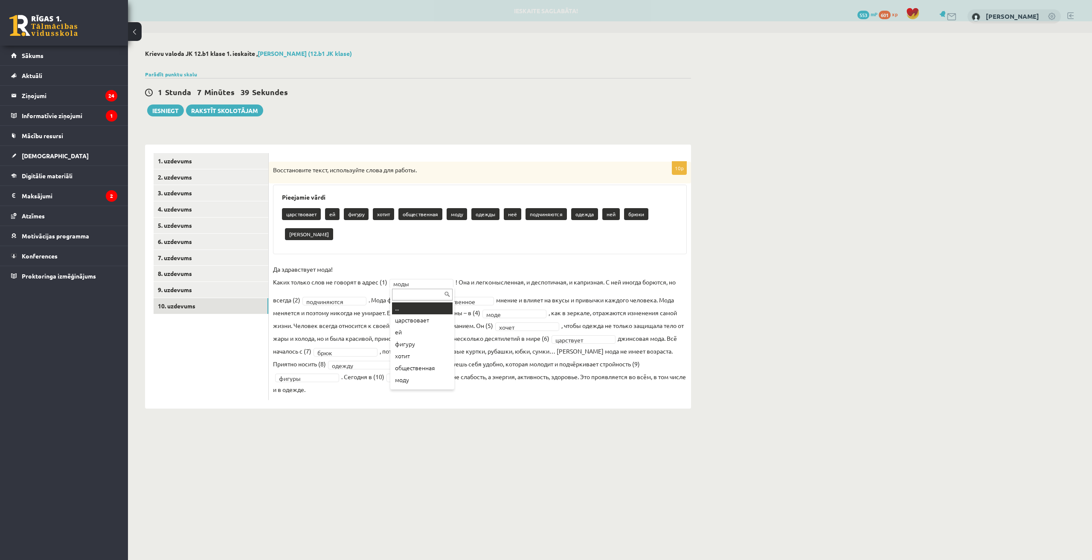
type input "*"
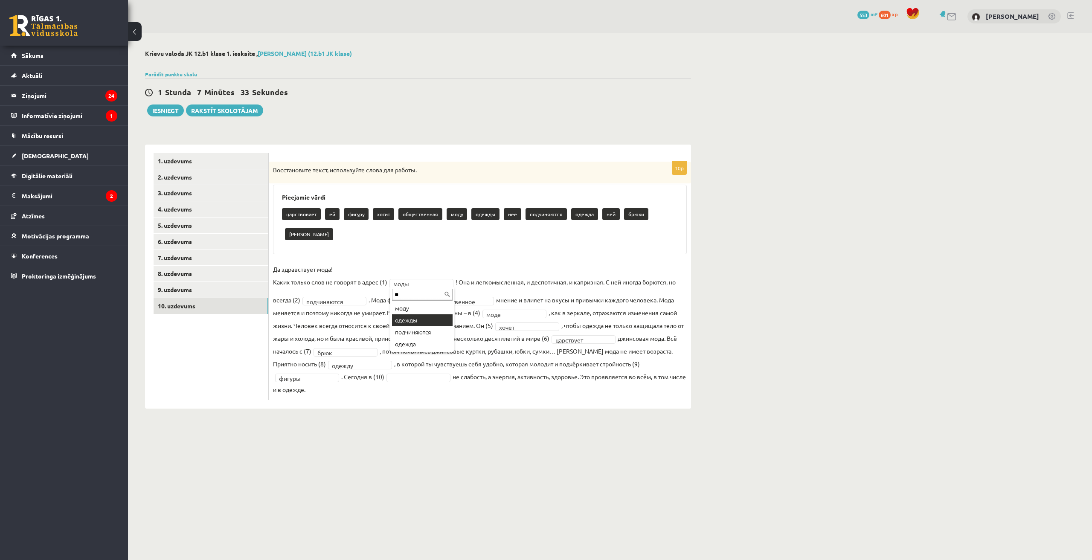
type input "**"
type input "*"
click at [443, 417] on div "**********" at bounding box center [418, 229] width 580 height 393
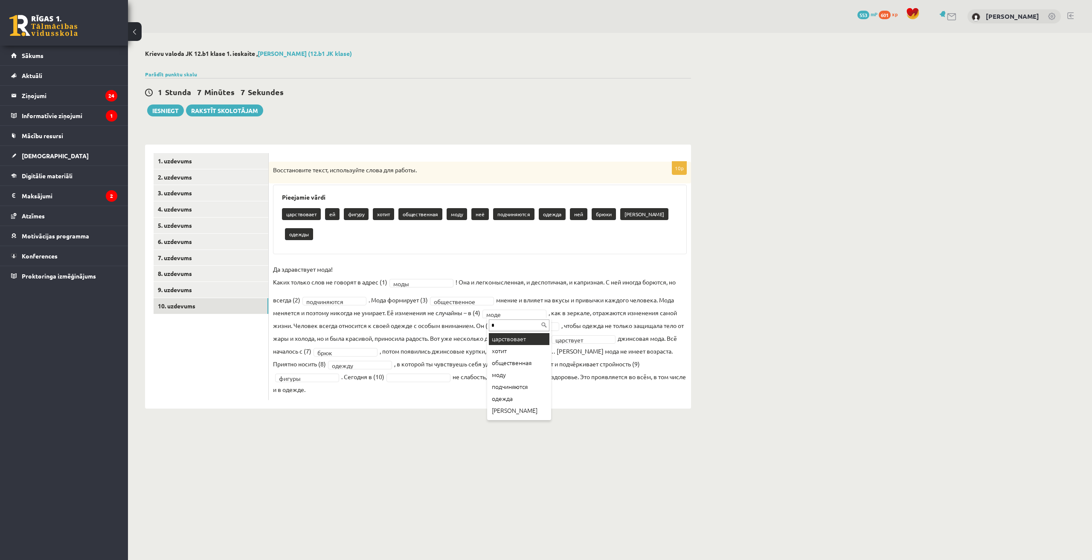
type input "**"
type input "****"
click at [421, 403] on li "Sakritību nav" at bounding box center [420, 401] width 61 height 9
click at [431, 401] on li "Sakritību nav" at bounding box center [420, 401] width 61 height 9
drag, startPoint x: 408, startPoint y: 393, endPoint x: 358, endPoint y: 396, distance: 50.0
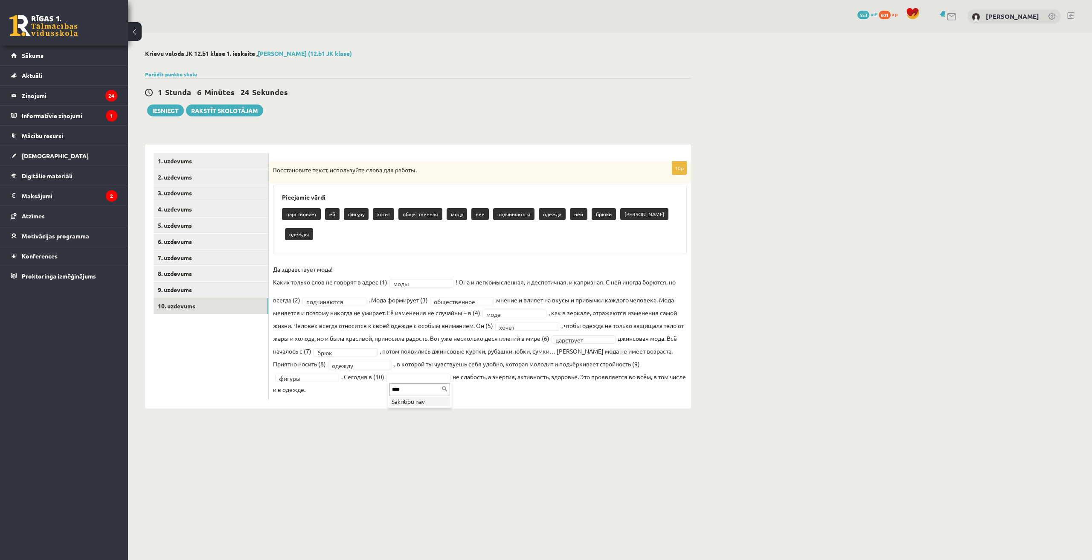
click at [357, 395] on body "0 Dāvanas 553 mP 601 xp Dāvids Babans Sākums Aktuāli Kā mācīties eSKOLĀ Kontakt…" at bounding box center [546, 280] width 1092 height 560
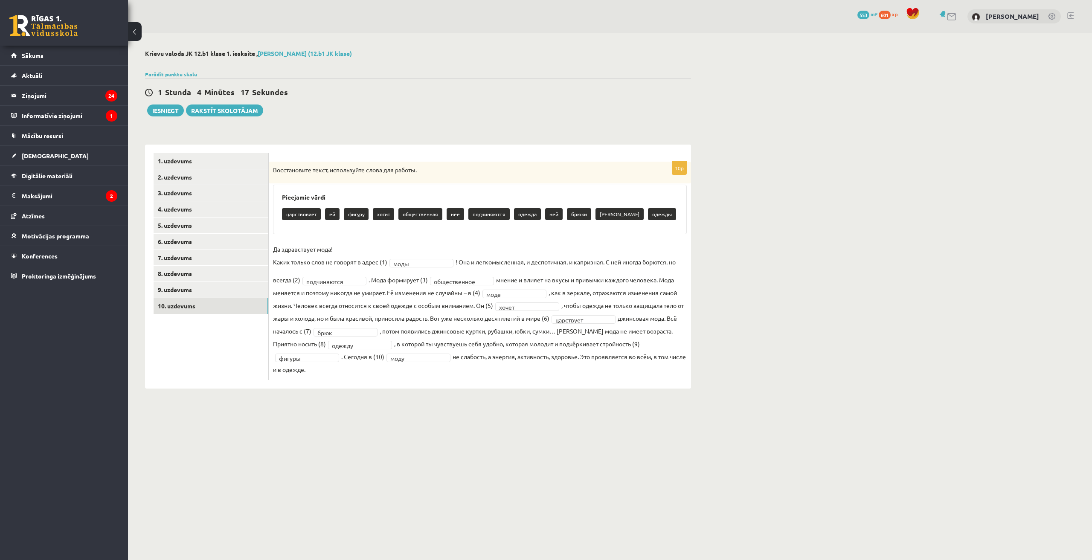
click at [471, 422] on body "0 Dāvanas 553 mP 601 xp Dāvids Babans Sākums Aktuāli Kā mācīties eSKOLĀ Kontakt…" at bounding box center [546, 280] width 1092 height 560
click at [163, 107] on button "Iesniegt" at bounding box center [165, 111] width 37 height 12
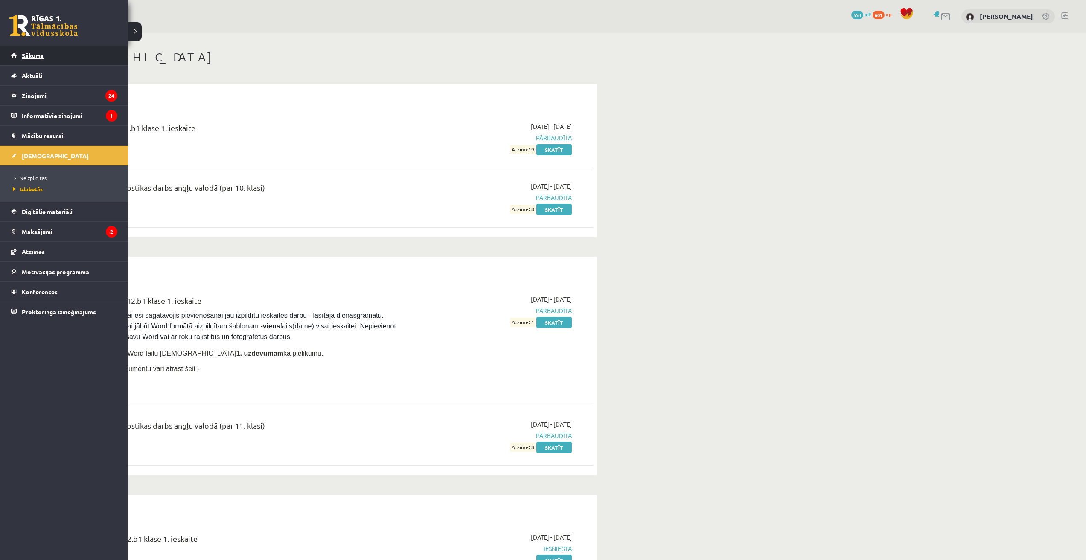
click at [57, 56] on link "Sākums" at bounding box center [64, 56] width 106 height 20
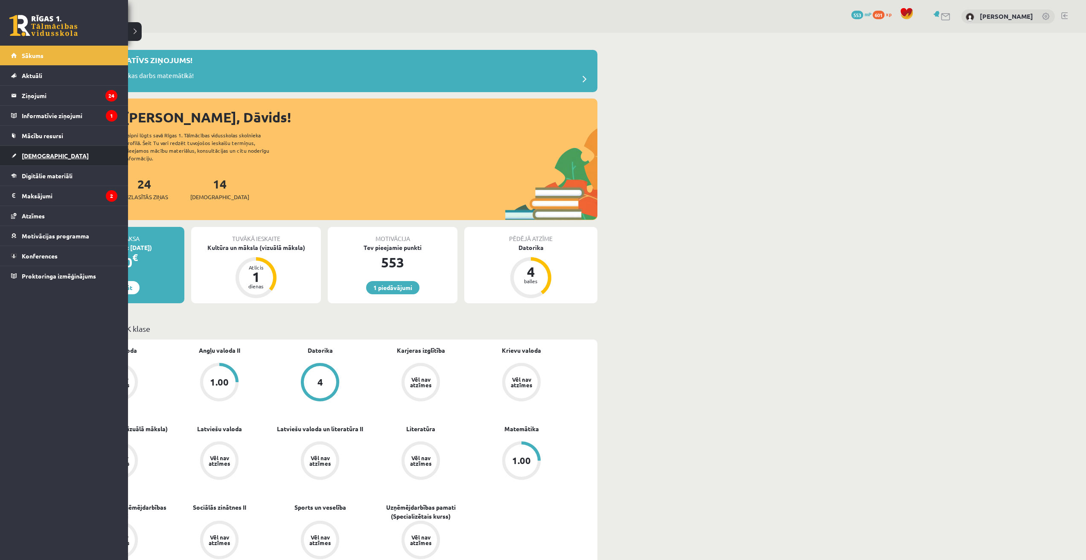
click at [32, 159] on link "[DEMOGRAPHIC_DATA]" at bounding box center [64, 156] width 106 height 20
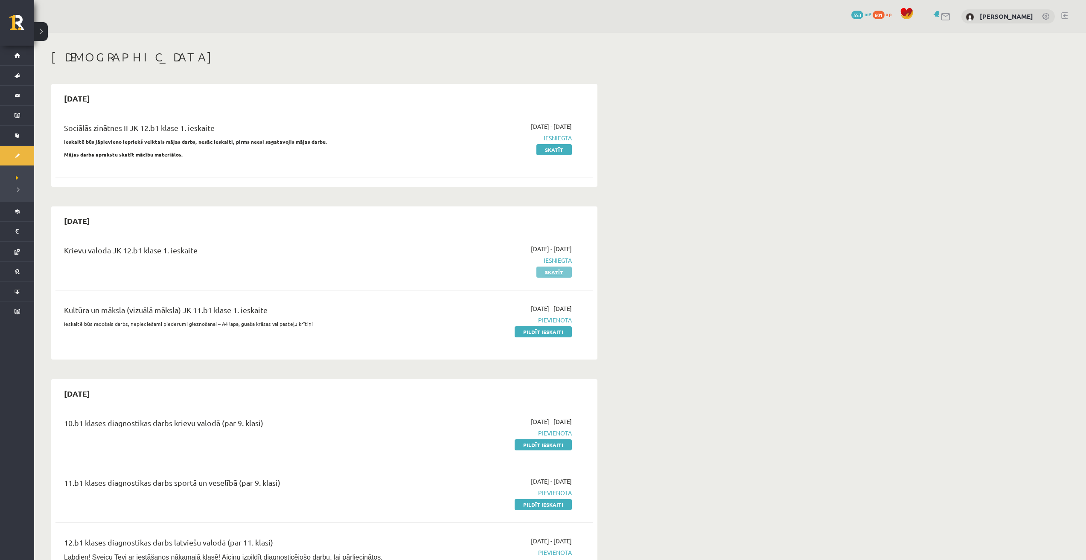
click at [556, 275] on link "Skatīt" at bounding box center [553, 272] width 35 height 11
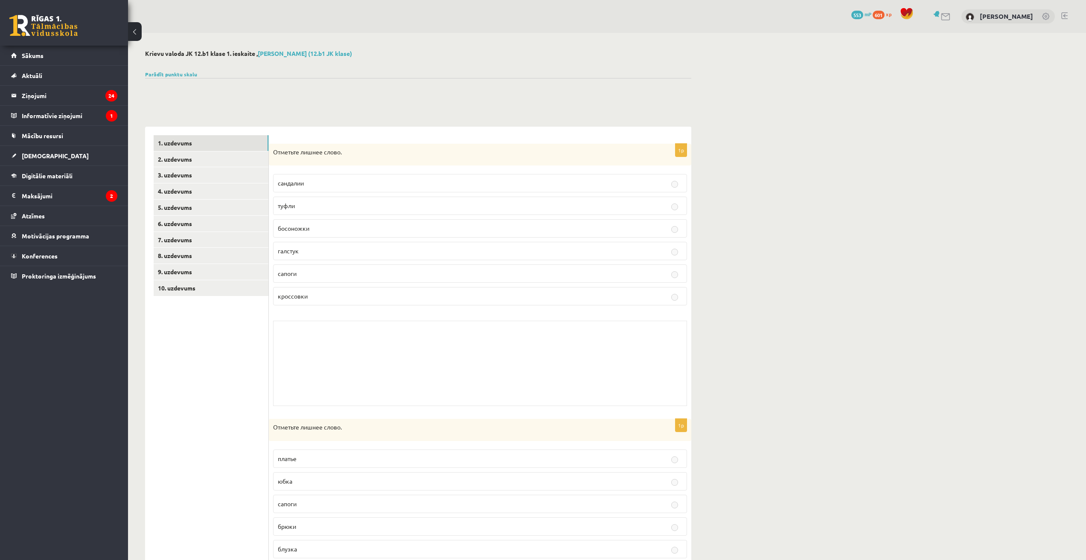
click at [404, 342] on div "Skolotāja pielikums" at bounding box center [480, 363] width 414 height 85
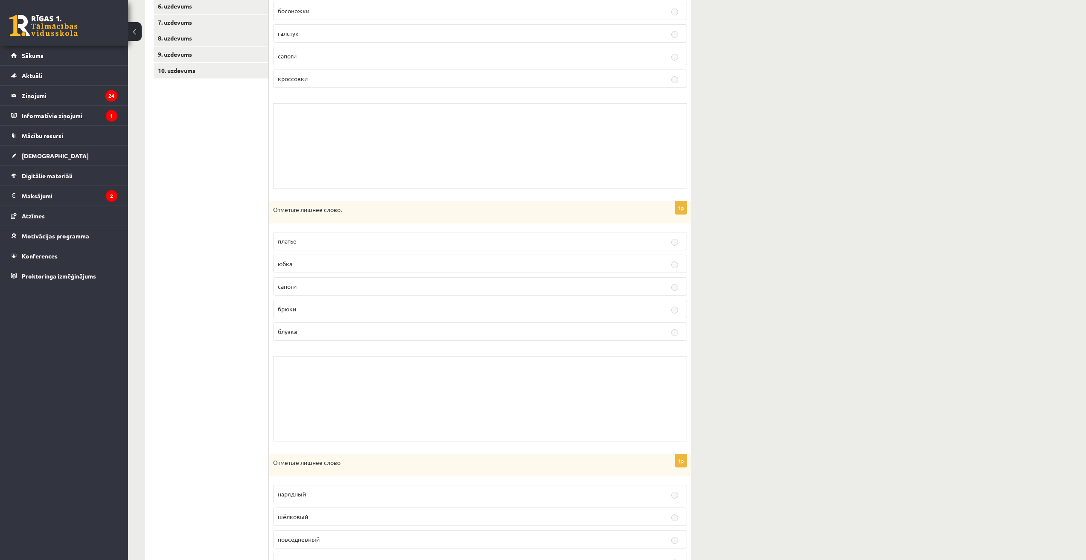
scroll to position [213, 0]
drag, startPoint x: 283, startPoint y: 371, endPoint x: 418, endPoint y: 396, distance: 136.7
click at [407, 398] on div "Skolotāja pielikums" at bounding box center [480, 403] width 414 height 85
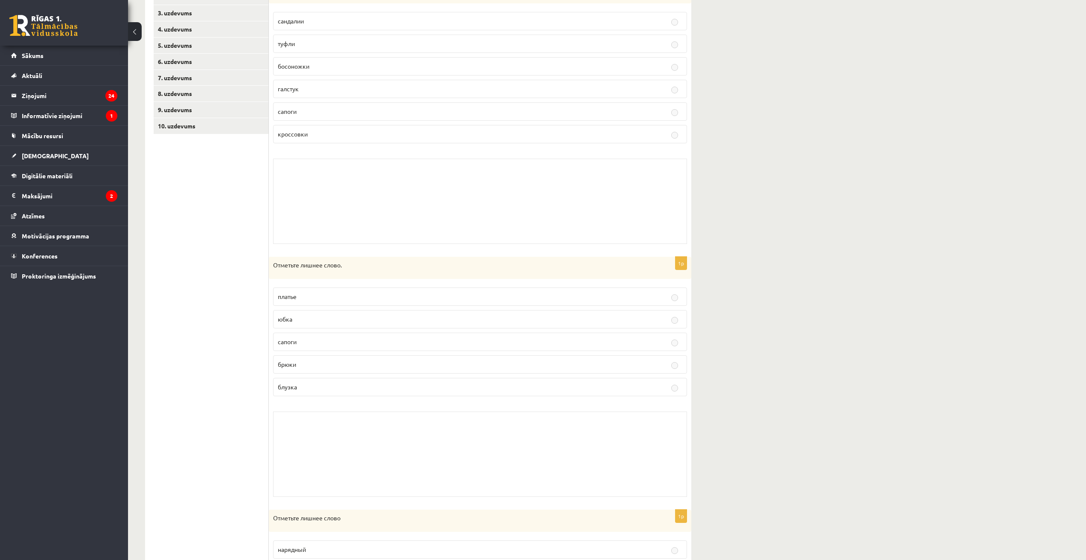
scroll to position [0, 0]
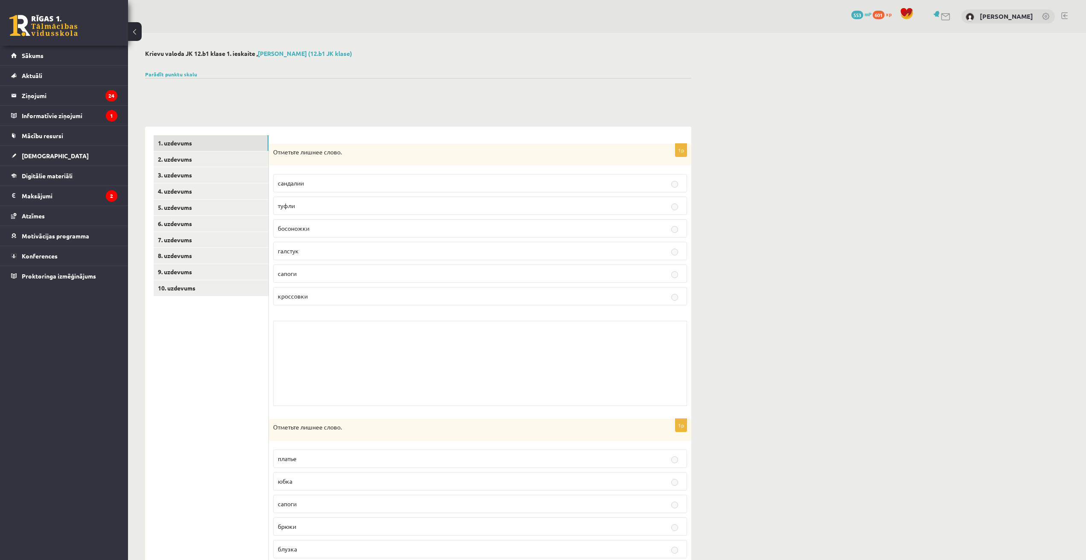
click at [220, 299] on ul "1. uzdevums 2. uzdevums 3. uzdevums 4. uzdevums 5. uzdevums 6. uzdevums 7. uzde…" at bounding box center [211, 537] width 115 height 804
click at [220, 294] on link "10. uzdevums" at bounding box center [211, 288] width 115 height 16
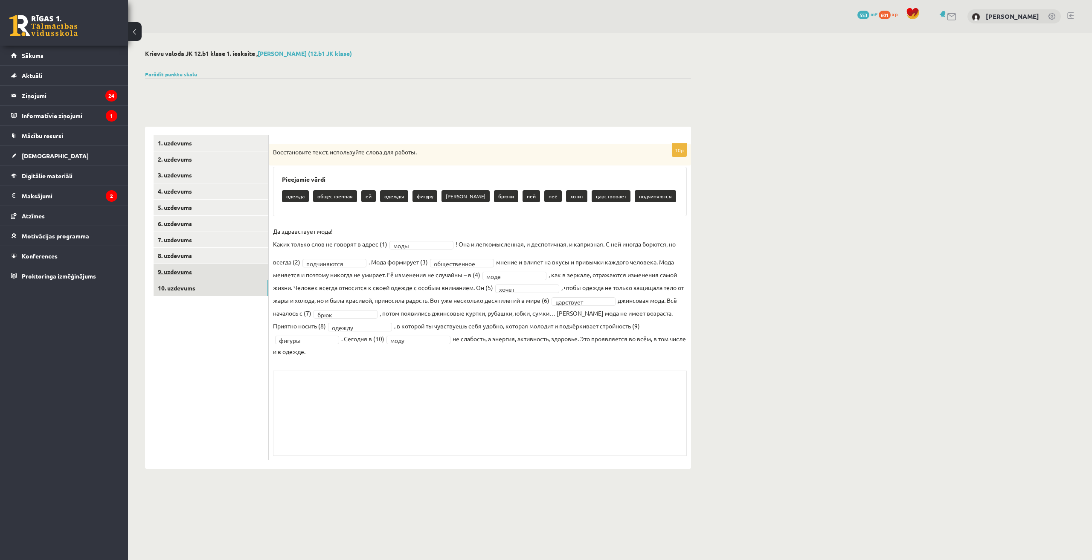
click at [181, 275] on link "9. uzdevums" at bounding box center [211, 272] width 115 height 16
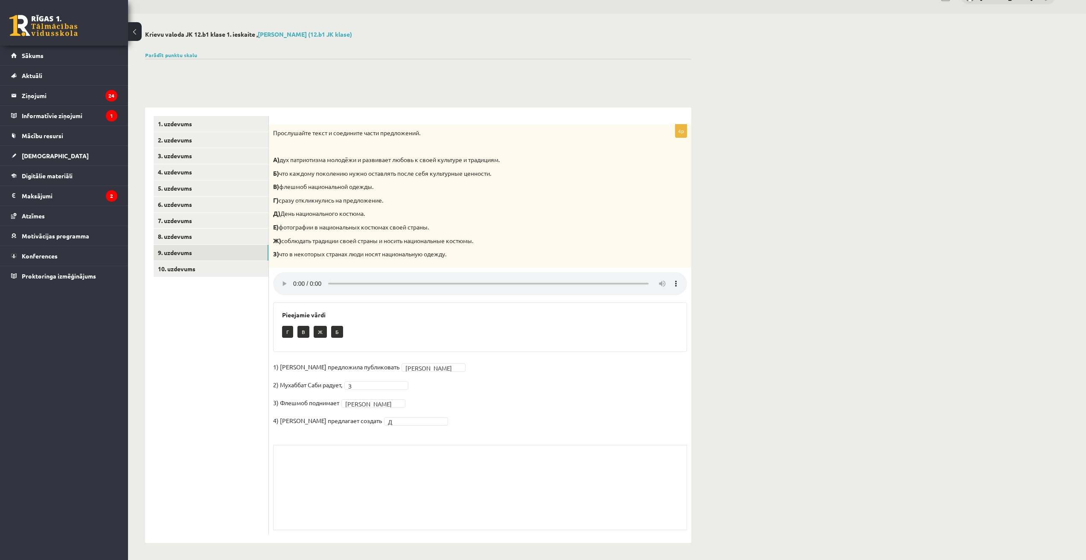
scroll to position [20, 0]
click at [209, 268] on link "10. uzdevums" at bounding box center [211, 269] width 115 height 16
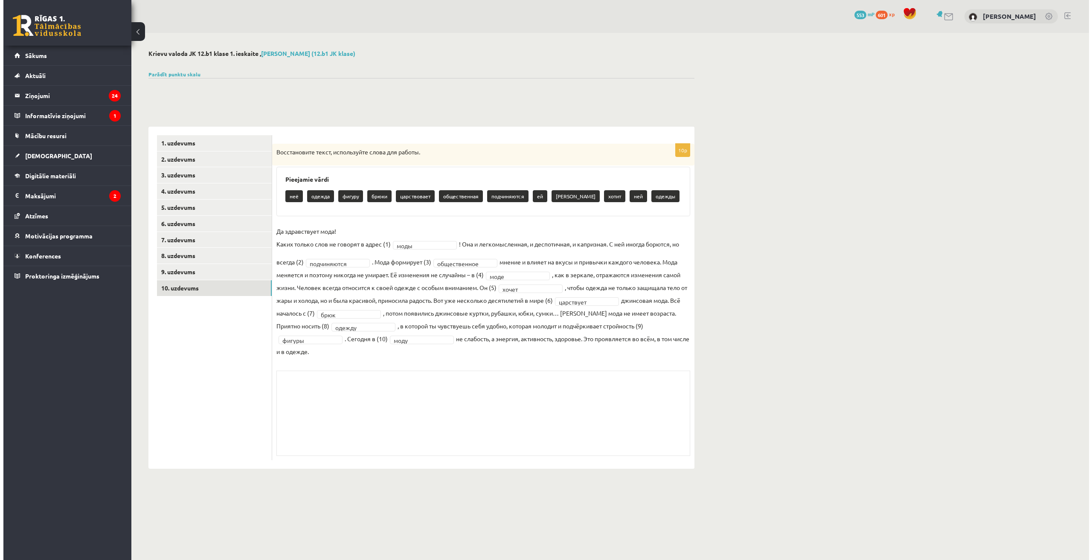
scroll to position [0, 0]
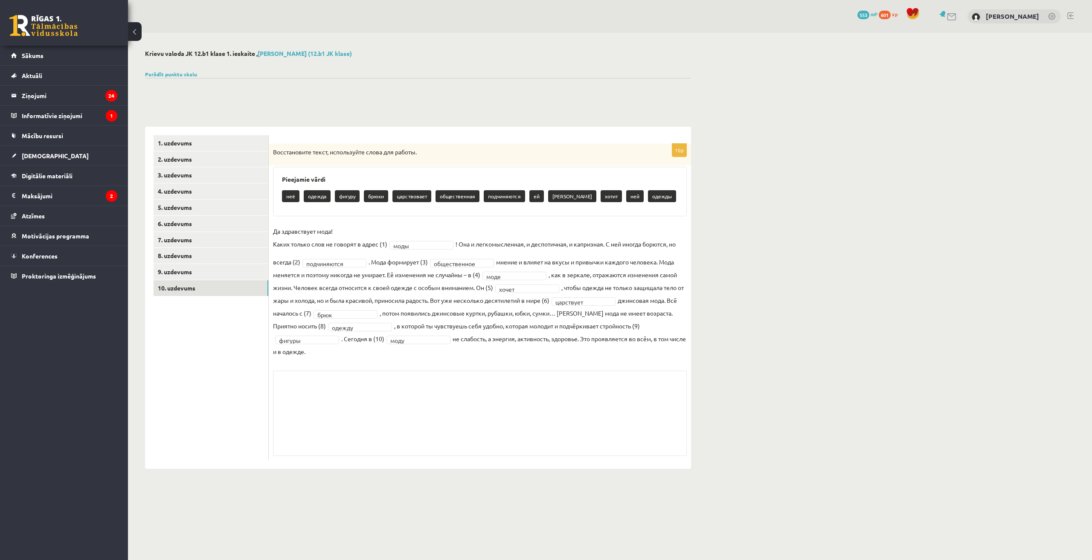
drag, startPoint x: 291, startPoint y: 388, endPoint x: 414, endPoint y: 444, distance: 135.4
click at [410, 444] on div "Skolotāja pielikums" at bounding box center [480, 413] width 414 height 85
drag, startPoint x: 387, startPoint y: 427, endPoint x: 441, endPoint y: 445, distance: 56.3
click at [435, 445] on div "Skolotāja pielikums" at bounding box center [480, 413] width 414 height 85
click at [69, 113] on legend "Informatīvie ziņojumi 1" at bounding box center [70, 116] width 96 height 20
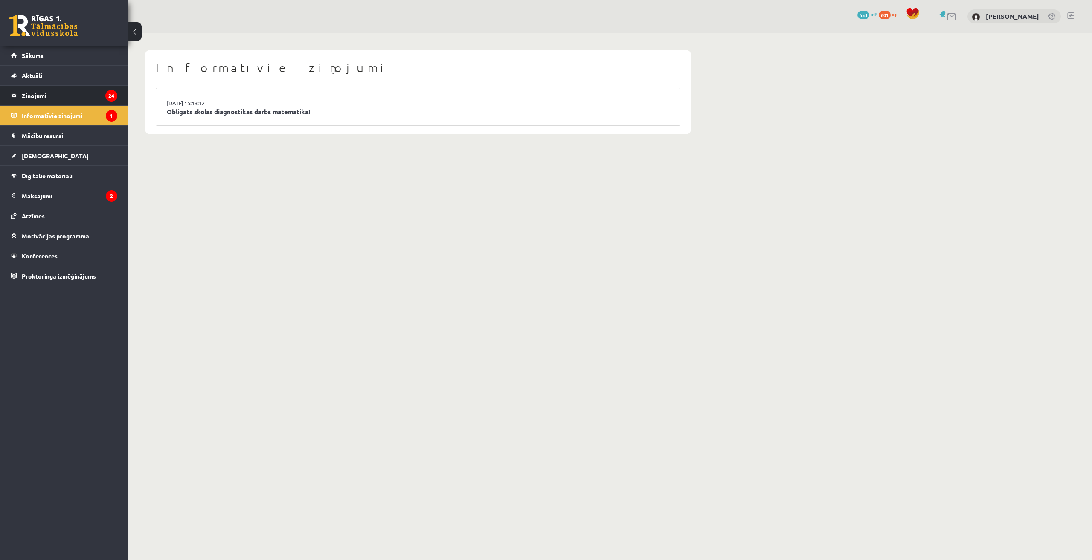
click at [73, 96] on legend "Ziņojumi 24" at bounding box center [70, 96] width 96 height 20
